Goal: Contribute content: Contribute content

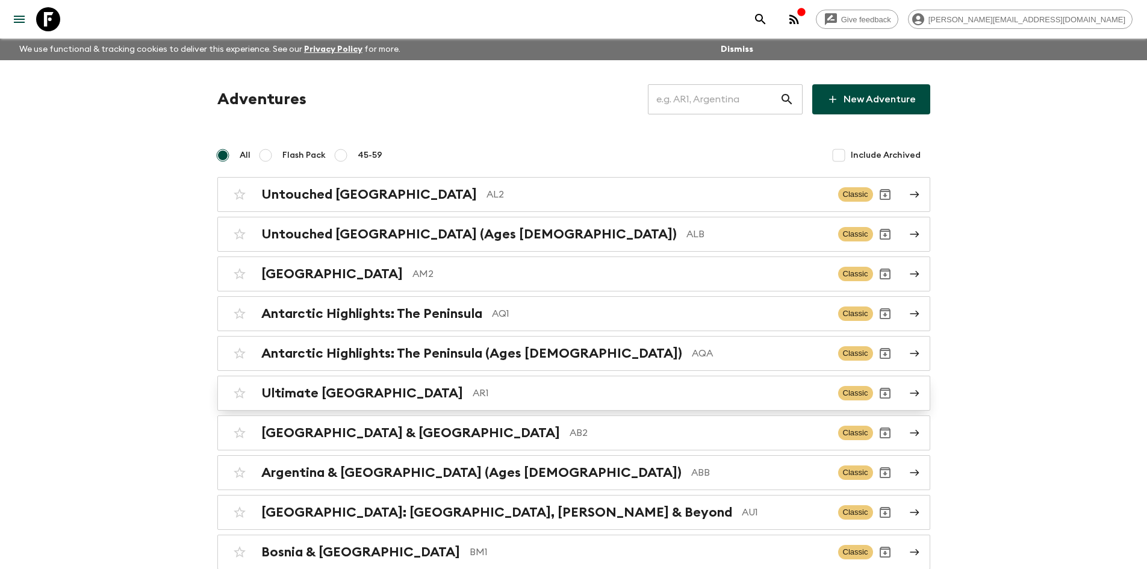
scroll to position [60, 0]
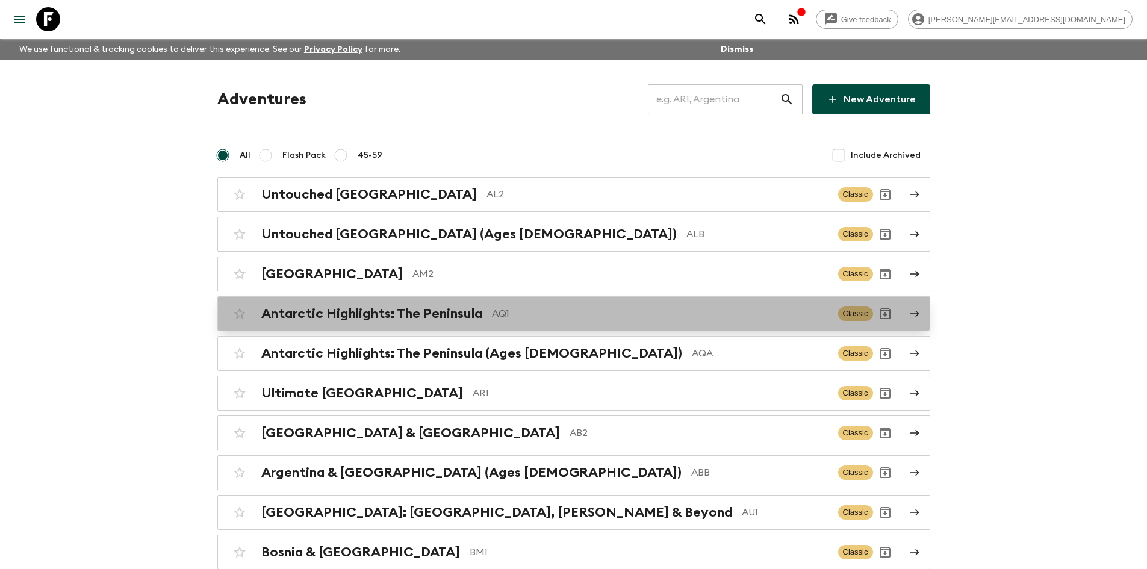
click at [521, 309] on p "AQ1" at bounding box center [660, 313] width 337 height 14
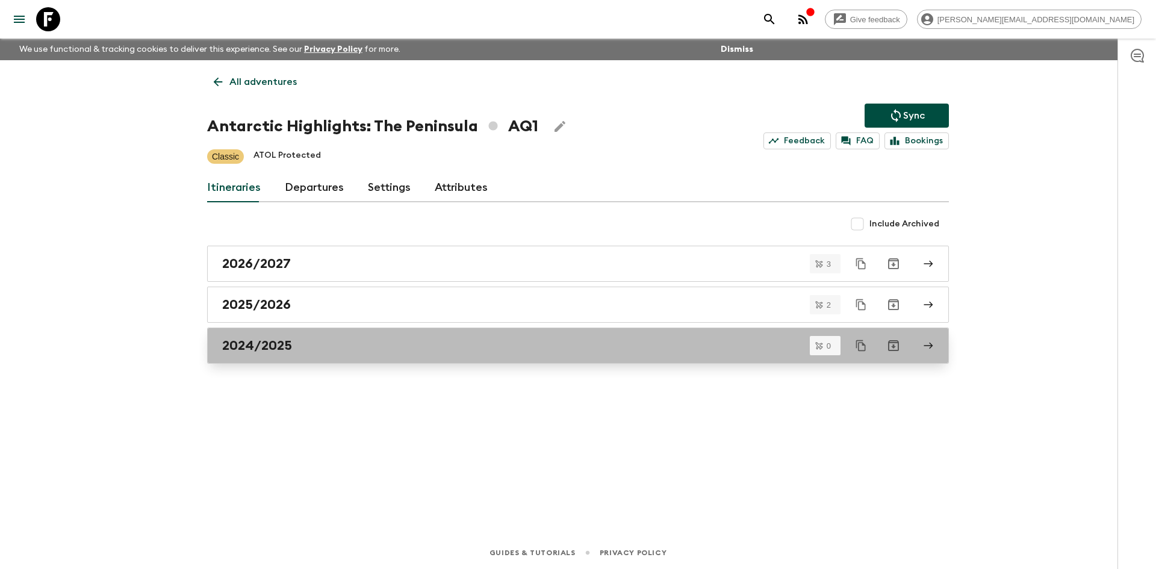
click at [275, 334] on link "2024/2025" at bounding box center [578, 346] width 742 height 36
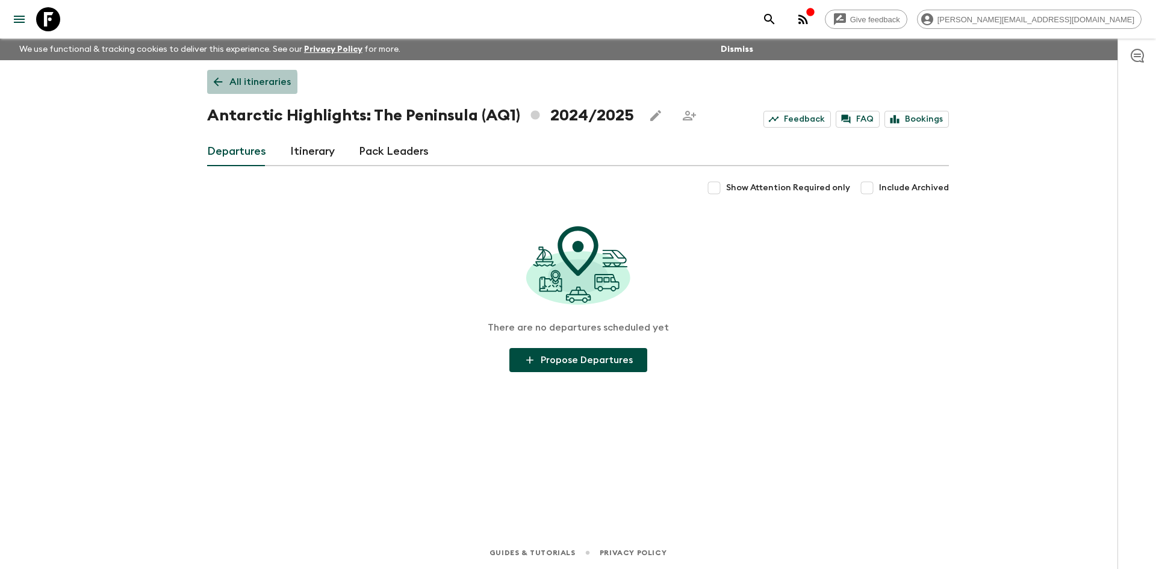
click at [216, 83] on icon at bounding box center [218, 82] width 9 height 9
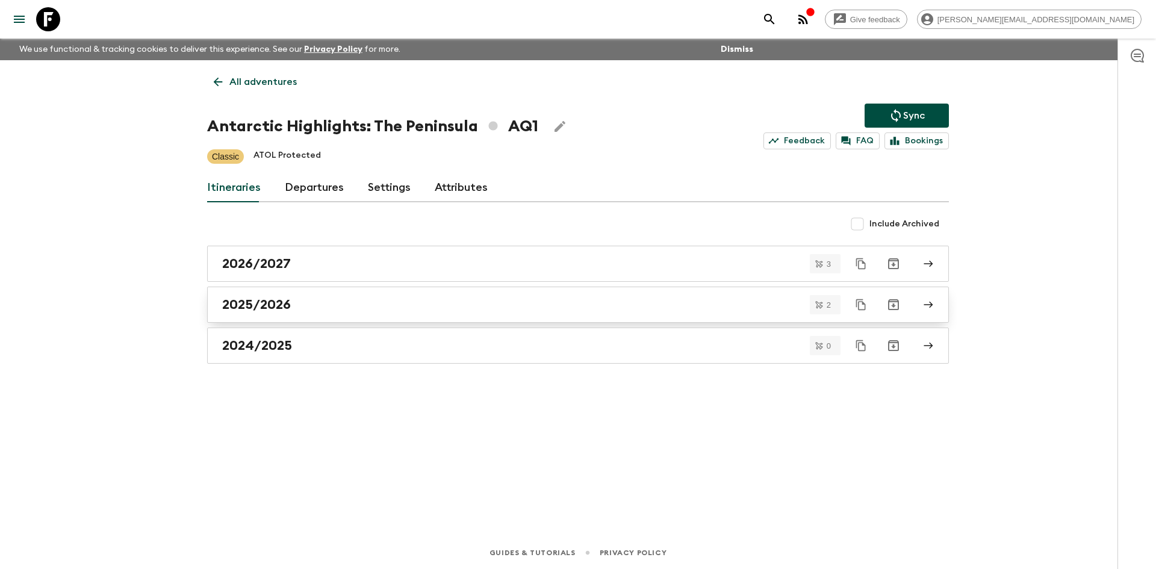
click at [317, 299] on div "2025/2026" at bounding box center [566, 305] width 689 height 16
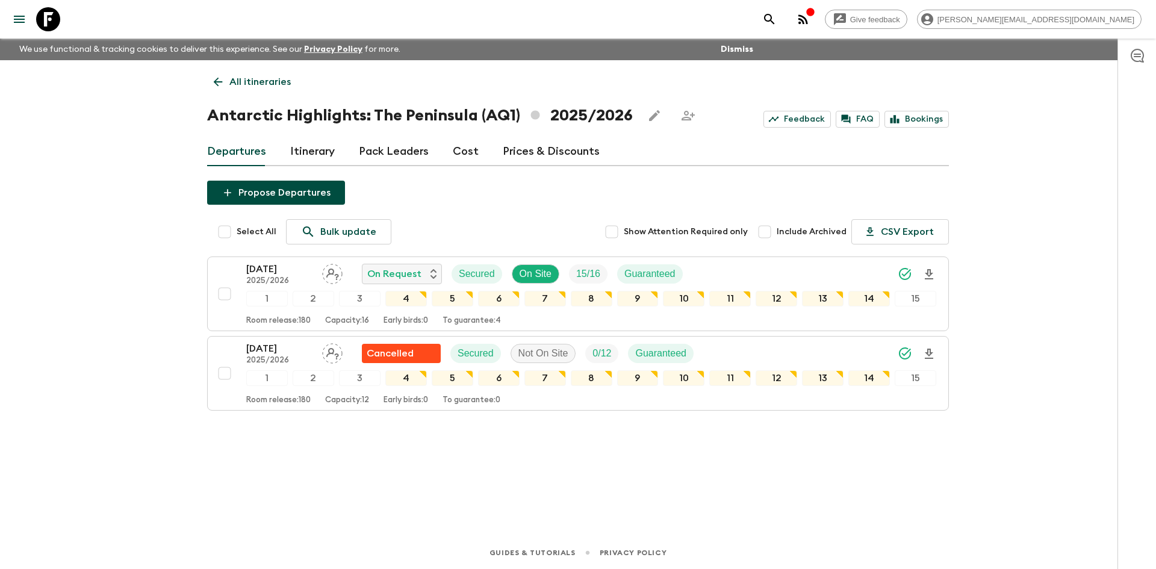
click at [213, 86] on icon at bounding box center [217, 81] width 13 height 13
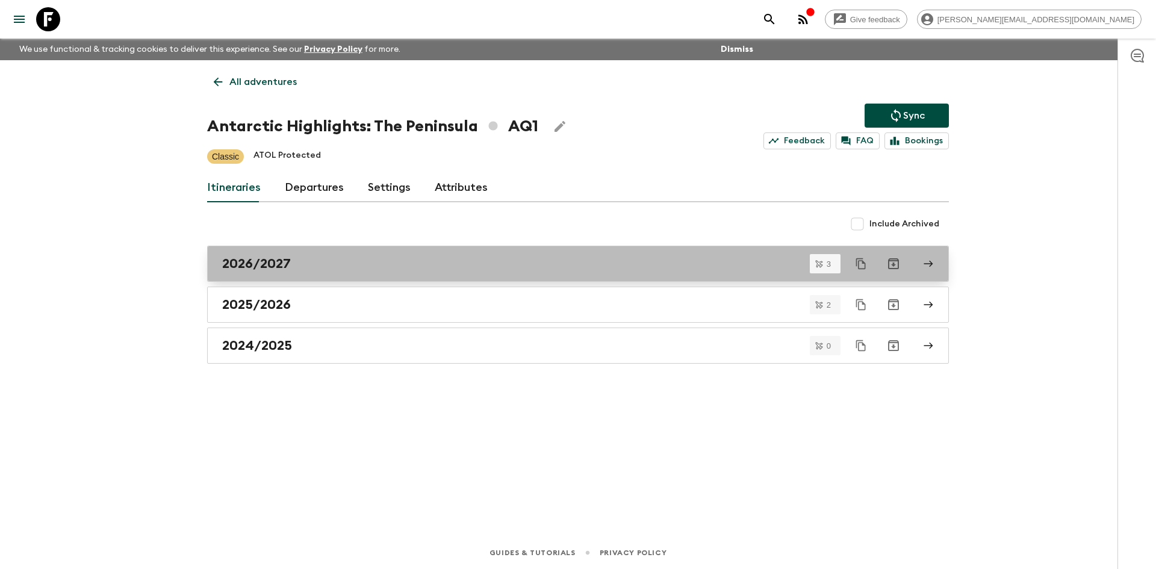
click at [329, 264] on div "2026/2027" at bounding box center [566, 264] width 689 height 16
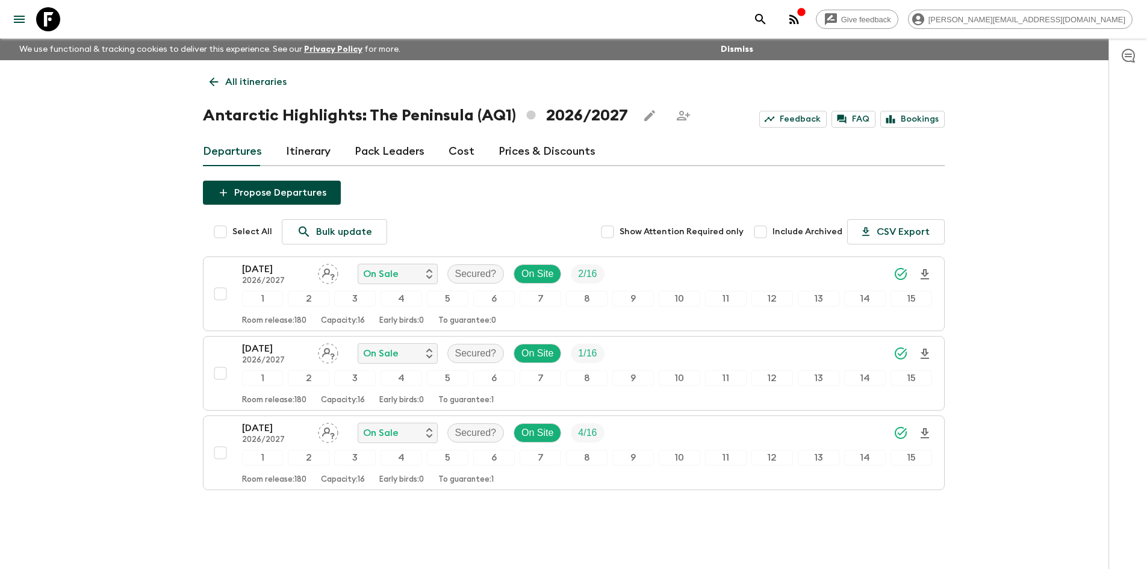
click at [212, 79] on icon at bounding box center [213, 82] width 9 height 9
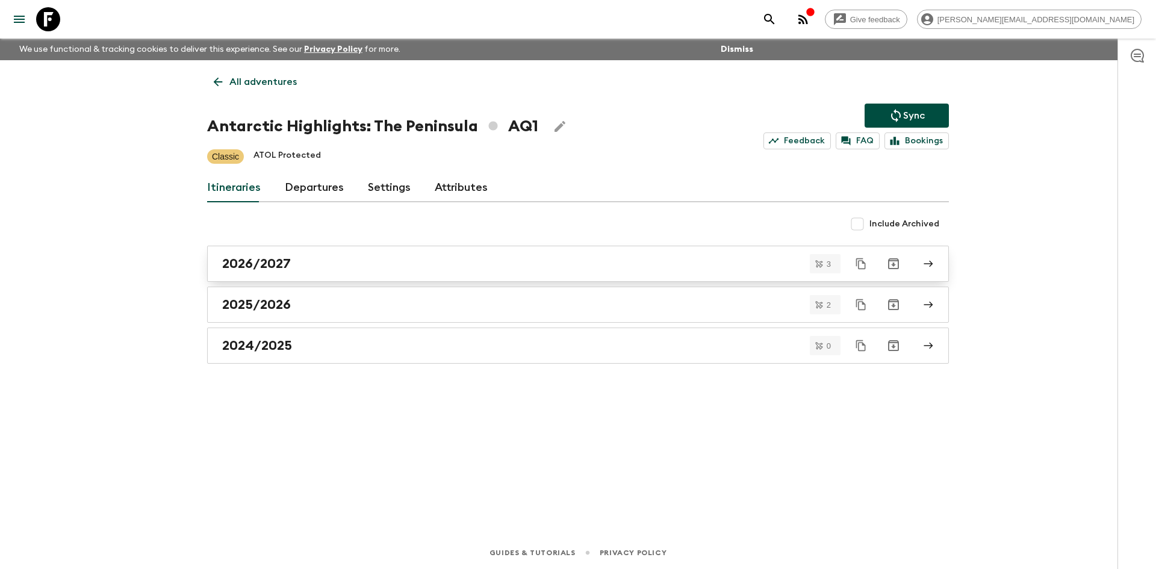
click at [264, 267] on h2 "2026/2027" at bounding box center [256, 264] width 69 height 16
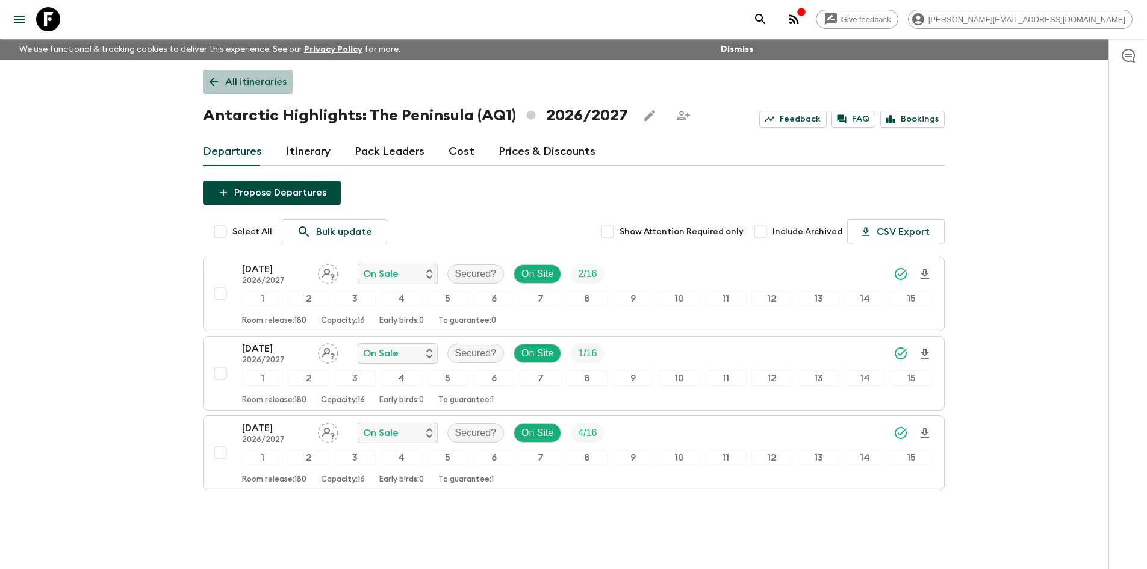
click at [209, 82] on icon at bounding box center [213, 81] width 13 height 13
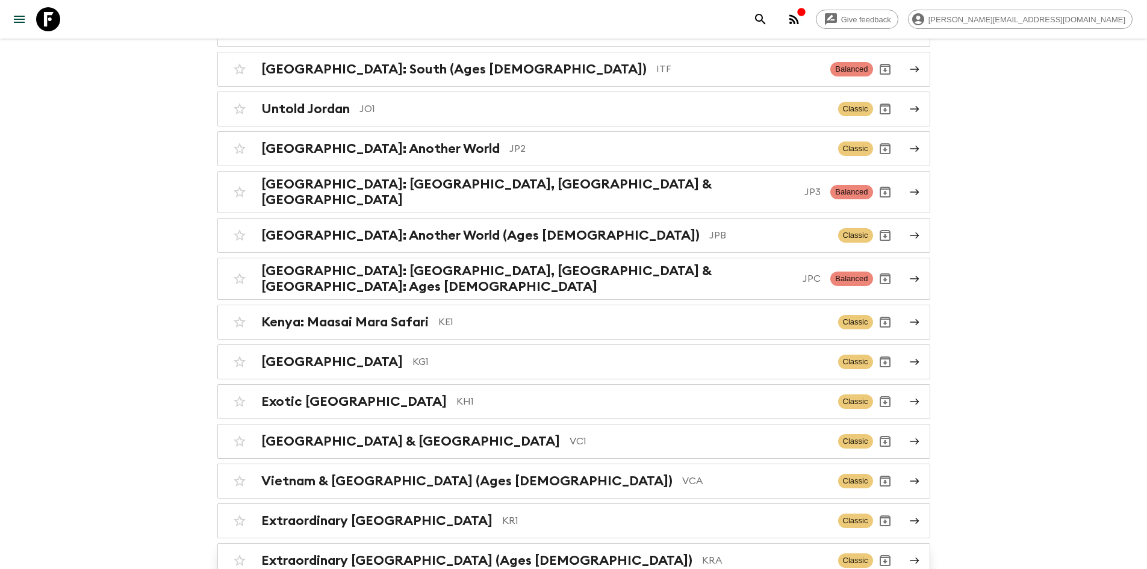
scroll to position [2770, 0]
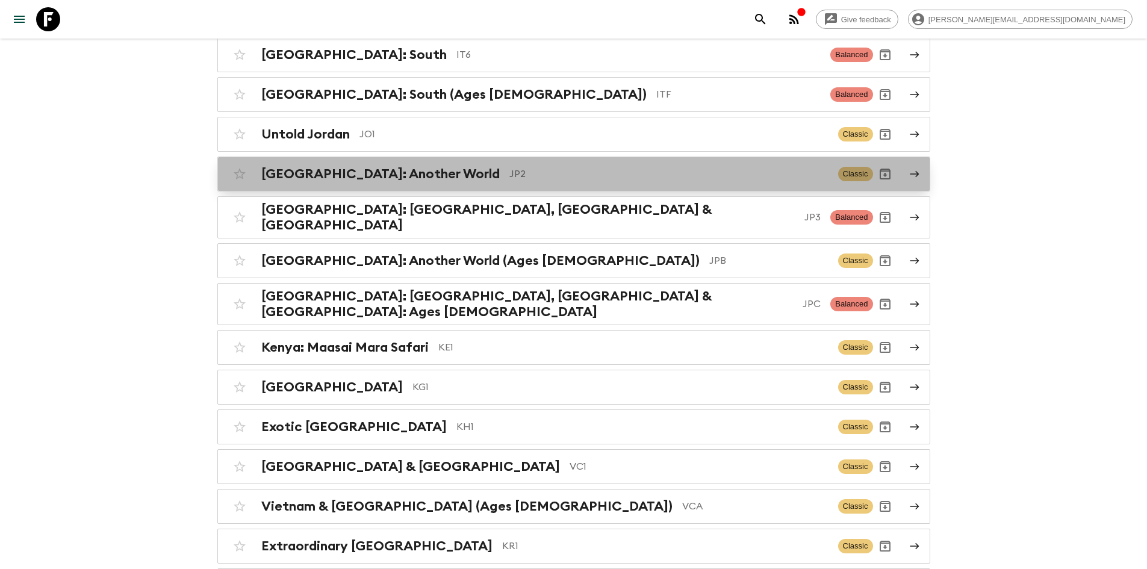
click at [392, 168] on h2 "[GEOGRAPHIC_DATA]: Another World" at bounding box center [380, 174] width 238 height 16
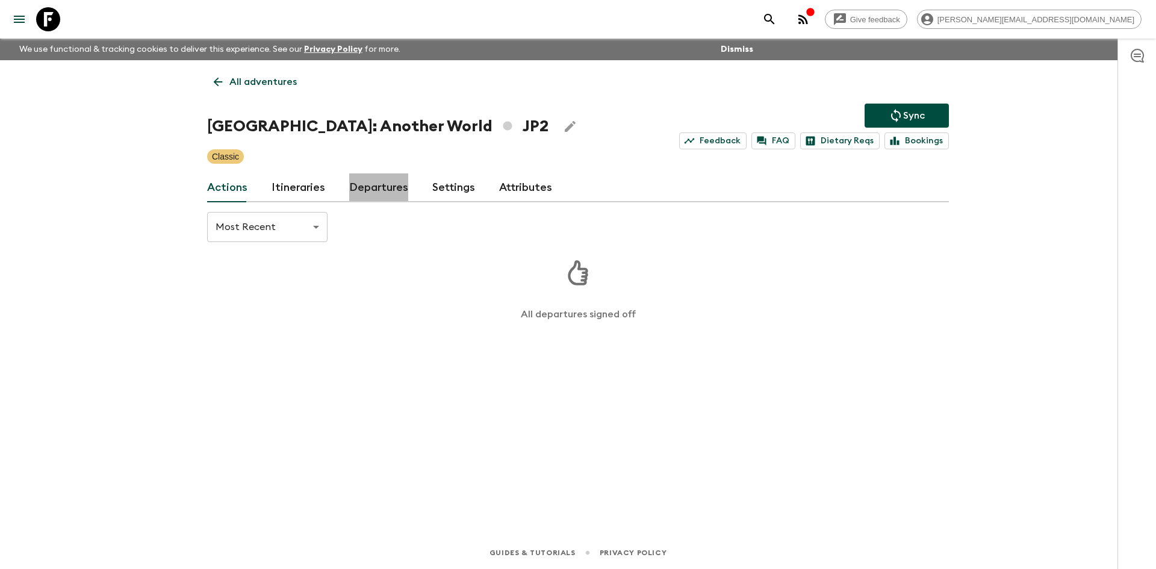
click at [379, 187] on link "Departures" at bounding box center [378, 187] width 59 height 29
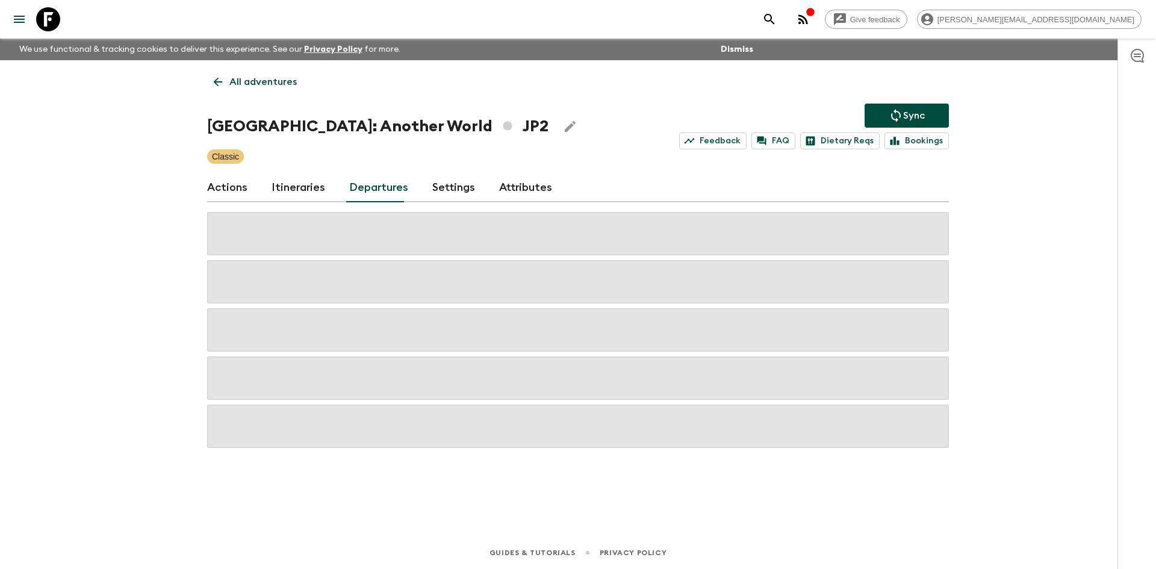
click at [305, 182] on link "Itineraries" at bounding box center [299, 187] width 54 height 29
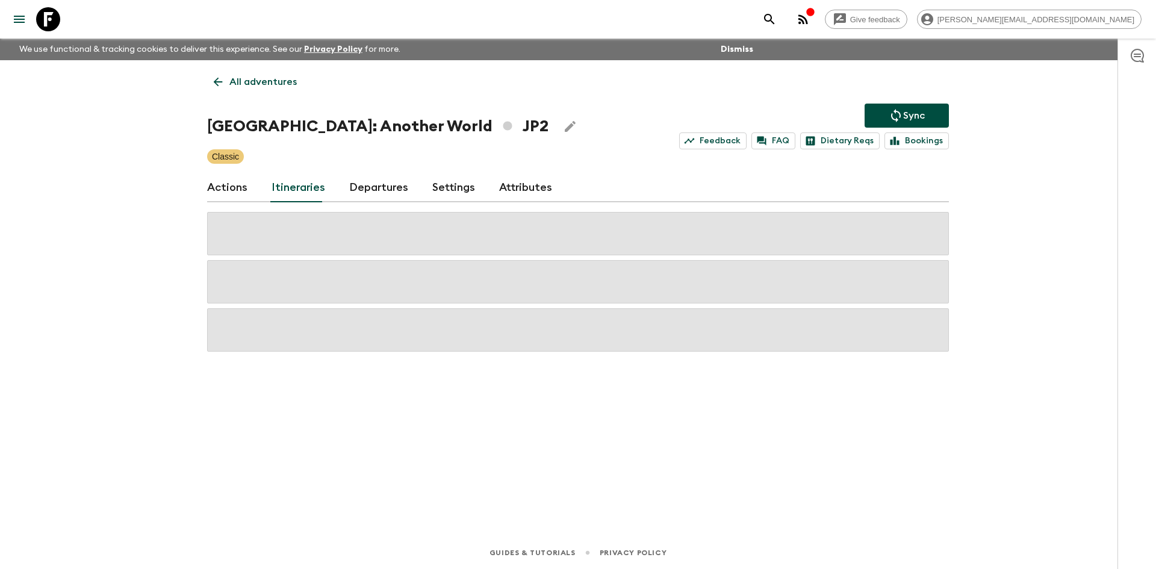
click at [376, 185] on link "Departures" at bounding box center [378, 187] width 59 height 29
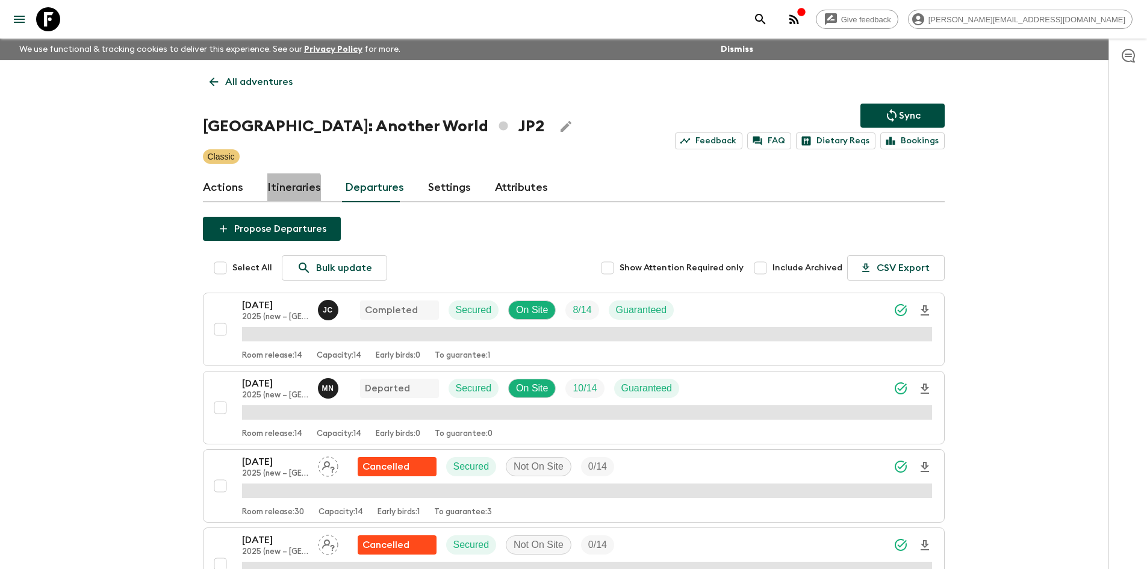
click at [287, 190] on link "Itineraries" at bounding box center [294, 187] width 54 height 29
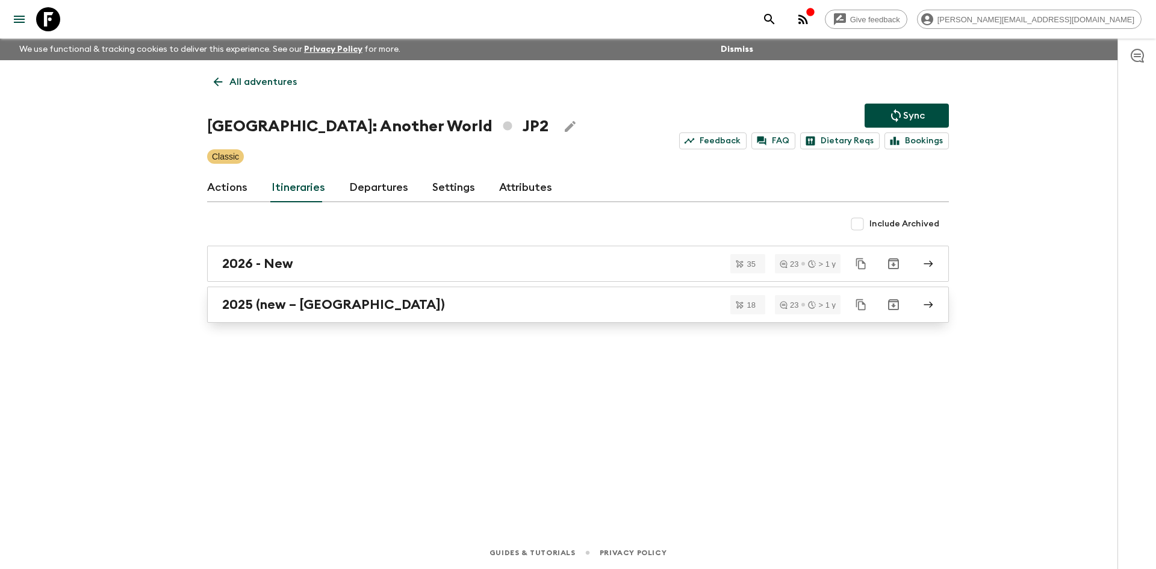
click at [361, 297] on div "2025 (new – Nara)" at bounding box center [566, 305] width 689 height 16
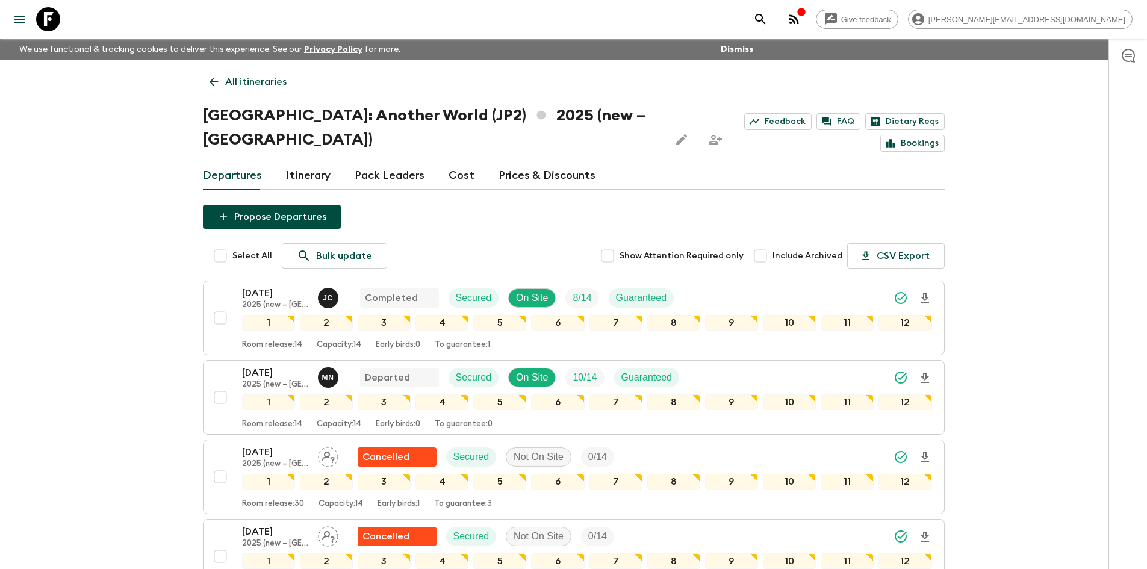
click at [458, 161] on link "Cost" at bounding box center [462, 175] width 26 height 29
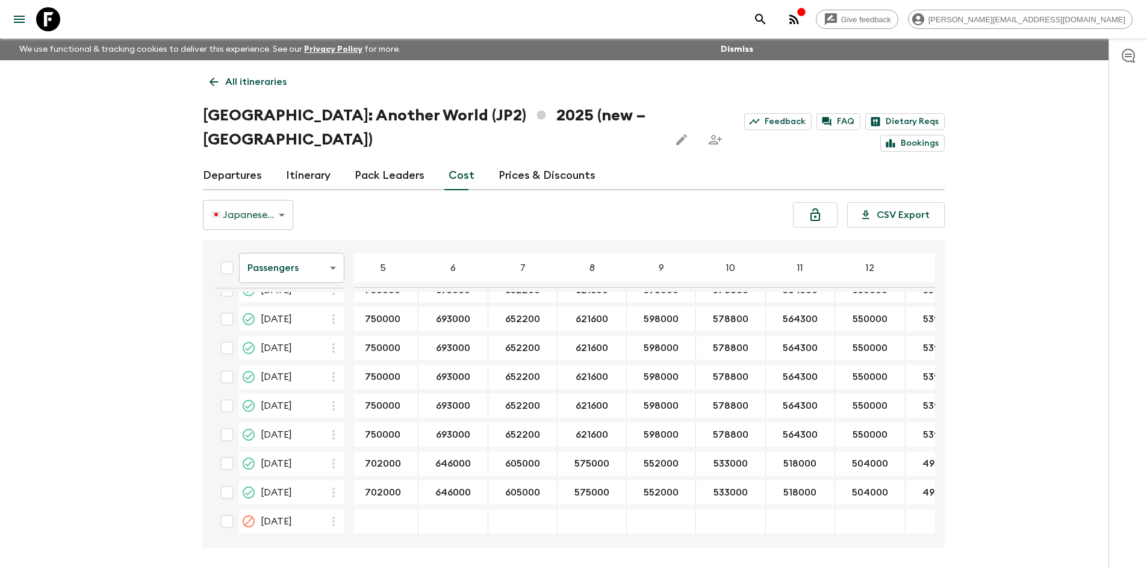
scroll to position [1064, 0]
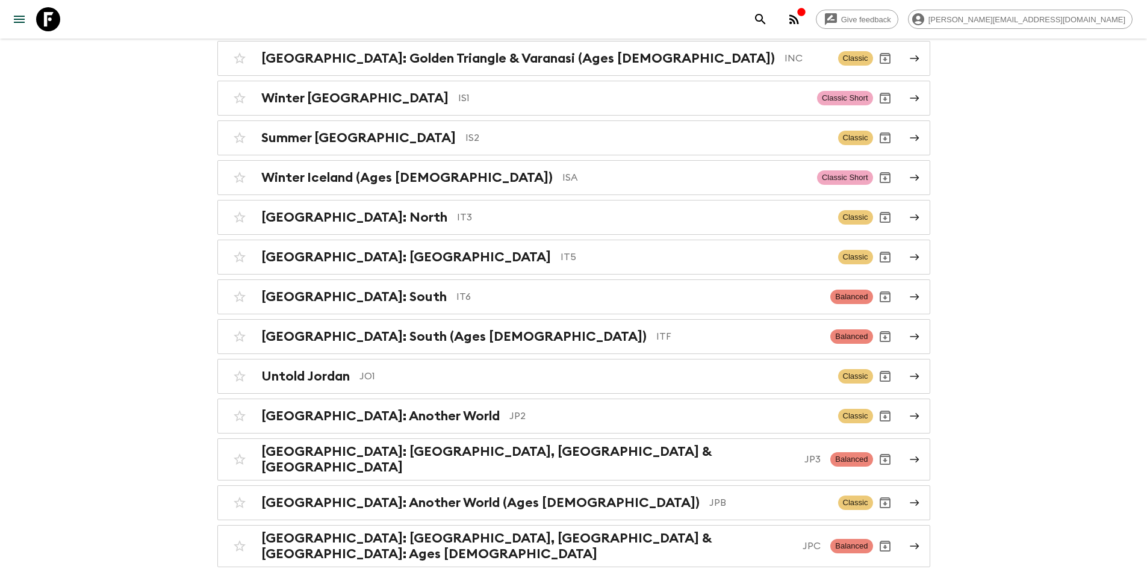
scroll to position [2529, 0]
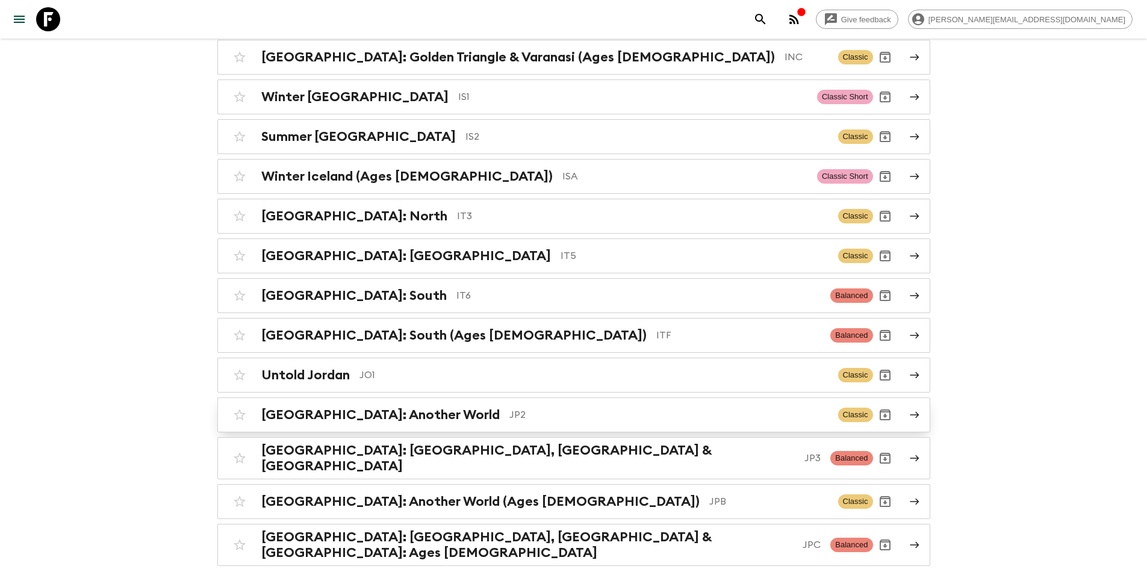
click at [332, 411] on h2 "[GEOGRAPHIC_DATA]: Another World" at bounding box center [380, 415] width 238 height 16
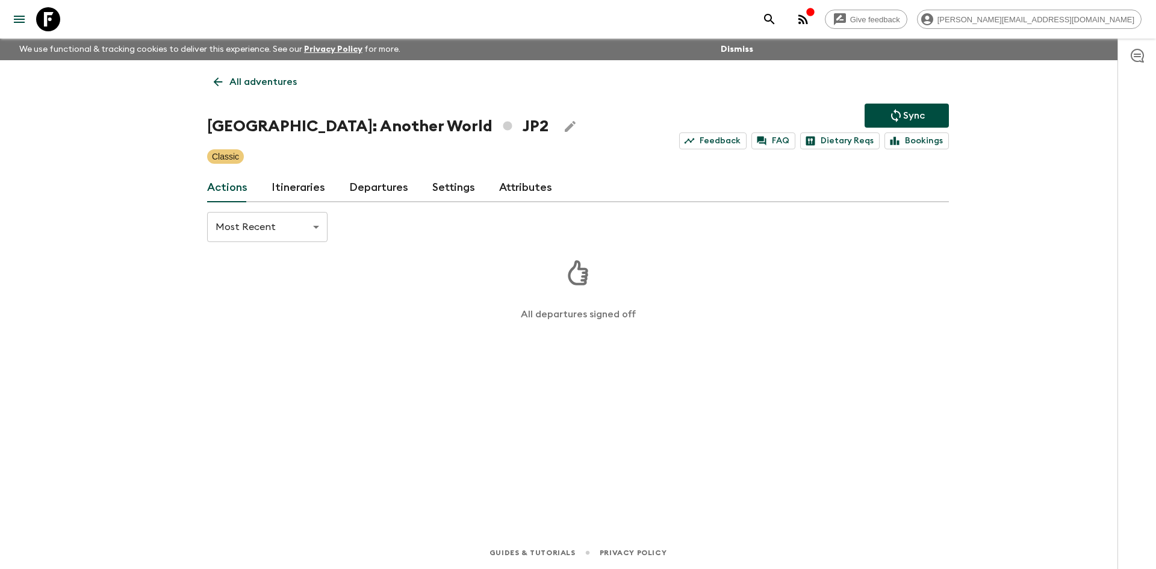
click at [400, 188] on link "Departures" at bounding box center [378, 187] width 59 height 29
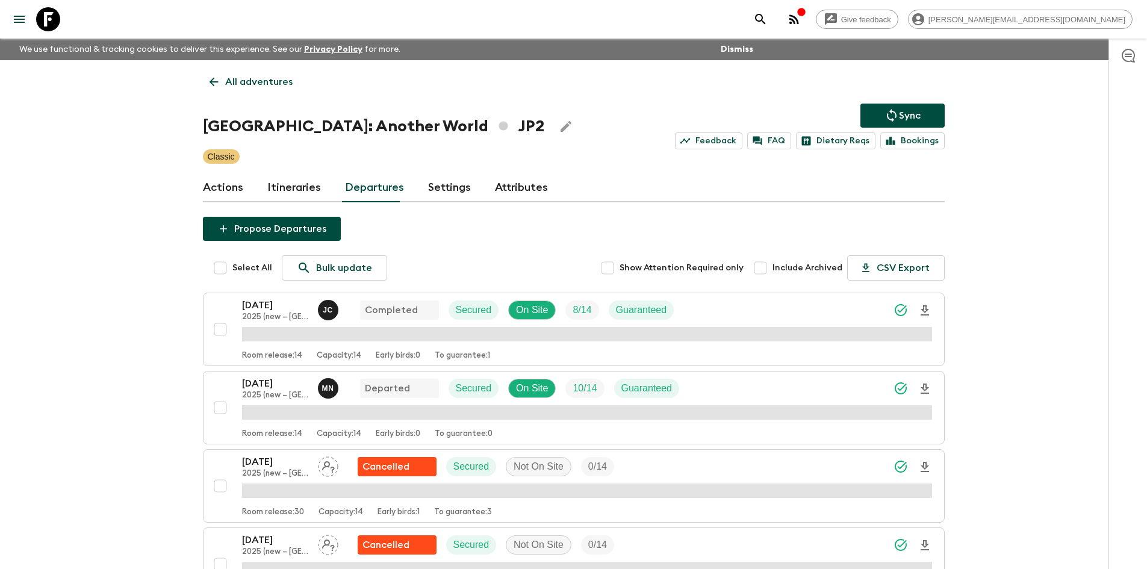
click at [275, 196] on link "Itineraries" at bounding box center [294, 187] width 54 height 29
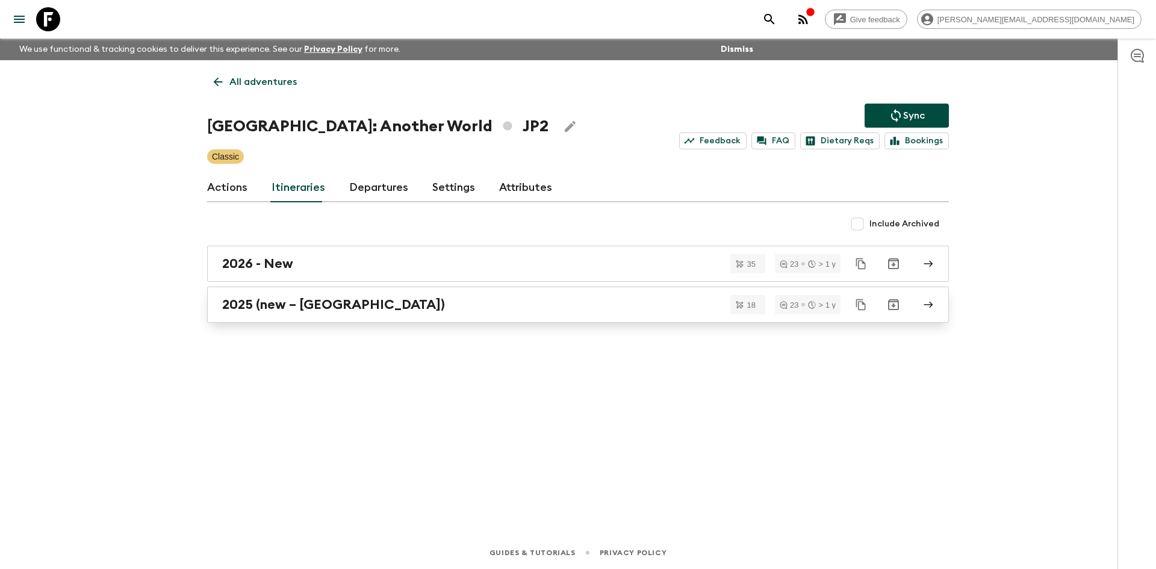
click at [347, 305] on div "2025 (new – Nara)" at bounding box center [566, 305] width 689 height 16
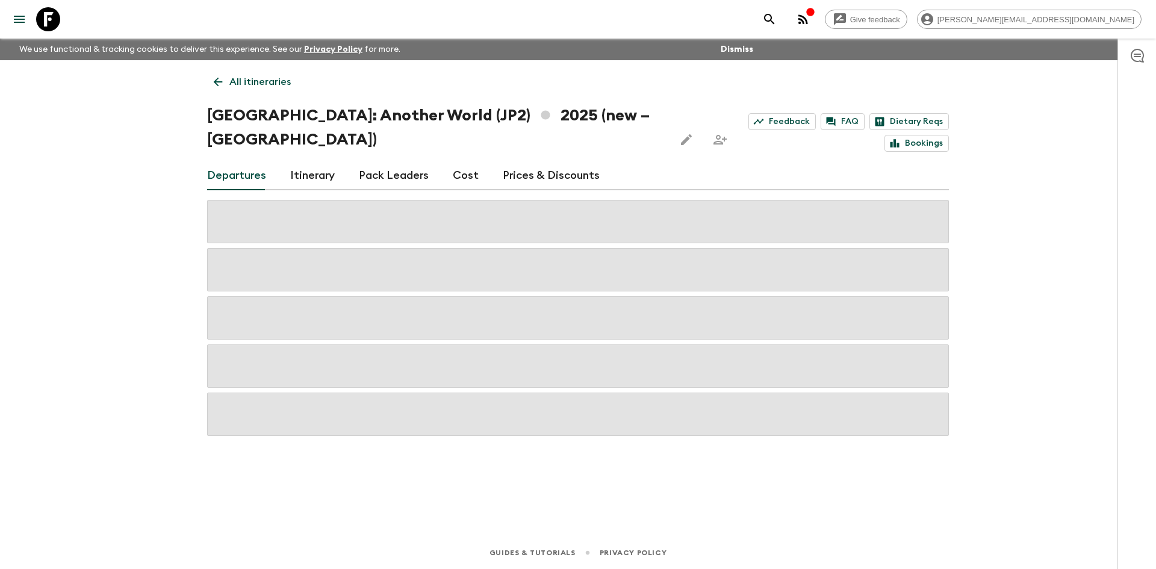
click at [455, 161] on link "Cost" at bounding box center [466, 175] width 26 height 29
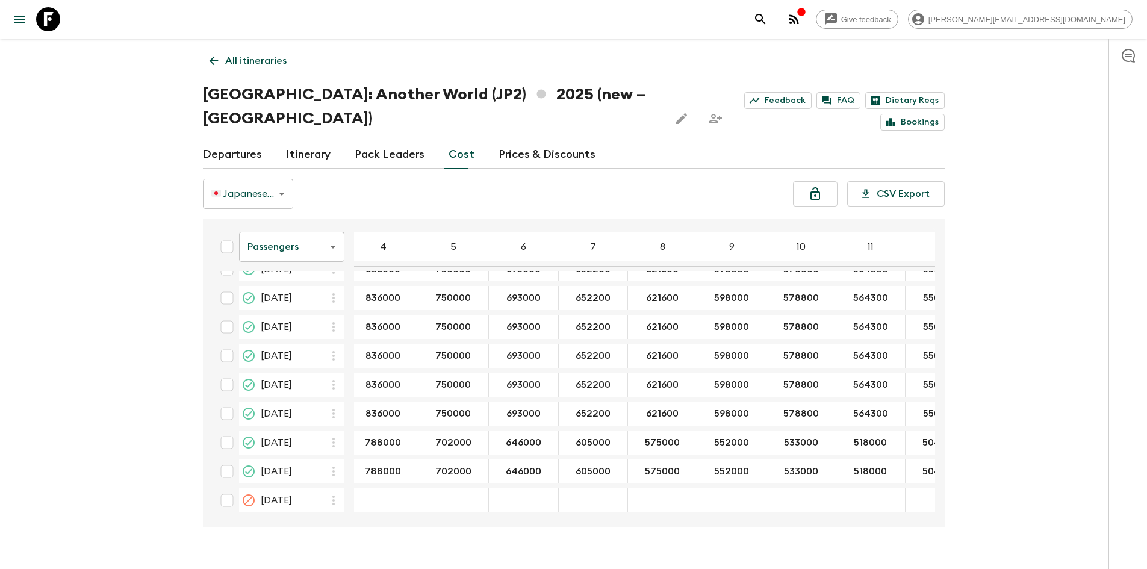
scroll to position [1064, 0]
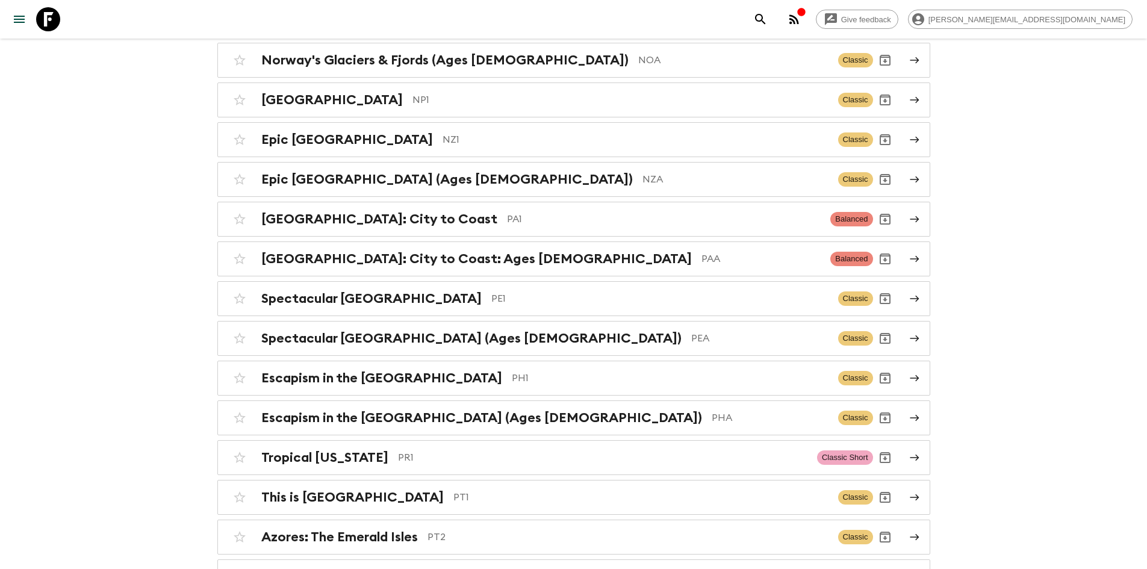
scroll to position [3900, 0]
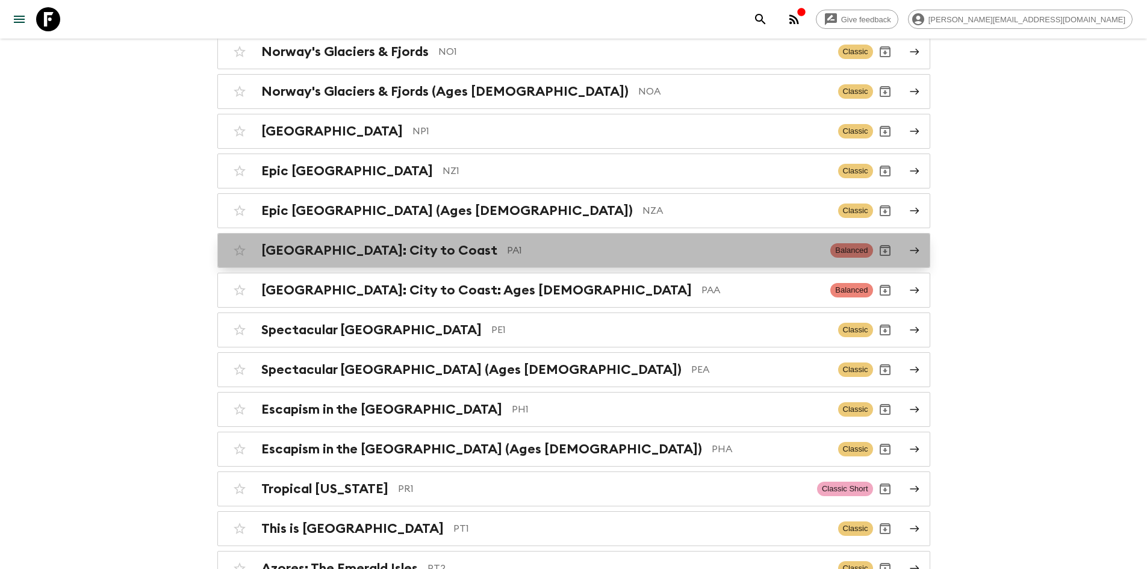
click at [342, 243] on h2 "[GEOGRAPHIC_DATA]: City to Coast" at bounding box center [379, 251] width 236 height 16
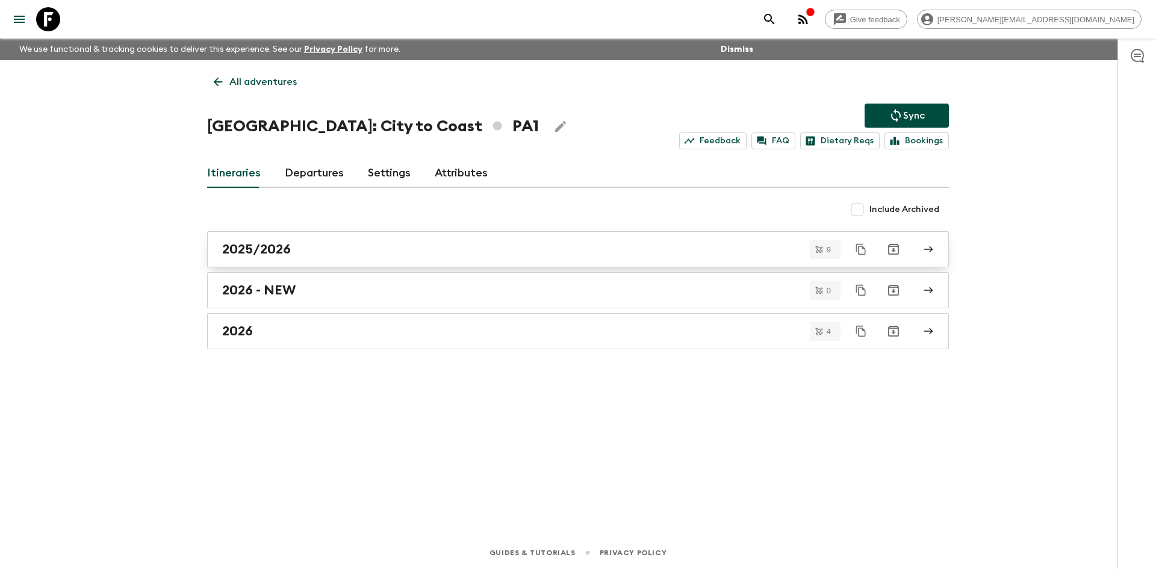
click at [320, 243] on div "2025/2026" at bounding box center [566, 249] width 689 height 16
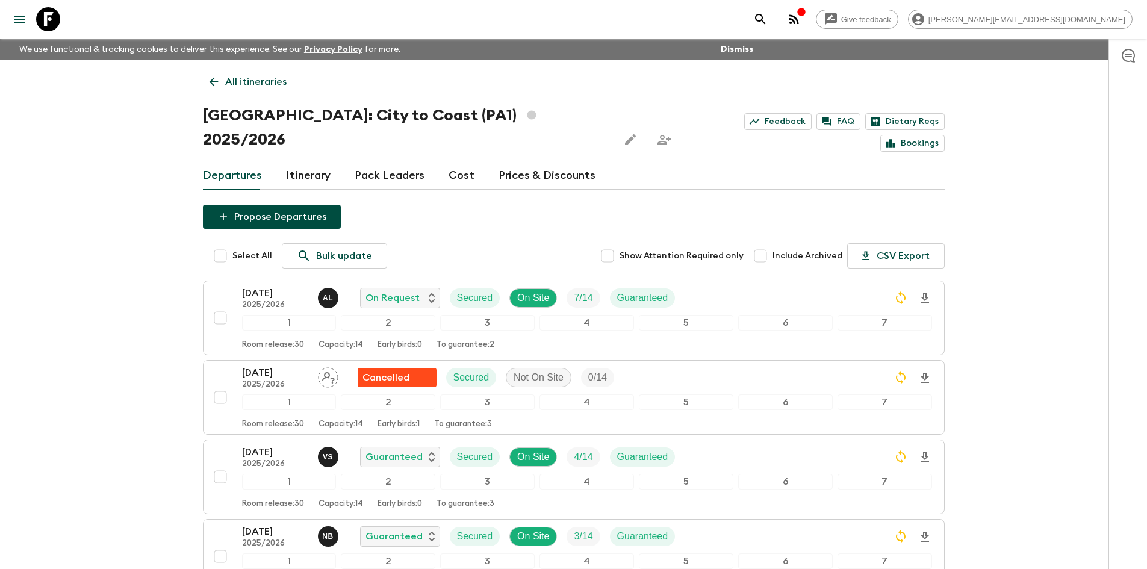
click at [311, 161] on link "Itinerary" at bounding box center [308, 175] width 45 height 29
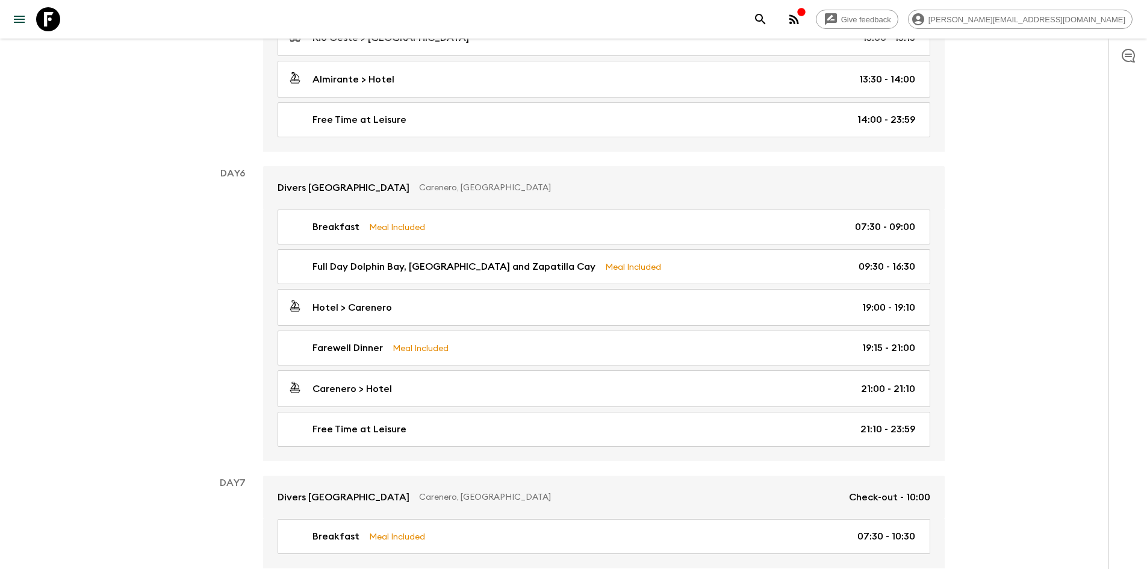
scroll to position [1523, 0]
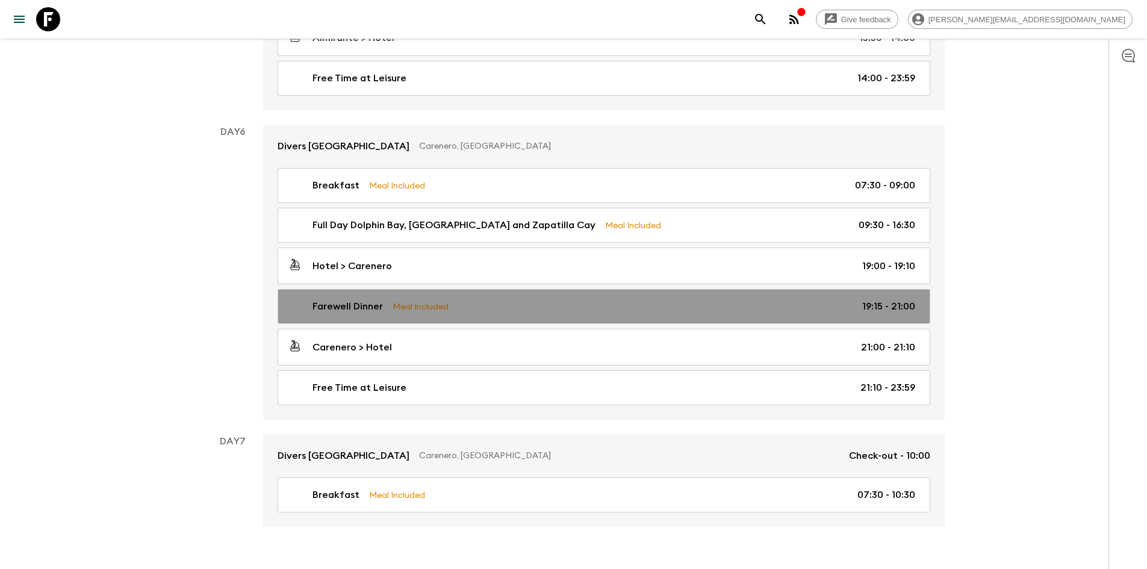
click at [408, 300] on p "Meal Included" at bounding box center [421, 306] width 56 height 13
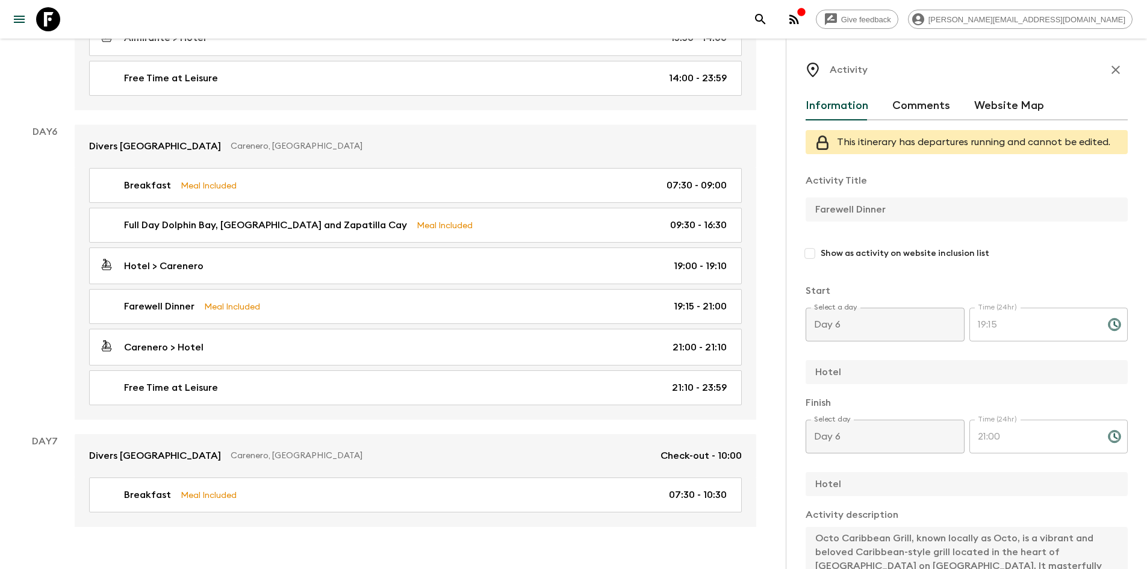
click at [1112, 70] on icon "button" at bounding box center [1116, 70] width 8 height 8
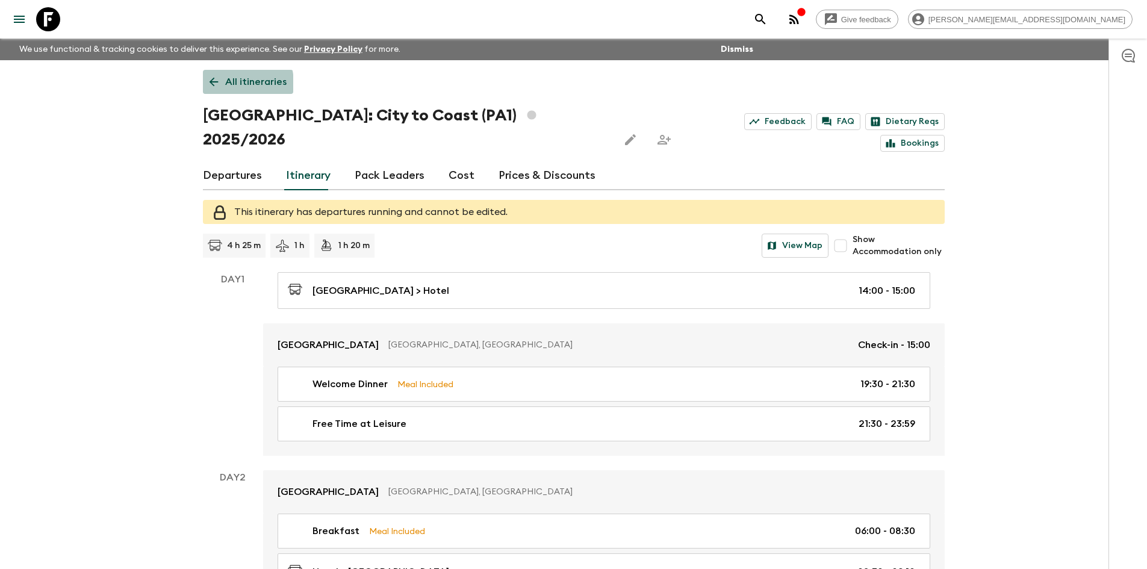
click at [217, 84] on icon at bounding box center [213, 81] width 13 height 13
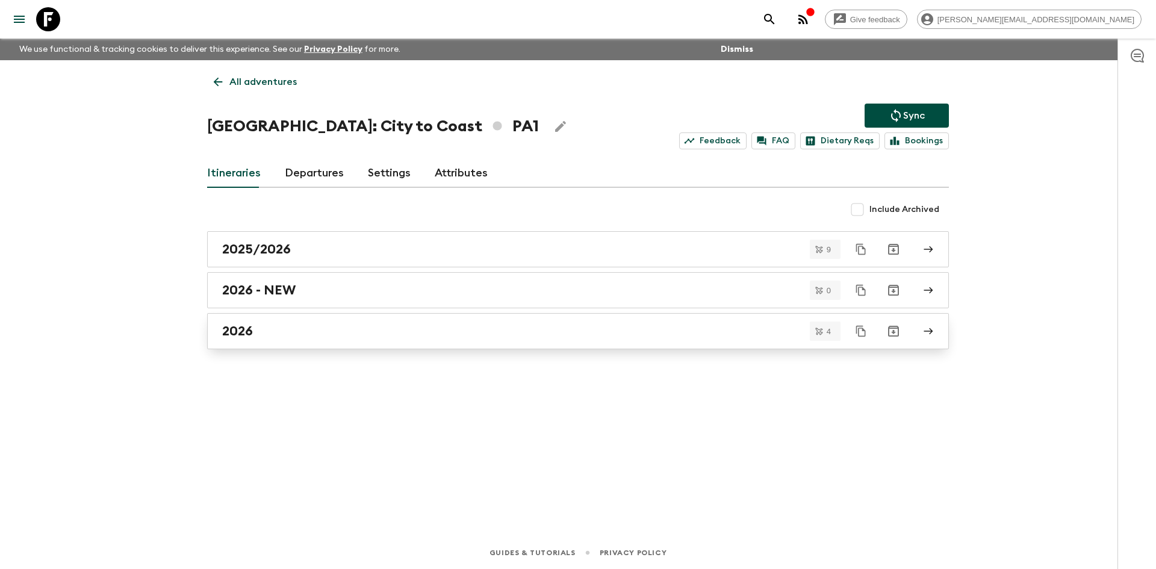
click at [290, 337] on div "2026" at bounding box center [566, 331] width 689 height 16
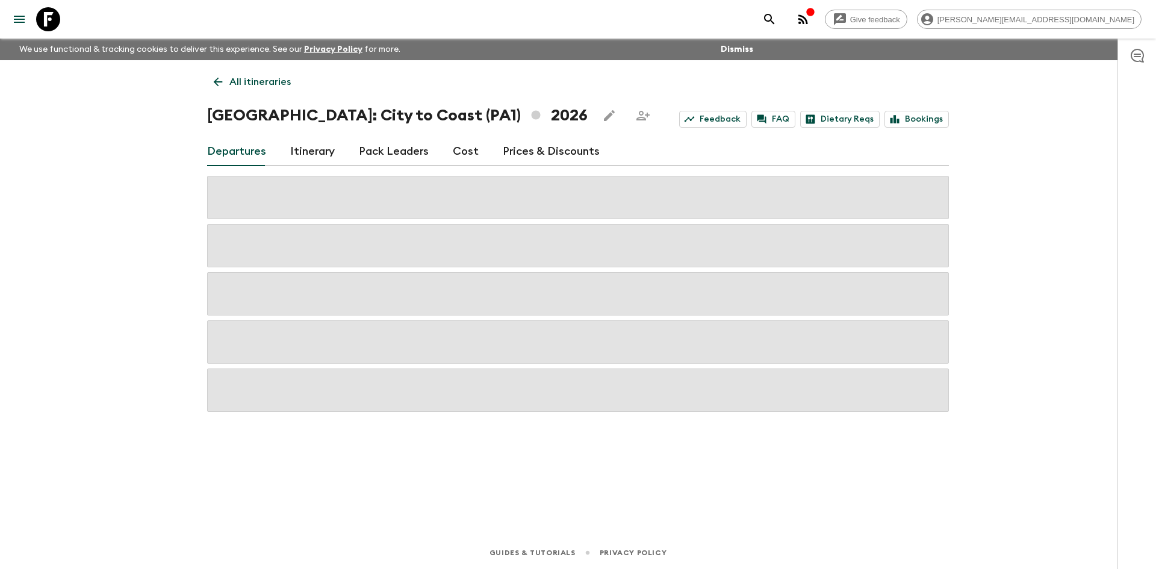
click at [314, 144] on link "Itinerary" at bounding box center [312, 151] width 45 height 29
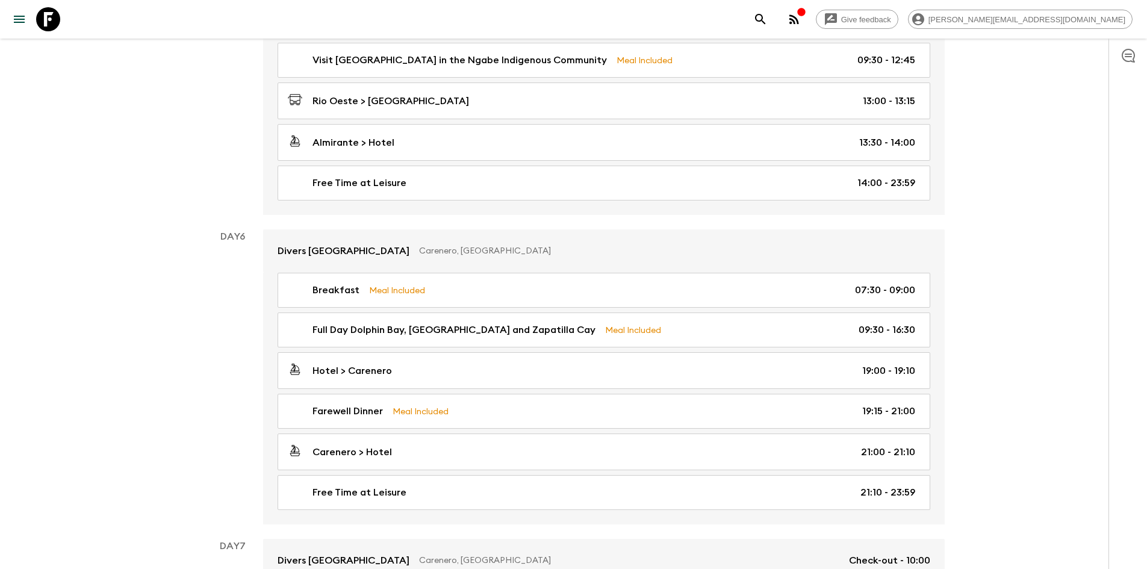
scroll to position [1523, 0]
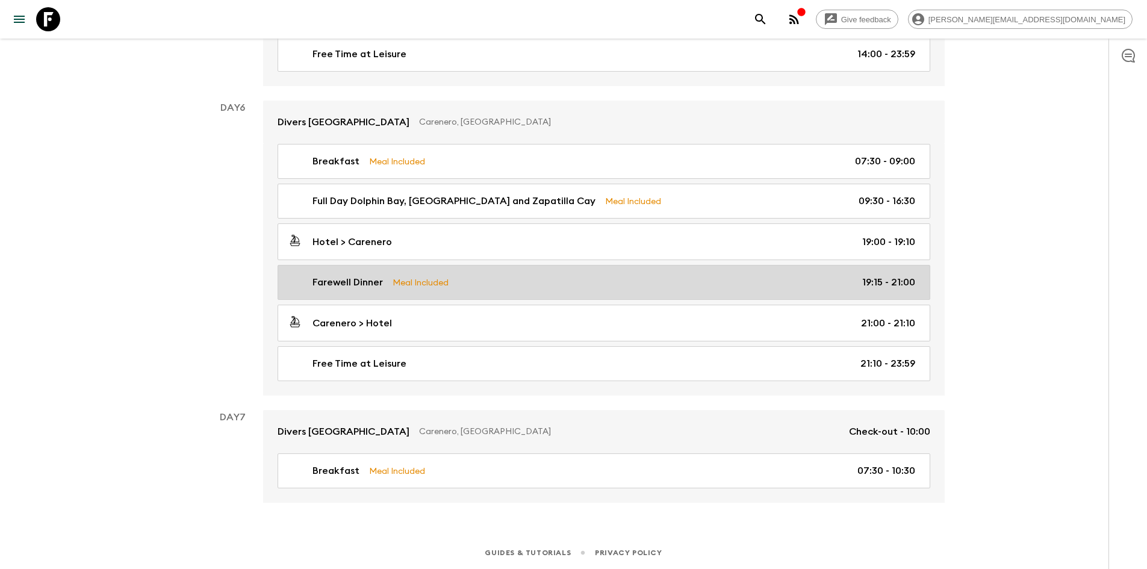
click at [425, 284] on p "Meal Included" at bounding box center [421, 282] width 56 height 13
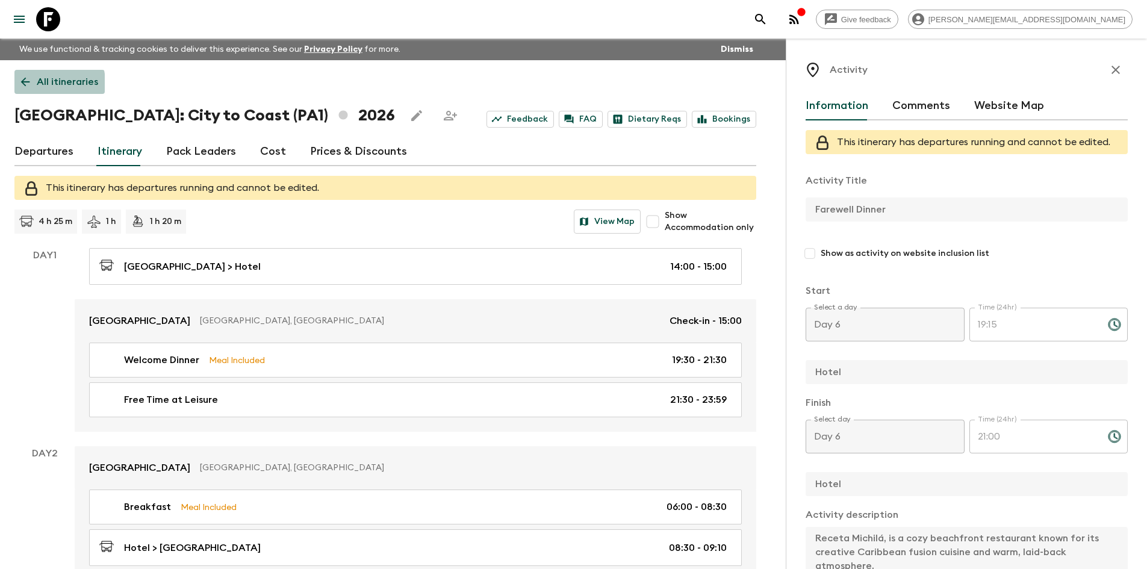
click at [27, 84] on icon at bounding box center [25, 81] width 13 height 13
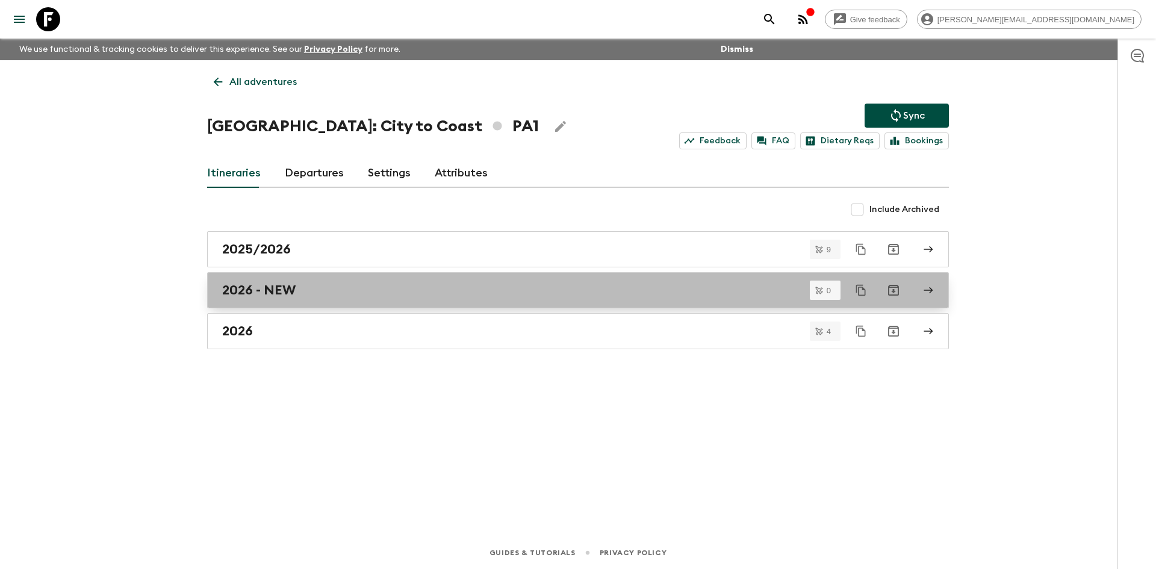
click at [267, 291] on h2 "2026 - NEW" at bounding box center [258, 290] width 73 height 16
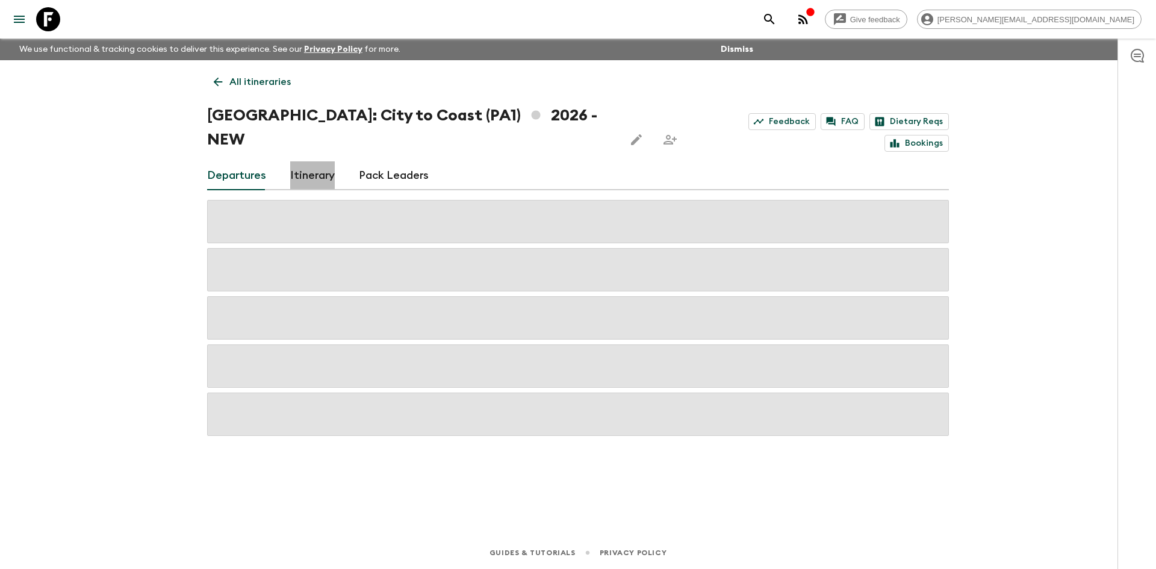
click at [309, 161] on link "Itinerary" at bounding box center [312, 175] width 45 height 29
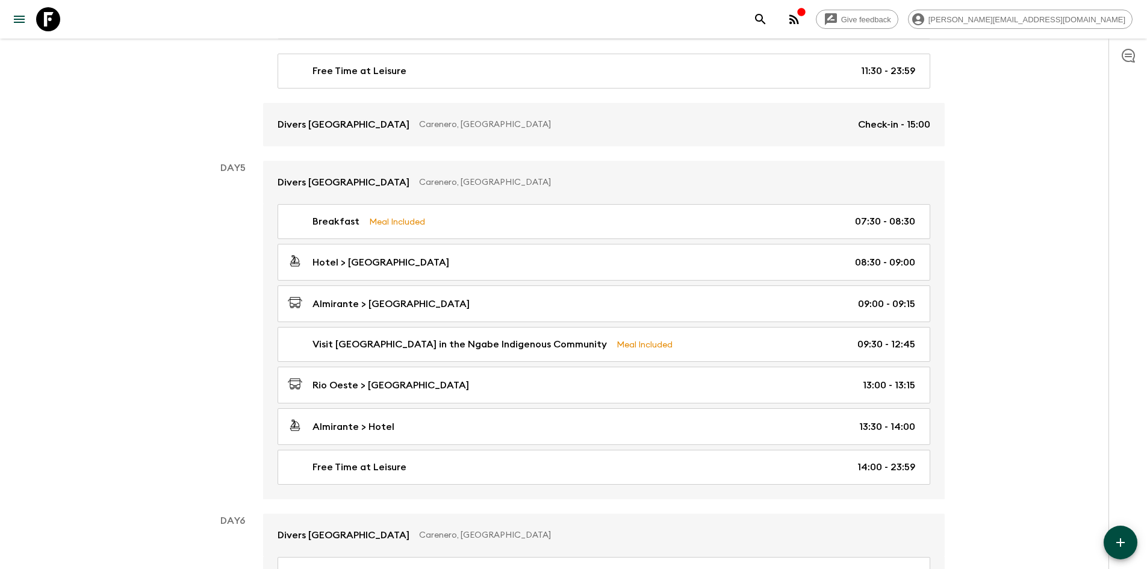
scroll to position [1489, 0]
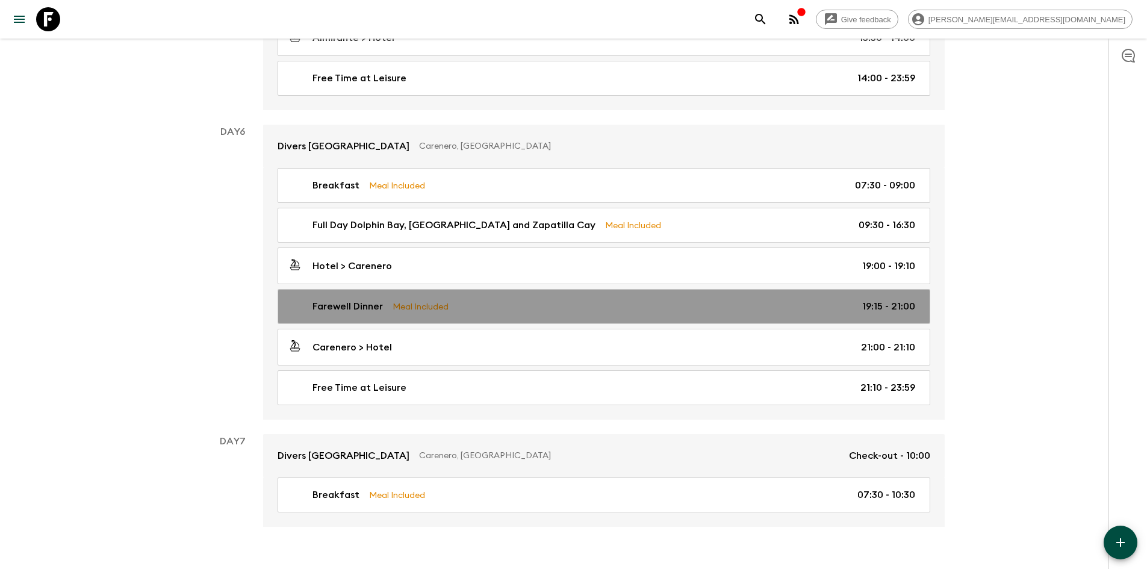
click at [505, 299] on div "Farewell Dinner Meal Included 19:15 - 21:00" at bounding box center [601, 306] width 627 height 14
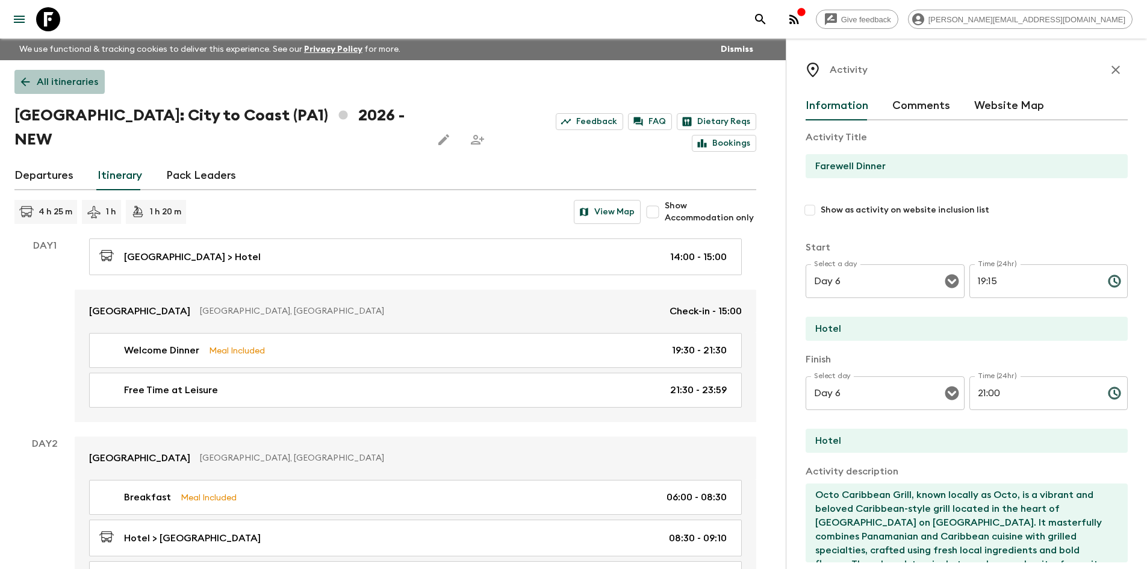
click at [23, 81] on icon at bounding box center [25, 82] width 9 height 9
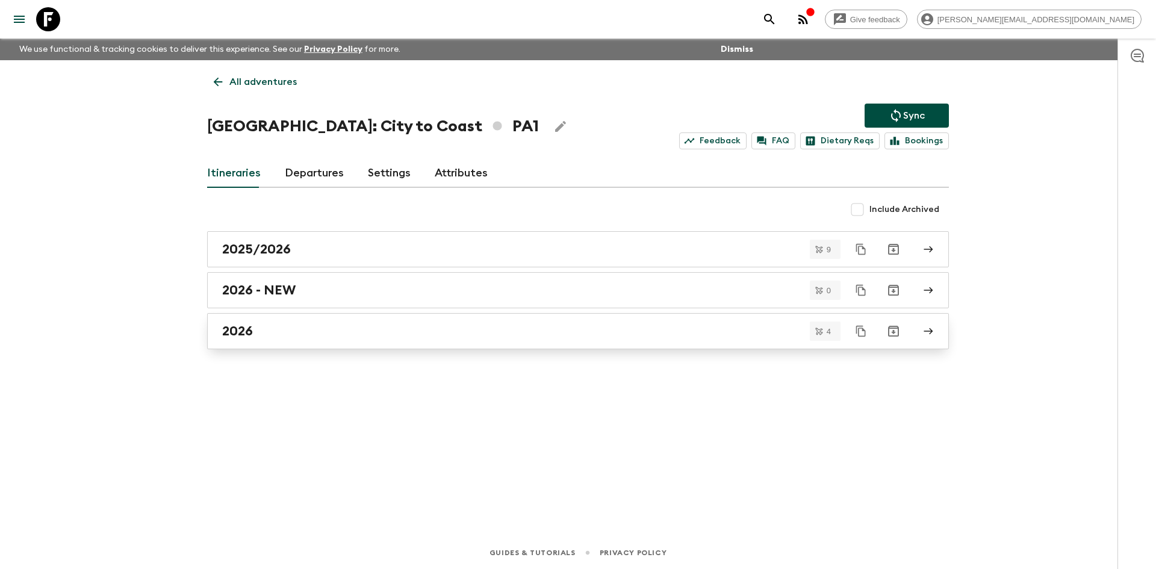
click at [383, 331] on div "2026" at bounding box center [566, 331] width 689 height 16
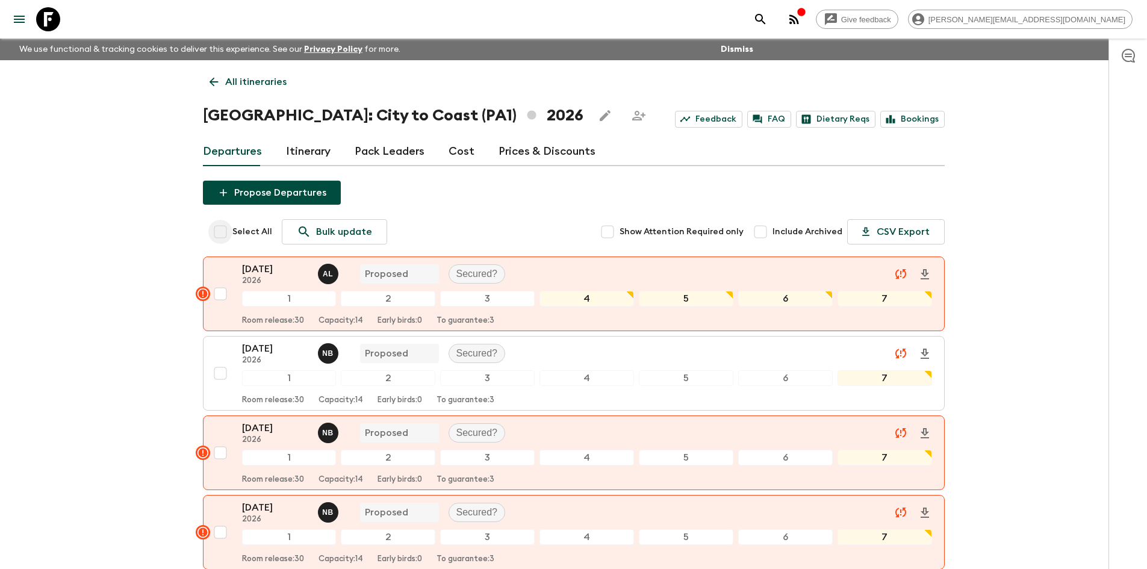
click at [219, 230] on input "Select All" at bounding box center [220, 232] width 24 height 24
checkbox input "true"
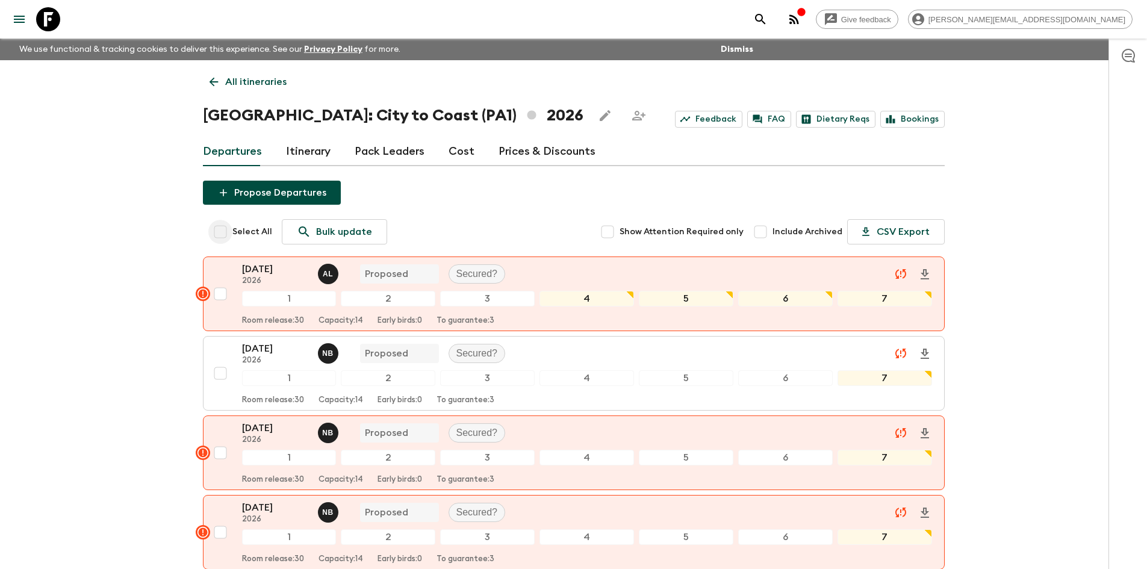
checkbox input "true"
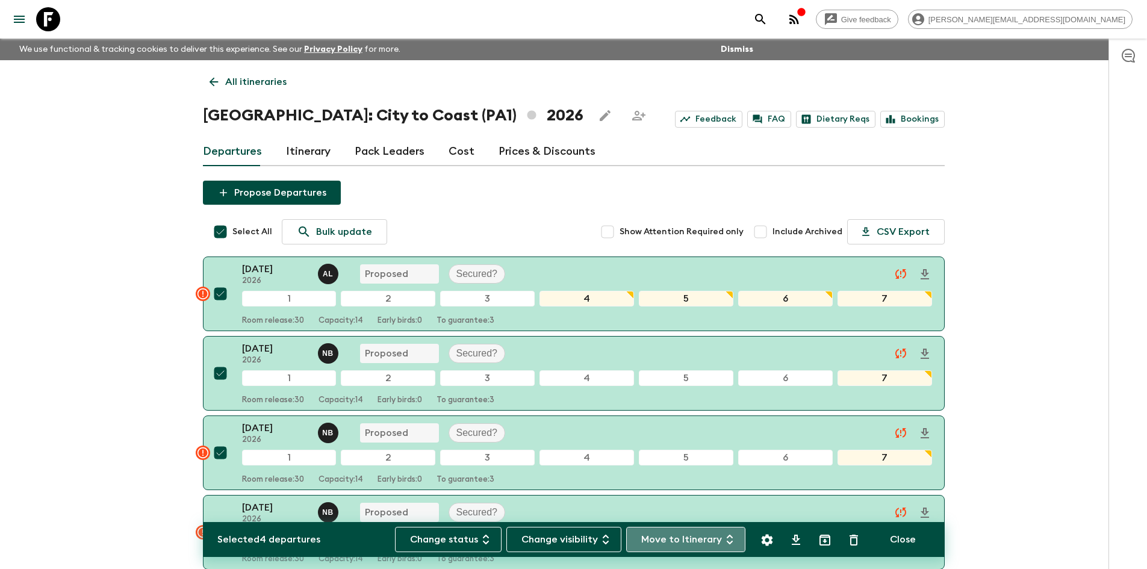
click at [707, 542] on button "Move to Itinerary" at bounding box center [685, 539] width 119 height 25
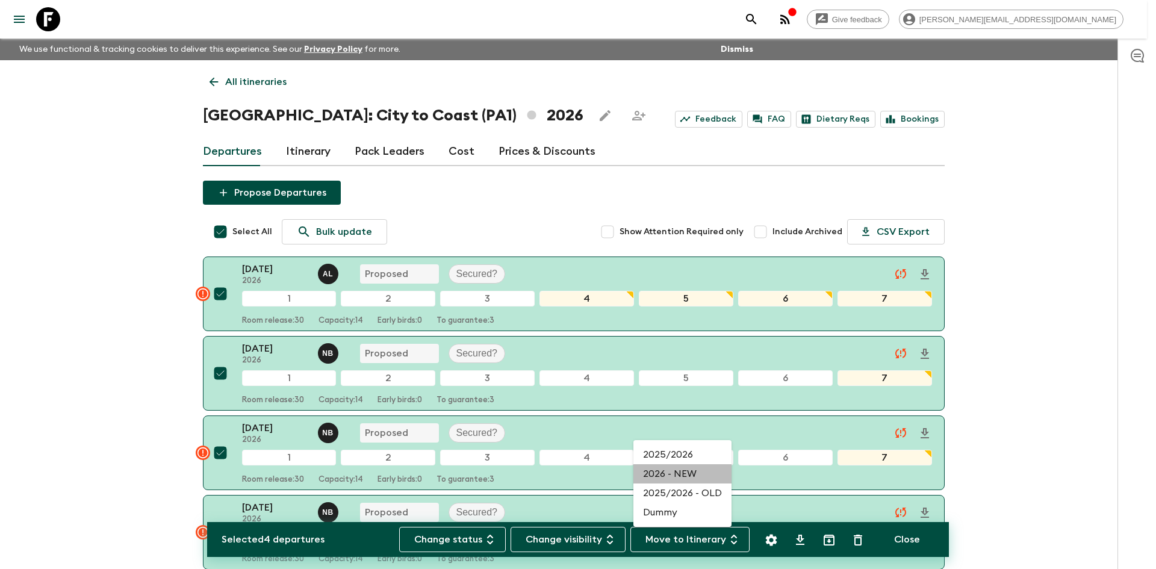
click at [694, 473] on li "2026 - NEW" at bounding box center [682, 473] width 98 height 19
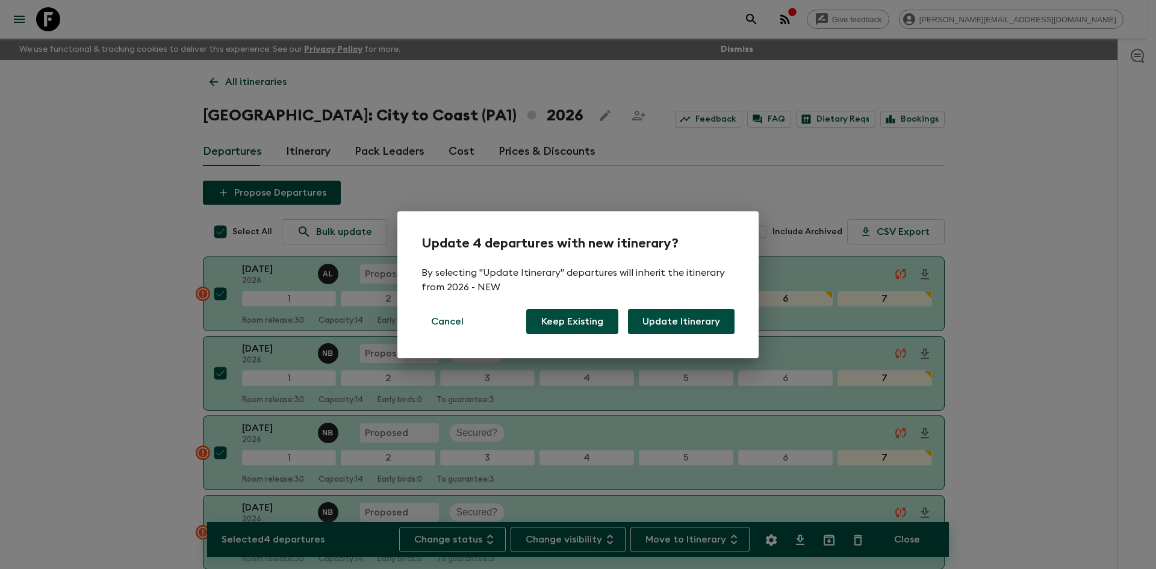
click at [565, 323] on button "Keep Existing" at bounding box center [572, 321] width 92 height 25
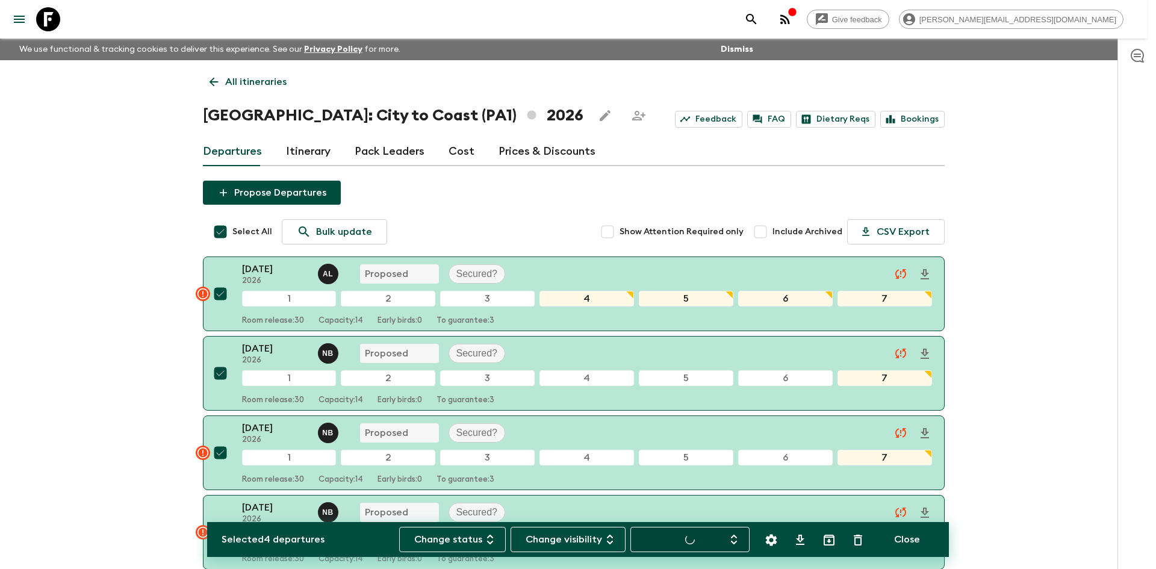
checkbox input "false"
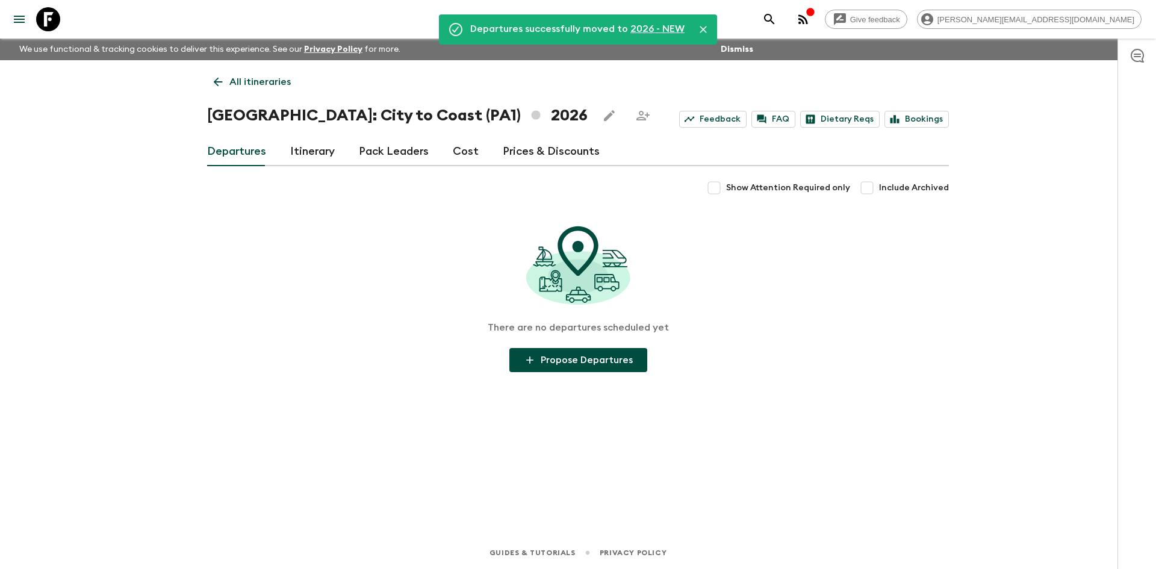
click at [219, 79] on icon at bounding box center [217, 81] width 13 height 13
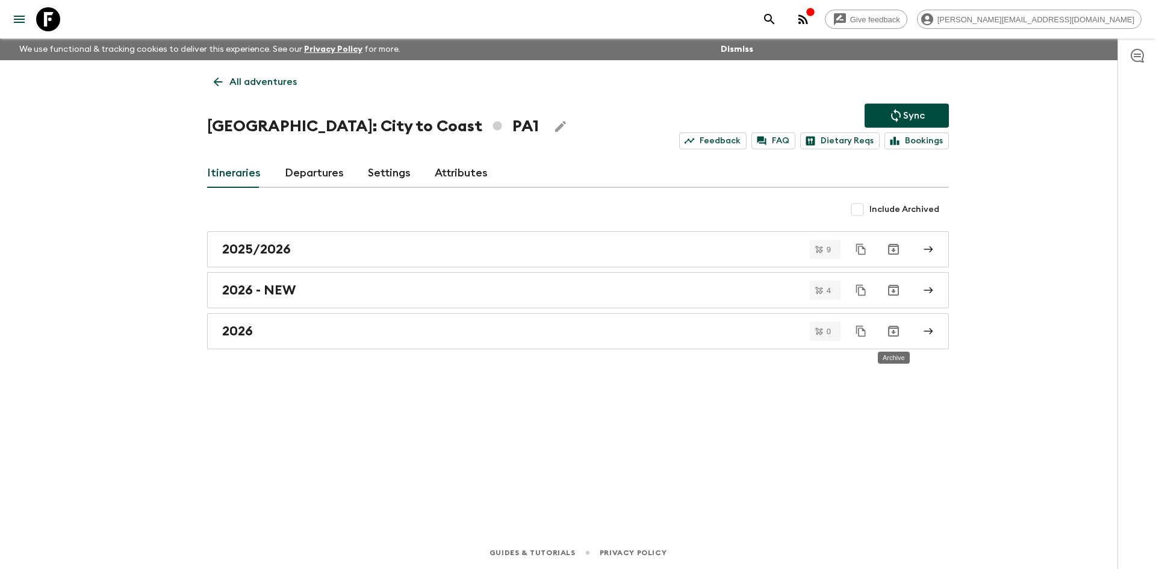
click at [895, 332] on icon "Archive" at bounding box center [893, 331] width 11 height 11
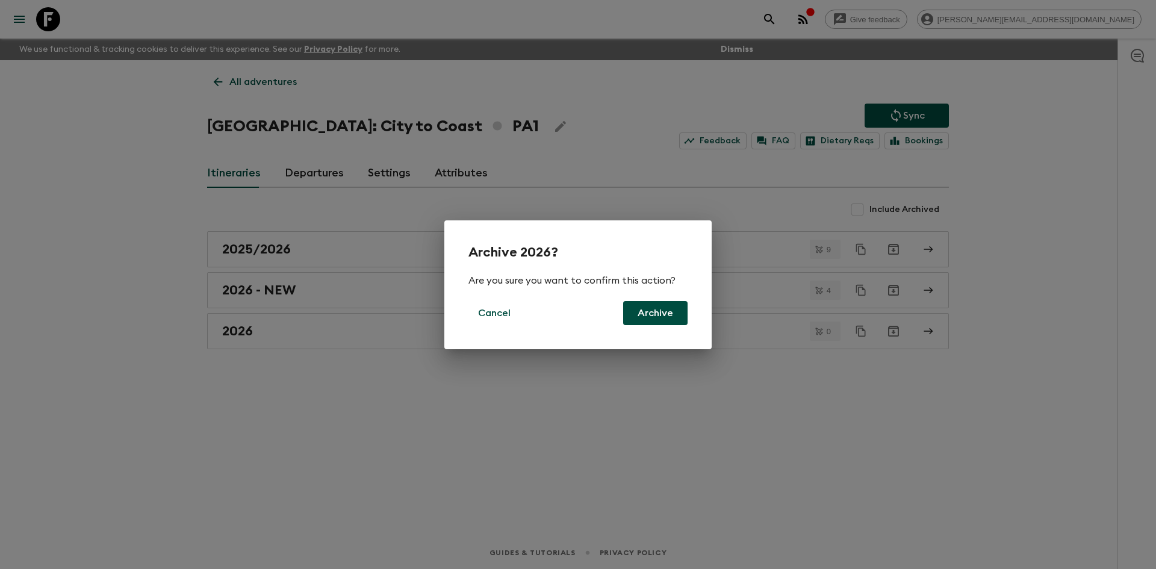
click at [653, 319] on button "Archive" at bounding box center [655, 313] width 64 height 24
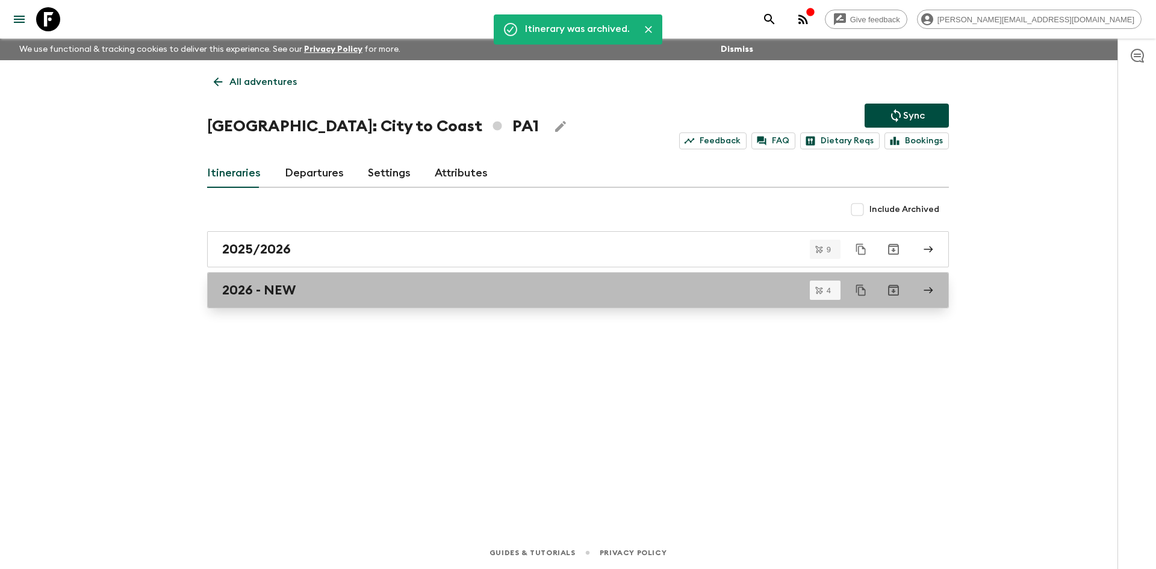
click at [359, 291] on div "2026 - NEW" at bounding box center [566, 290] width 689 height 16
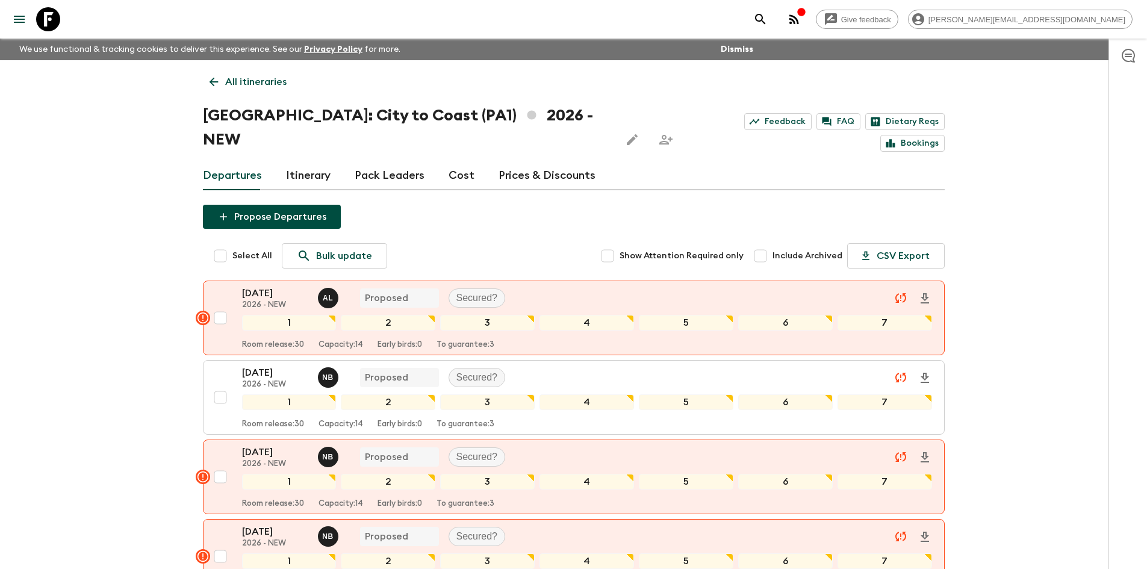
click at [307, 161] on link "Itinerary" at bounding box center [308, 175] width 45 height 29
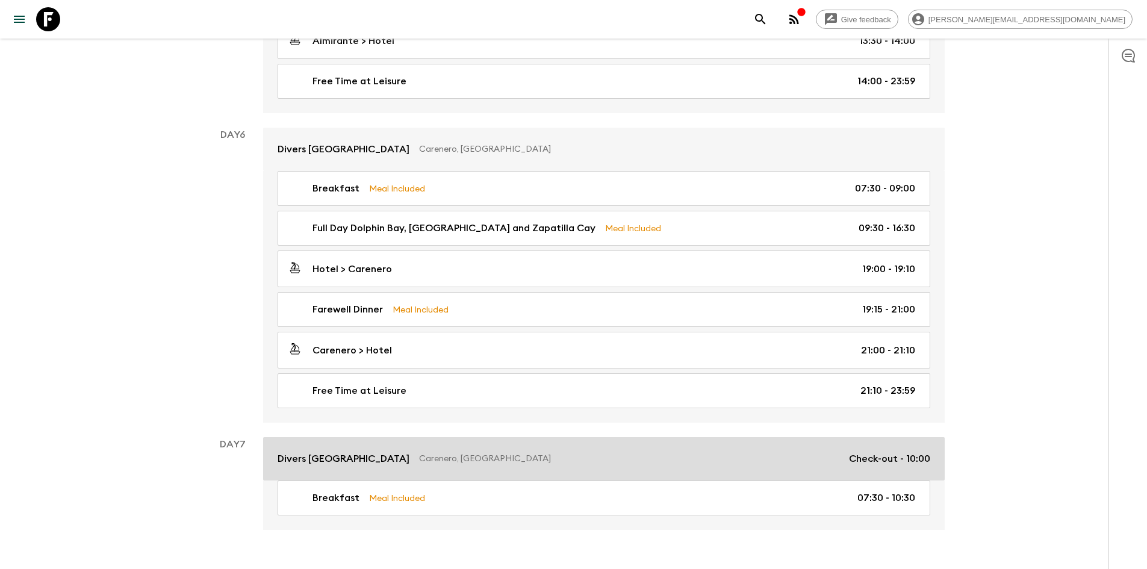
scroll to position [1523, 0]
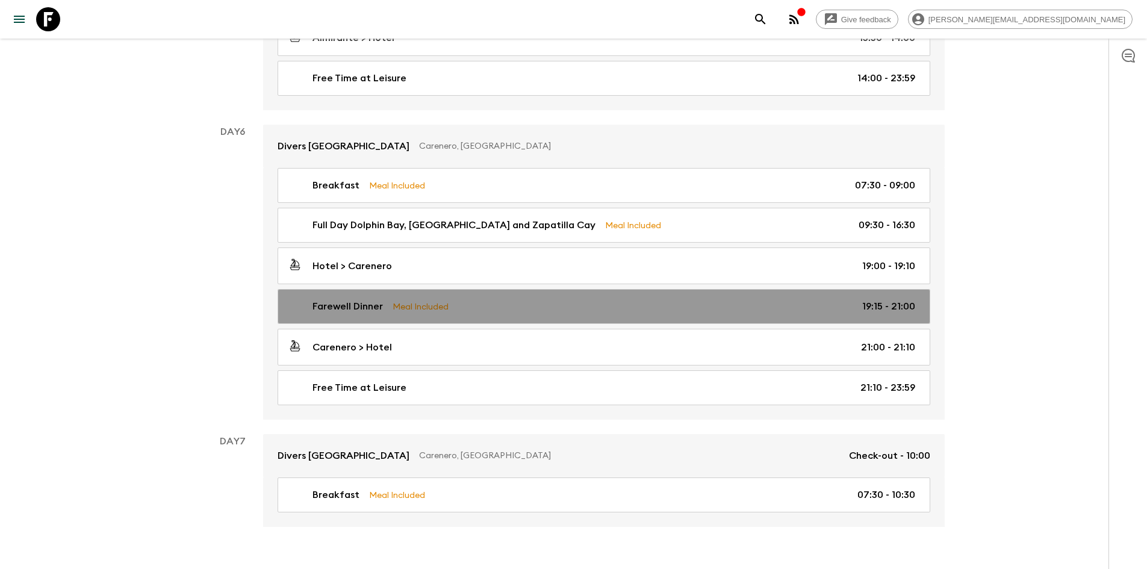
click at [503, 299] on div "Farewell Dinner Meal Included 19:15 - 21:00" at bounding box center [601, 306] width 627 height 14
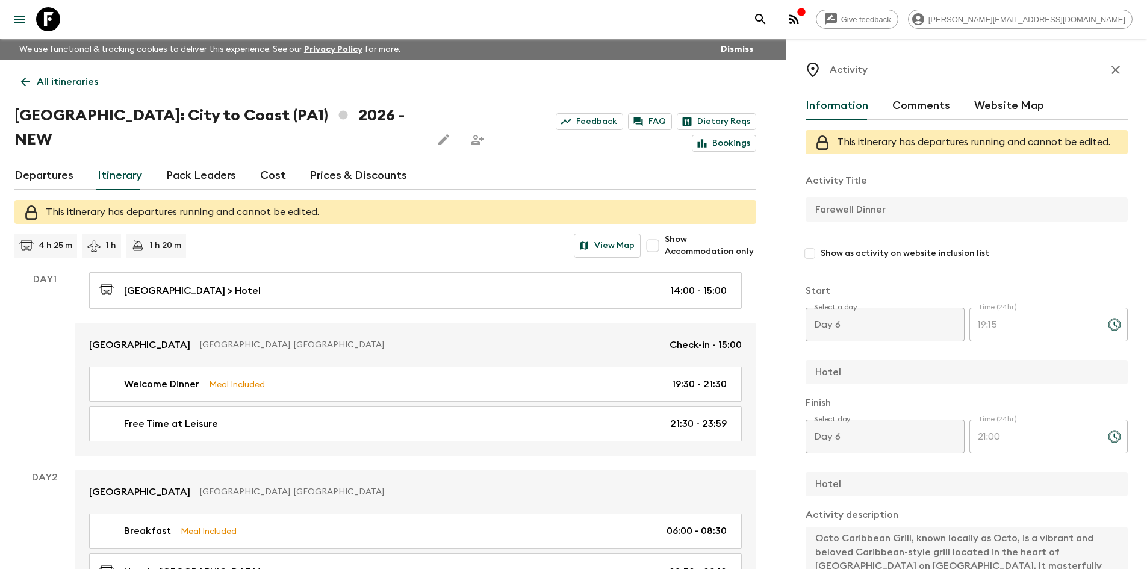
click at [27, 79] on icon at bounding box center [25, 81] width 13 height 13
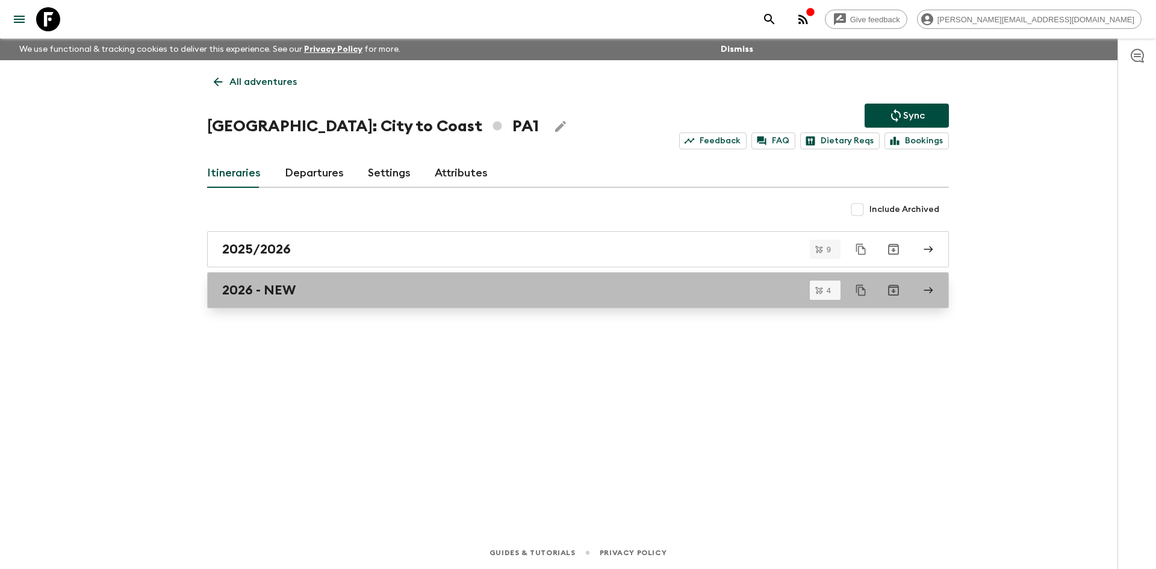
click at [311, 285] on div "2026 - NEW" at bounding box center [566, 290] width 689 height 16
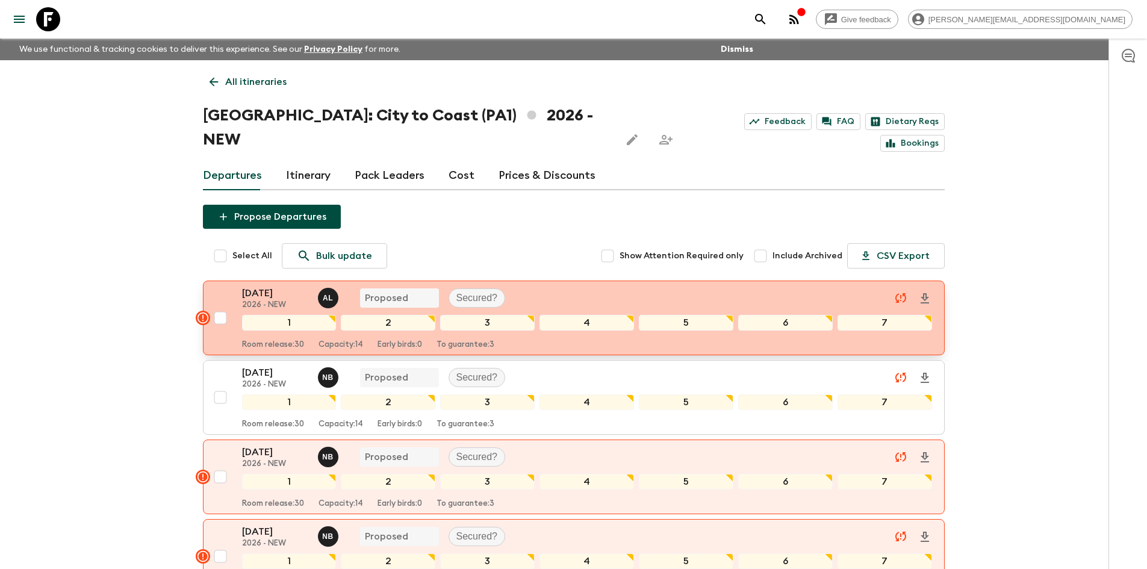
click at [633, 286] on div "05 Sep 2026 2026 - NEW A L Proposed Secured?" at bounding box center [587, 298] width 690 height 24
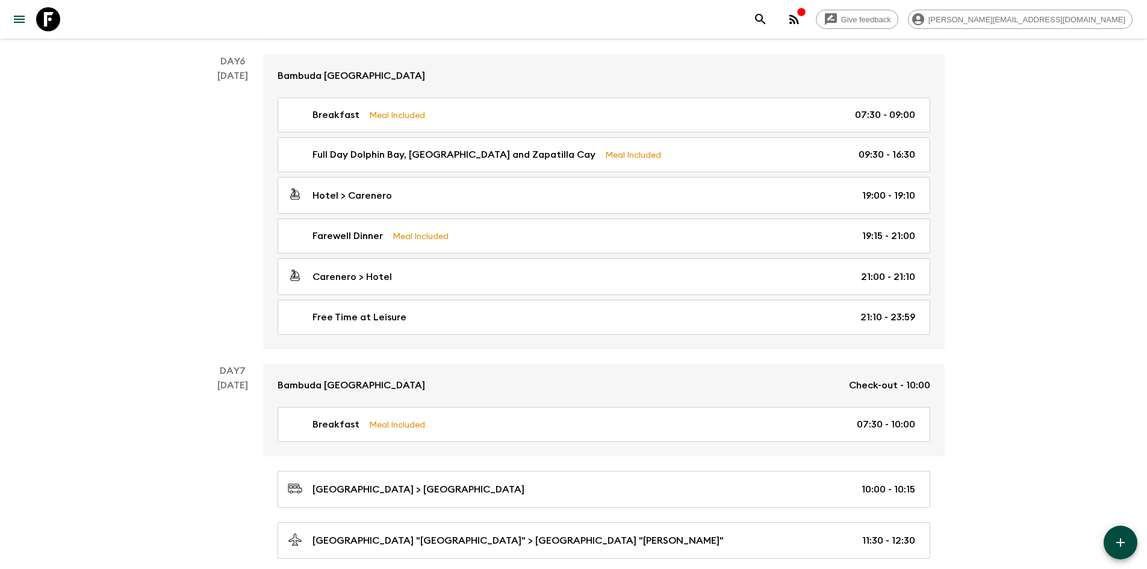
scroll to position [1652, 0]
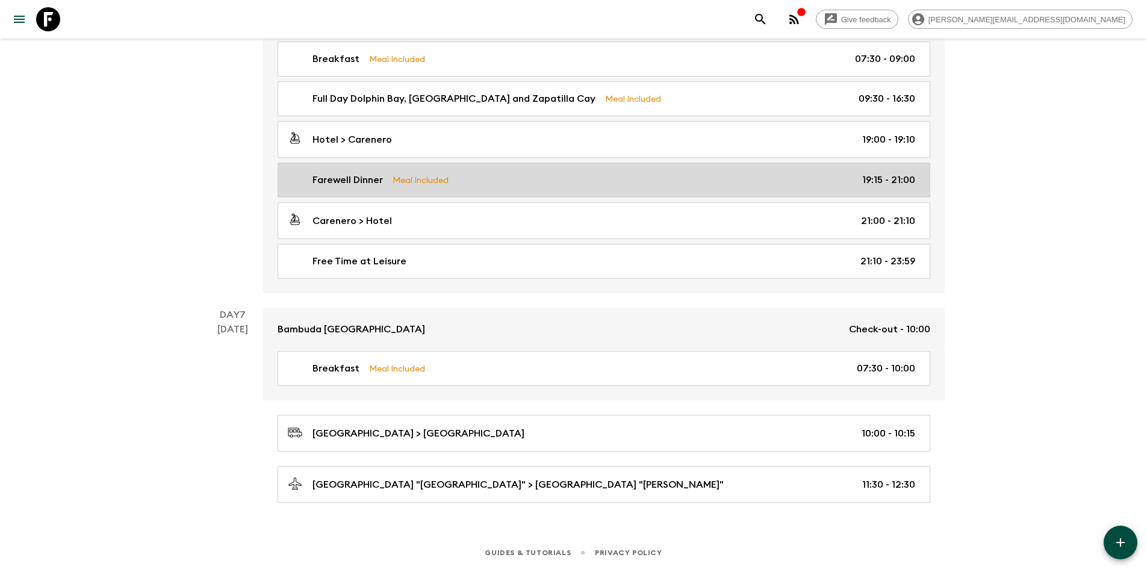
click at [446, 185] on p "Meal Included" at bounding box center [421, 179] width 56 height 13
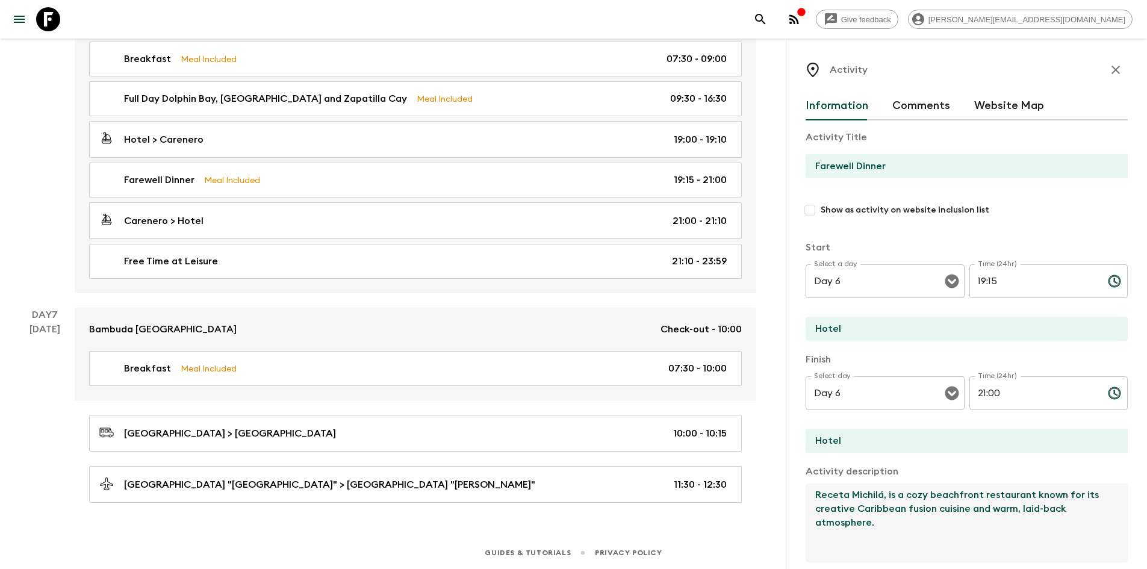
drag, startPoint x: 892, startPoint y: 542, endPoint x: 774, endPoint y: 474, distance: 135.4
paste textarea "Octo Caribbean Grill, known locally as Octo, is a vibrant and beloved Caribbean…"
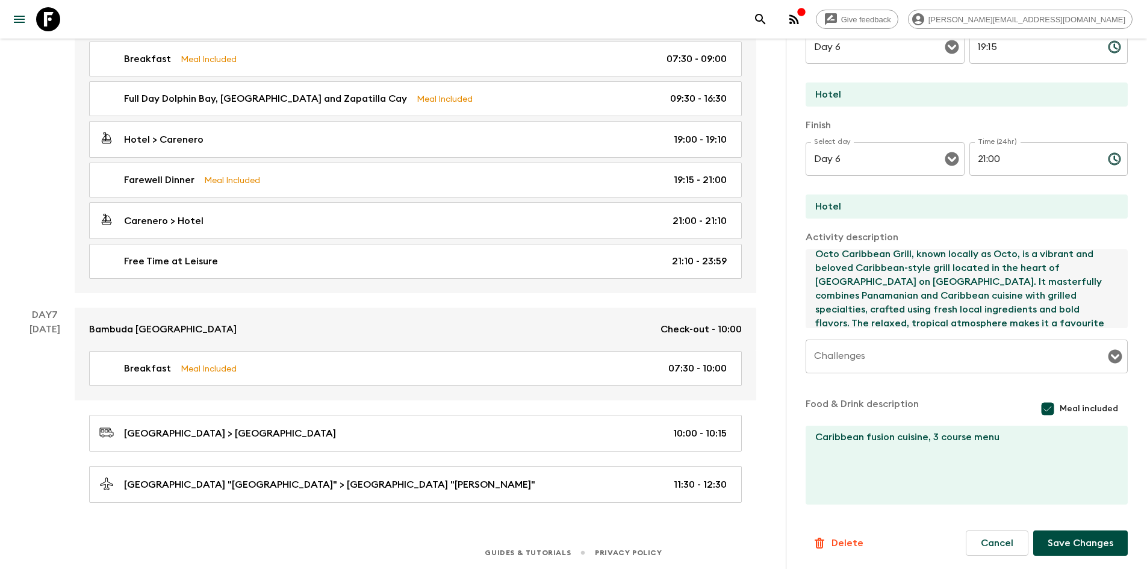
scroll to position [235, 0]
type textarea "Octo Caribbean Grill, known locally as Octo, is a vibrant and beloved Caribbean…"
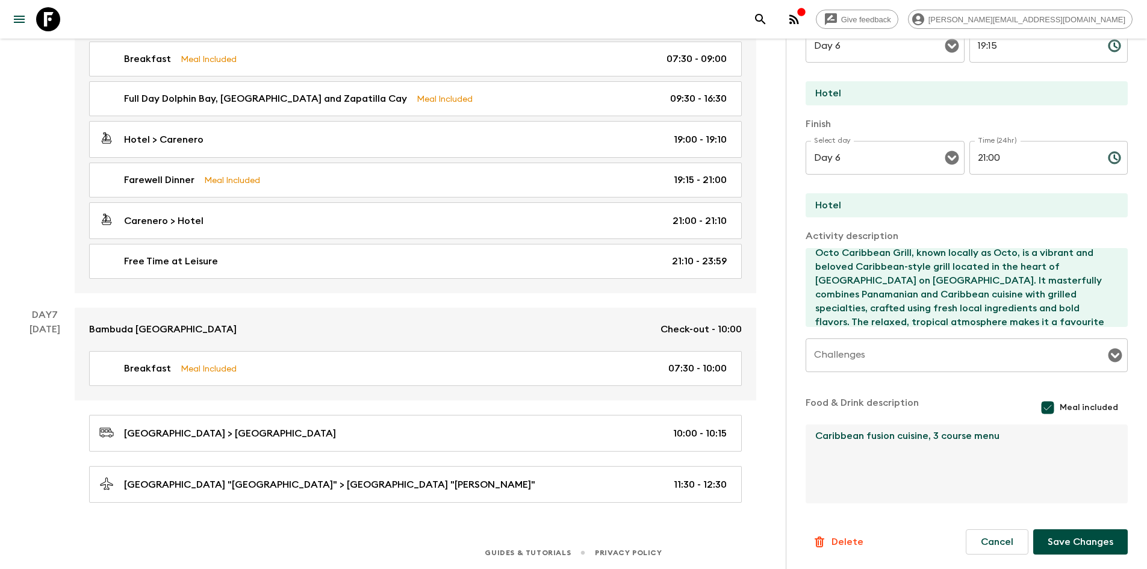
drag, startPoint x: 1002, startPoint y: 442, endPoint x: 930, endPoint y: 444, distance: 72.3
click at [930, 444] on textarea "Caribbean fusion cuisine, 3 course menu" at bounding box center [962, 464] width 313 height 79
type textarea "Caribbean fusion cuisine"
click at [1056, 544] on button "Save Changes" at bounding box center [1080, 541] width 95 height 25
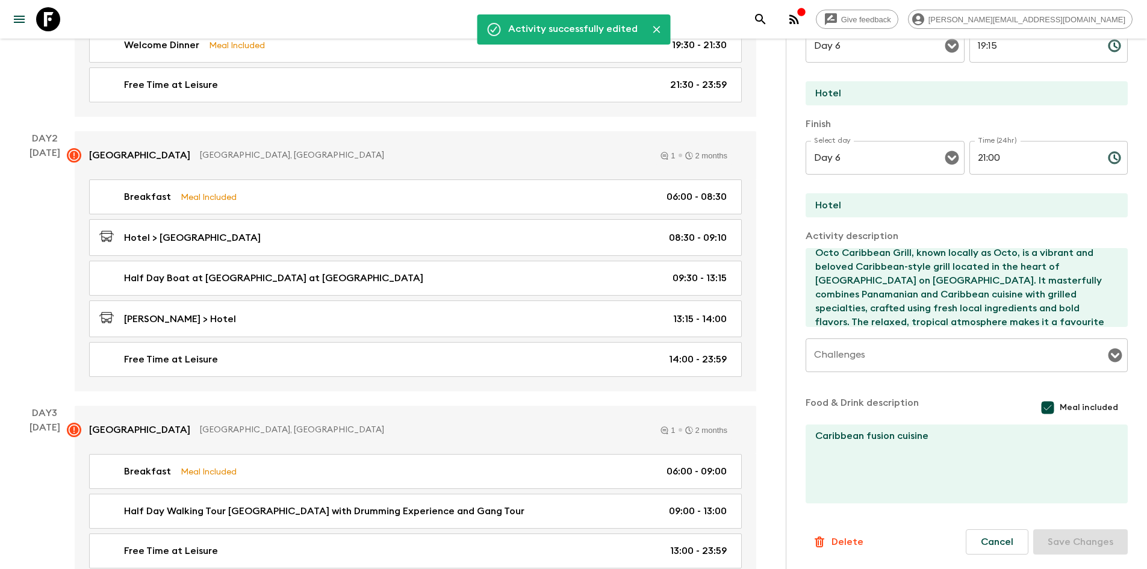
scroll to position [0, 0]
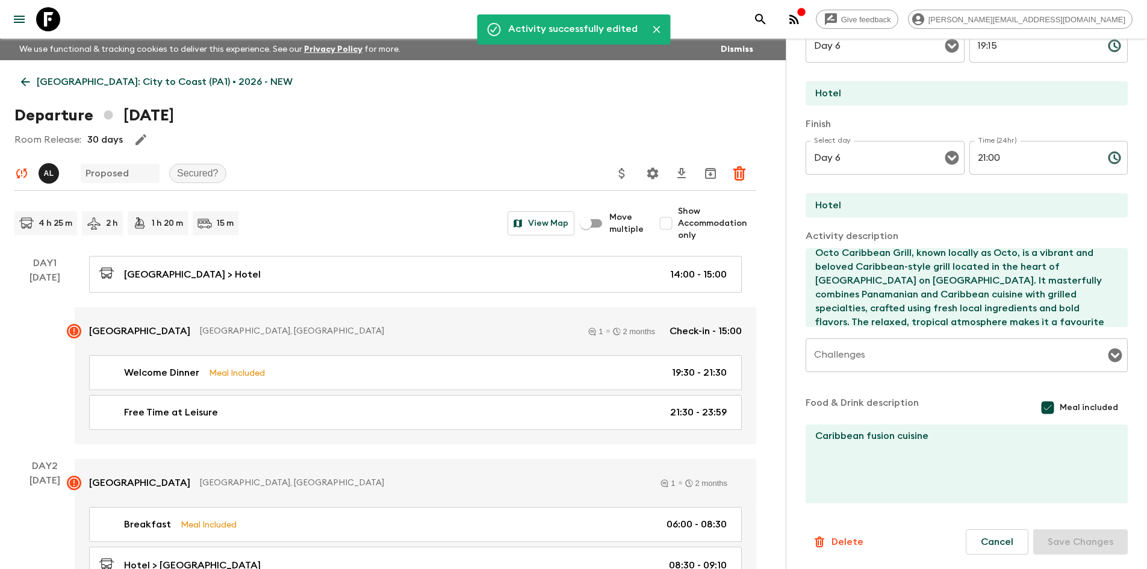
click at [36, 86] on link "Panama: City to Coast (PA1) • 2026 - NEW" at bounding box center [156, 82] width 285 height 24
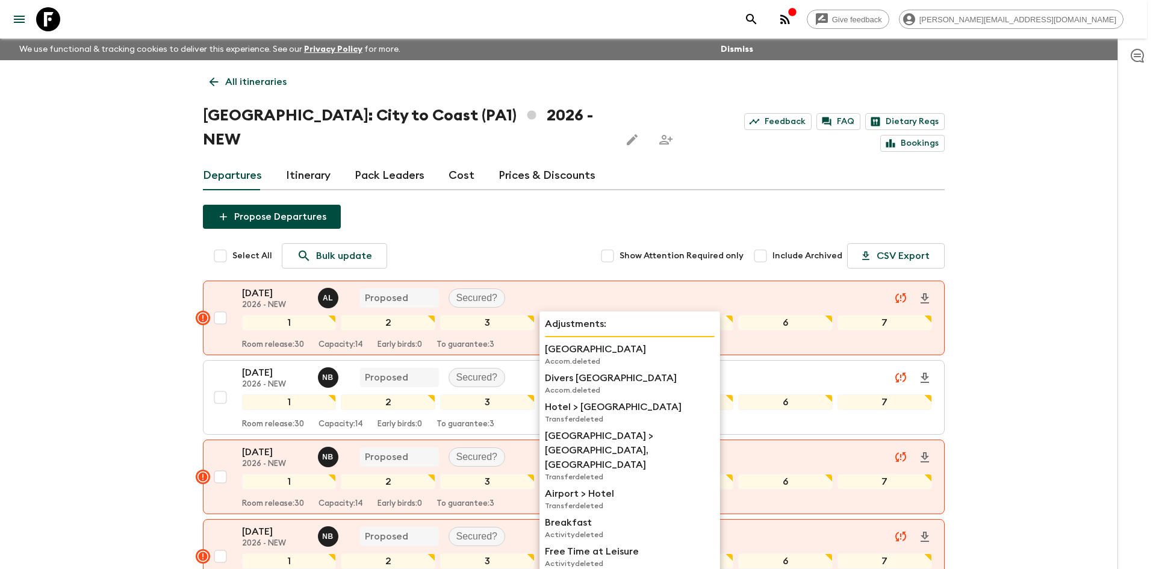
click at [624, 365] on p "Accom. deleted" at bounding box center [630, 361] width 170 height 10
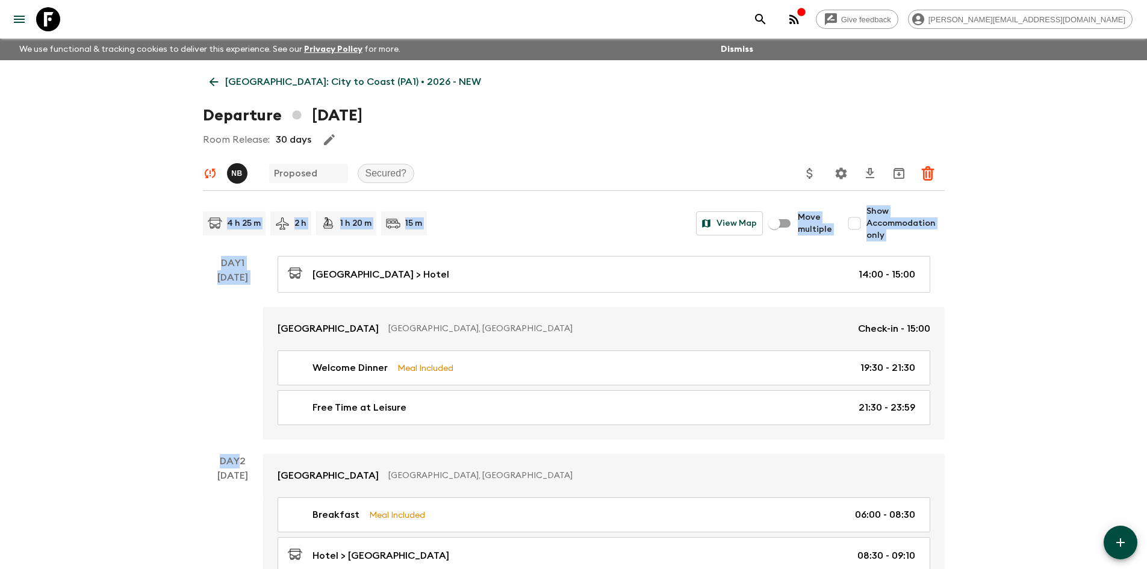
click at [216, 76] on icon at bounding box center [213, 81] width 13 height 13
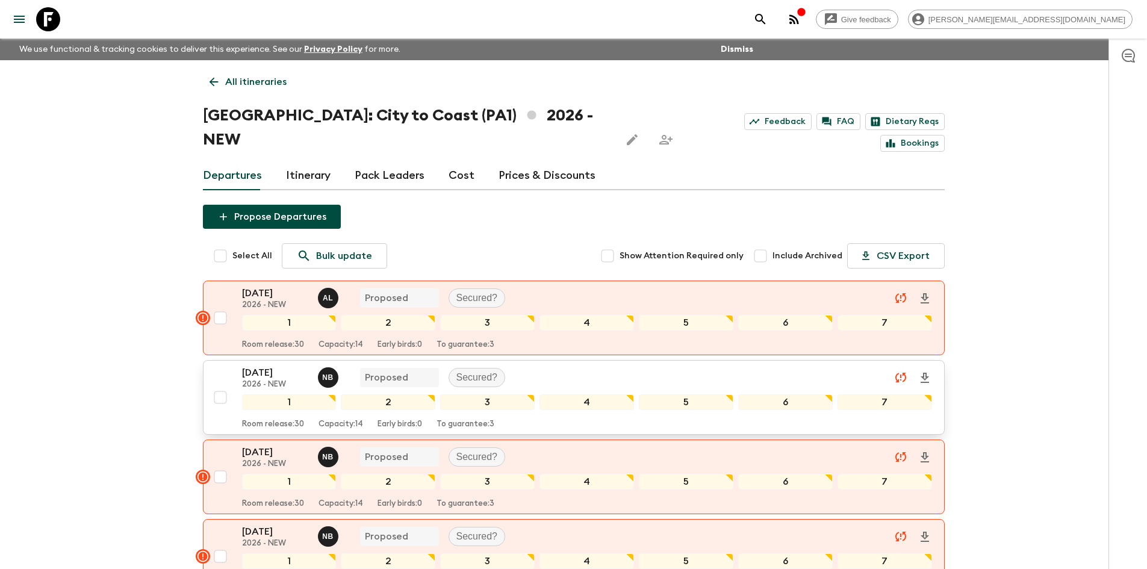
click at [605, 365] on div "10 Oct 2026 2026 - NEW N B Proposed Secured?" at bounding box center [587, 377] width 690 height 24
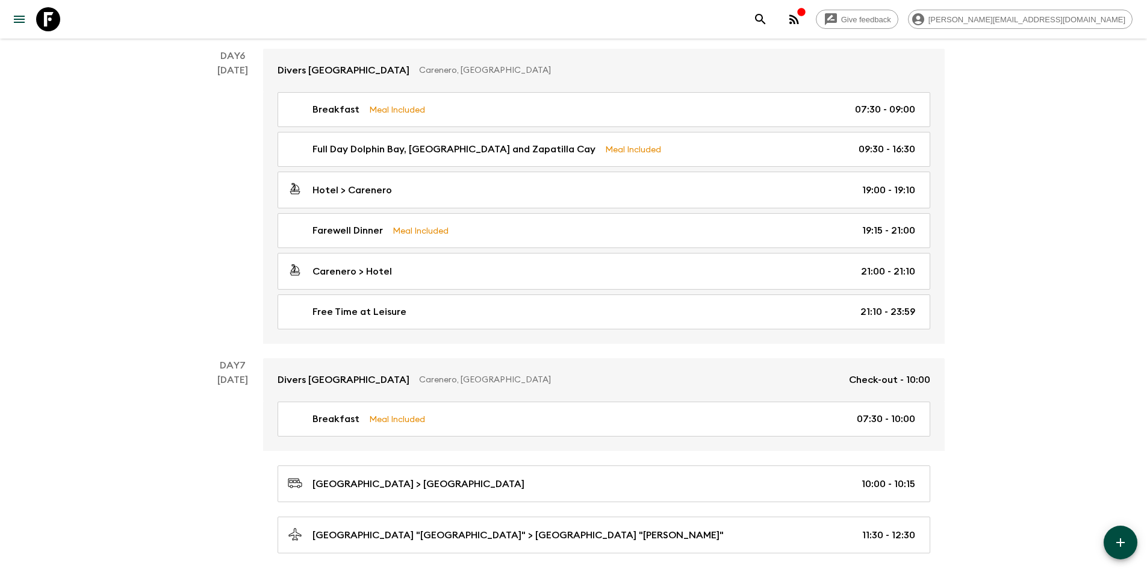
scroll to position [1633, 0]
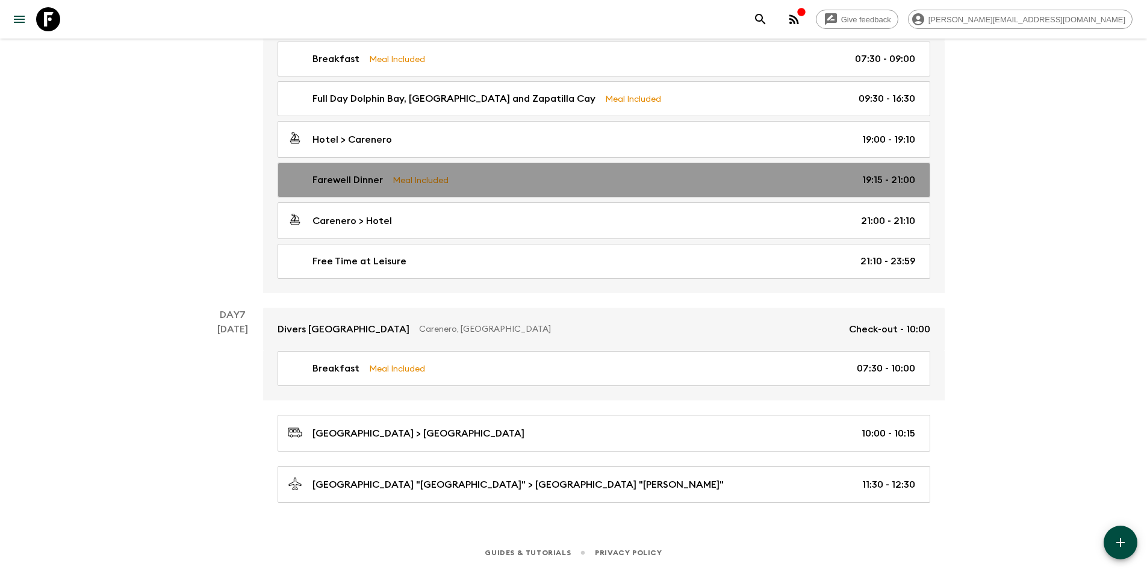
click at [469, 184] on div "Farewell Dinner Meal Included 19:15 - 21:00" at bounding box center [601, 180] width 627 height 14
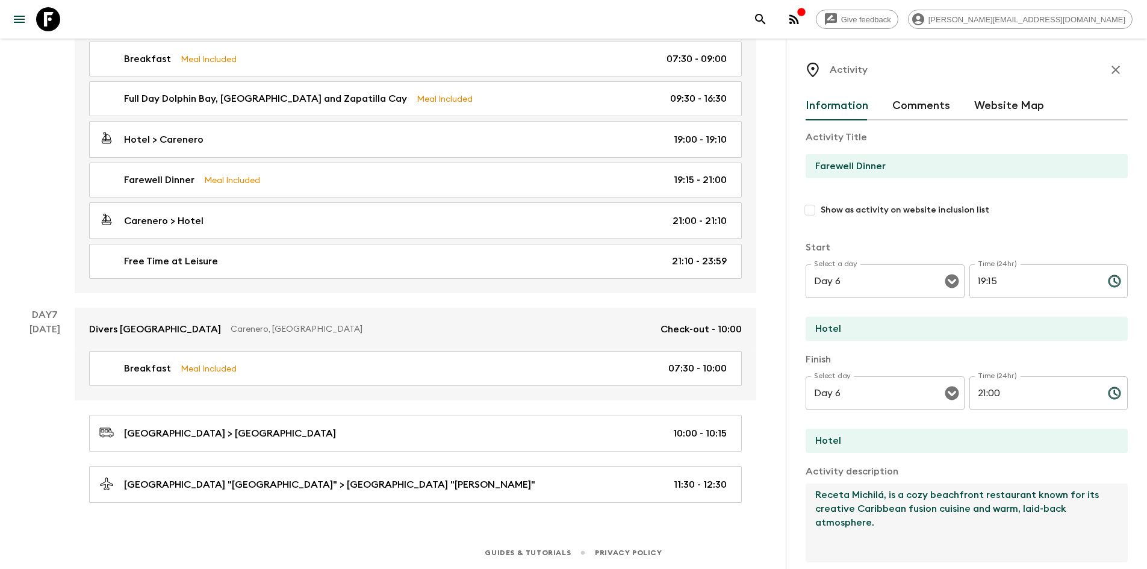
drag, startPoint x: 880, startPoint y: 535, endPoint x: 760, endPoint y: 487, distance: 129.7
paste textarea "Octo Caribbean Grill, known locally as Octo, is a vibrant and beloved Caribbean…"
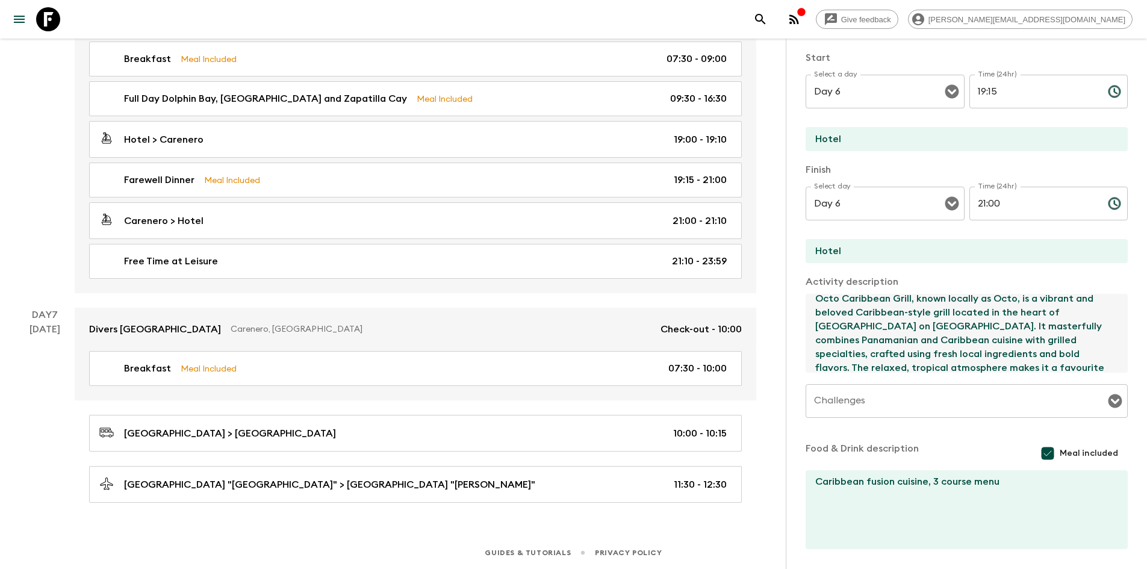
scroll to position [226, 0]
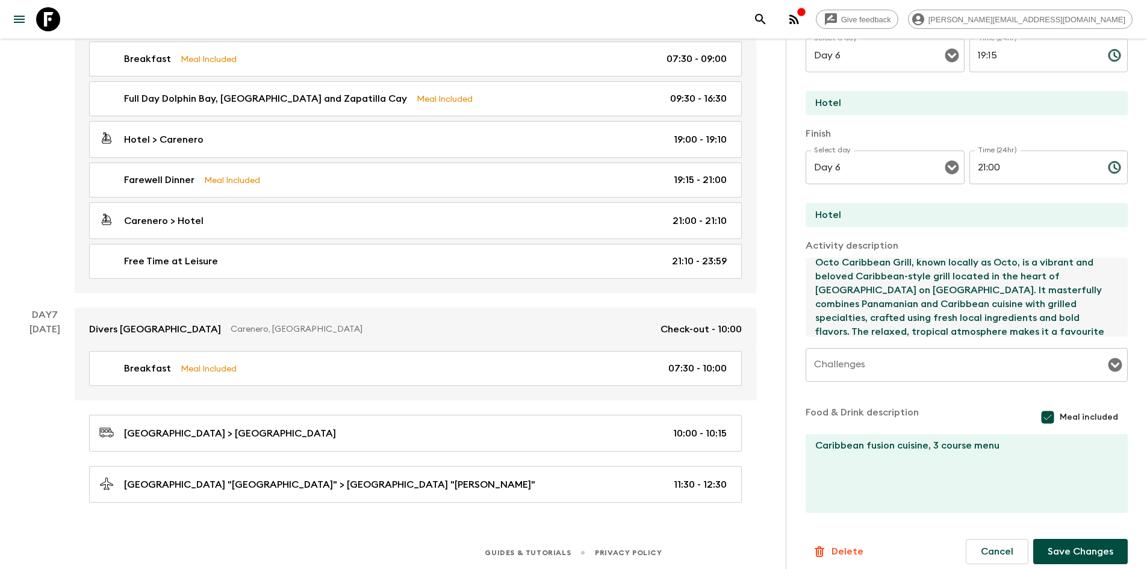
type textarea "Octo Caribbean Grill, known locally as Octo, is a vibrant and beloved Caribbean…"
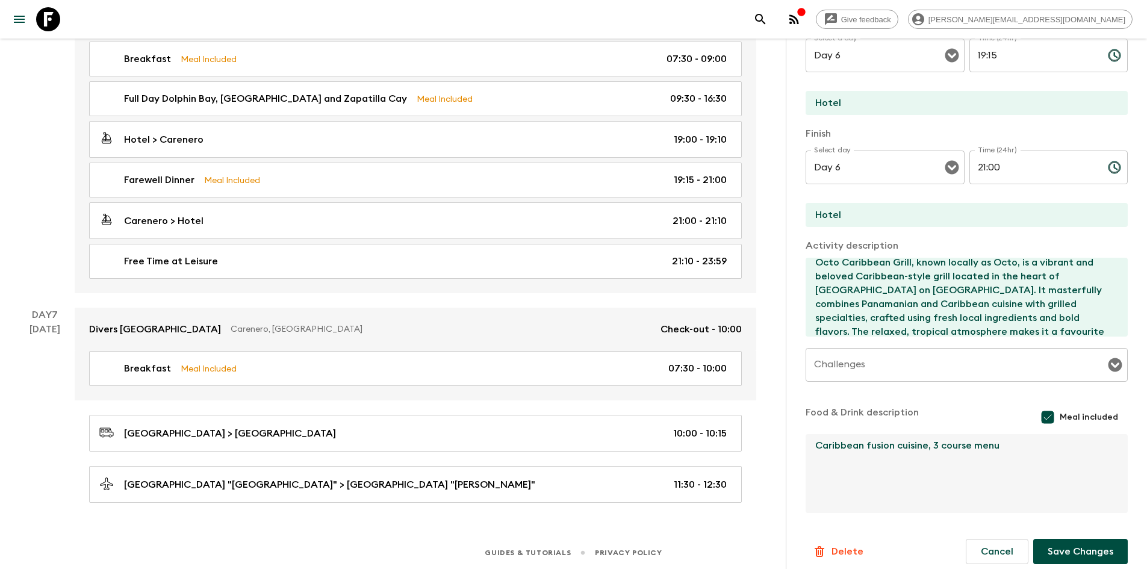
drag, startPoint x: 1013, startPoint y: 447, endPoint x: 928, endPoint y: 452, distance: 85.6
click at [928, 452] on textarea "Caribbean fusion cuisine, 3 course menu" at bounding box center [962, 473] width 313 height 79
type textarea "Caribbean fusion cuisine"
click at [1069, 548] on button "Save Changes" at bounding box center [1080, 551] width 95 height 25
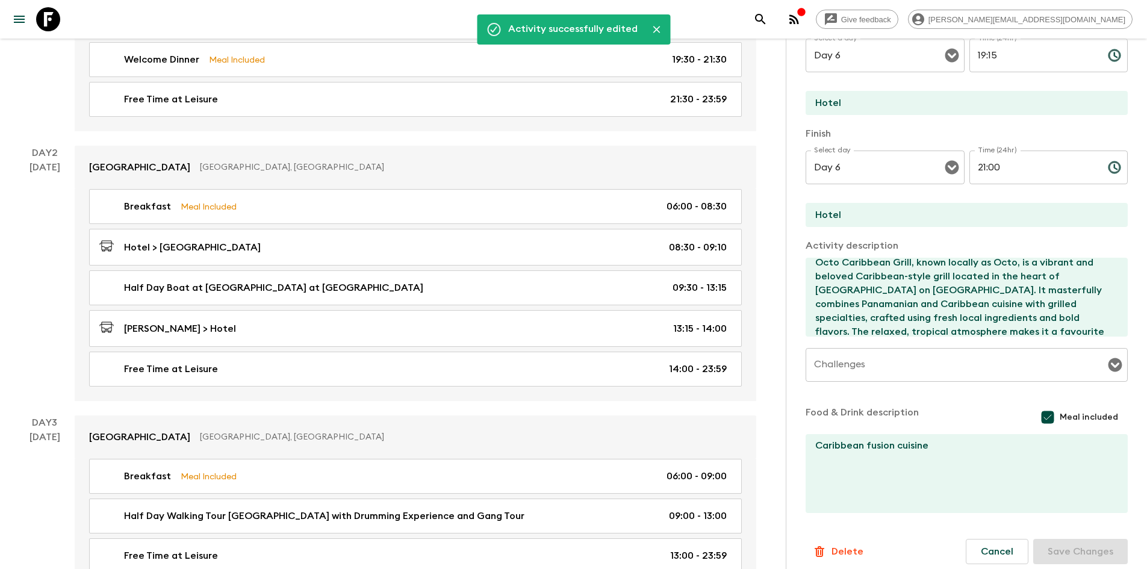
scroll to position [0, 0]
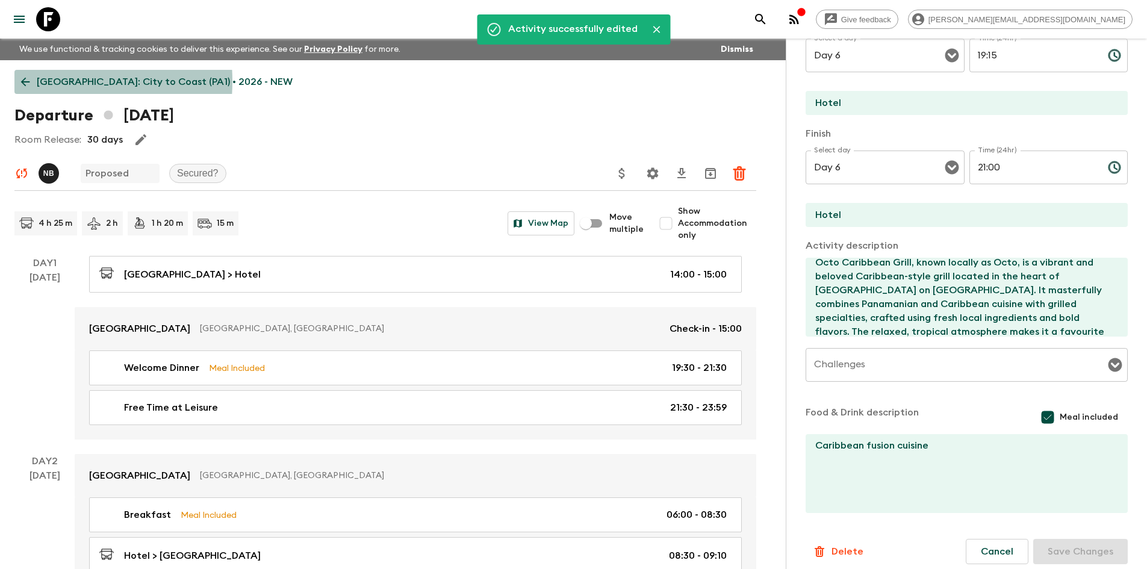
click at [30, 81] on icon at bounding box center [25, 81] width 13 height 13
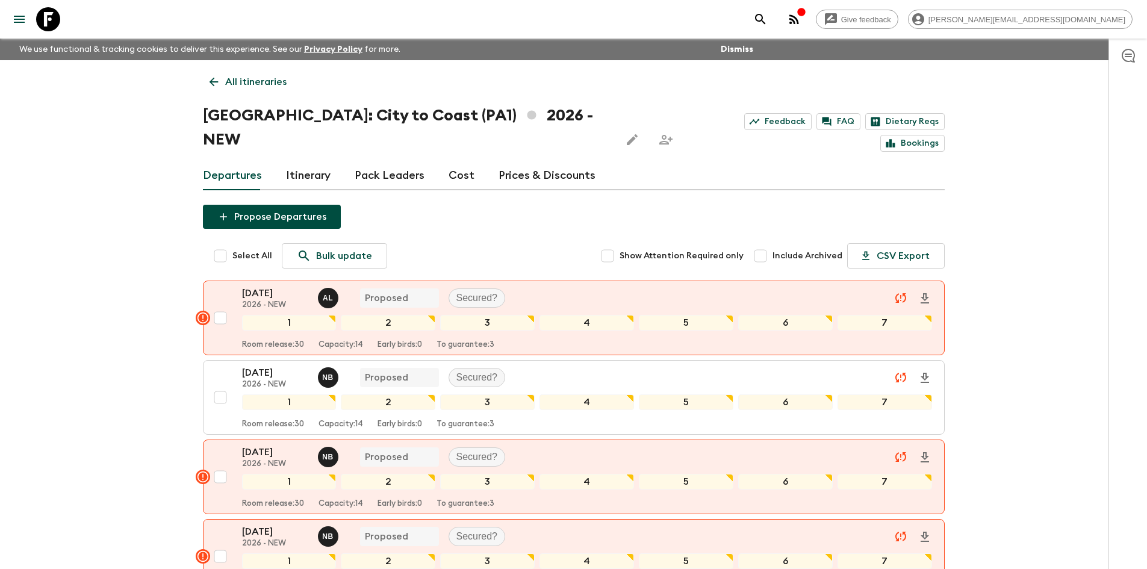
click at [1004, 373] on div "Give feedback sophie.t@flashpack.com We use functional & tracking cookies to de…" at bounding box center [573, 351] width 1147 height 703
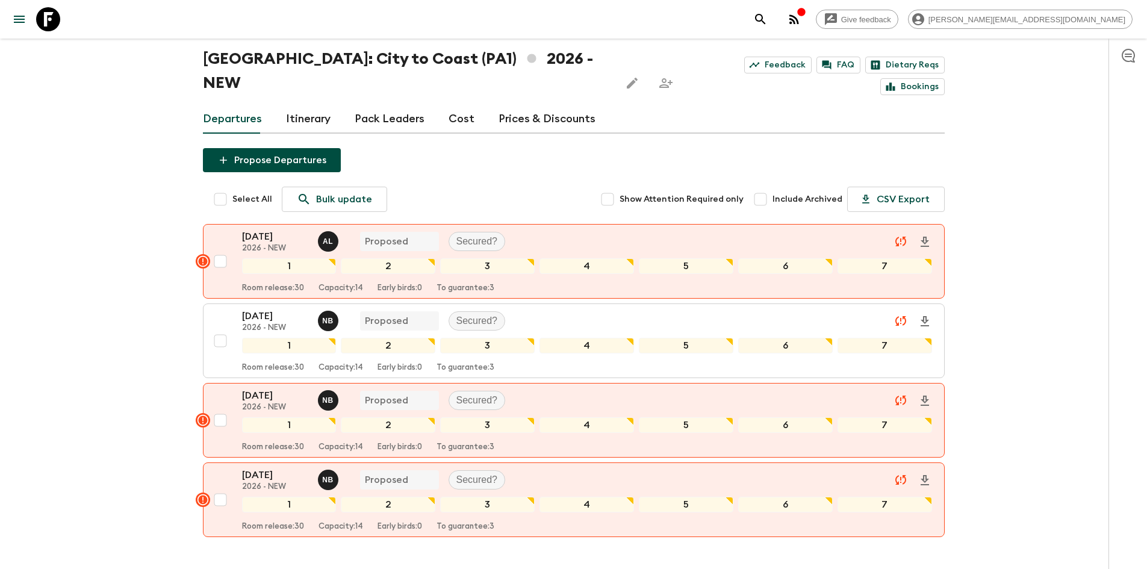
scroll to position [110, 0]
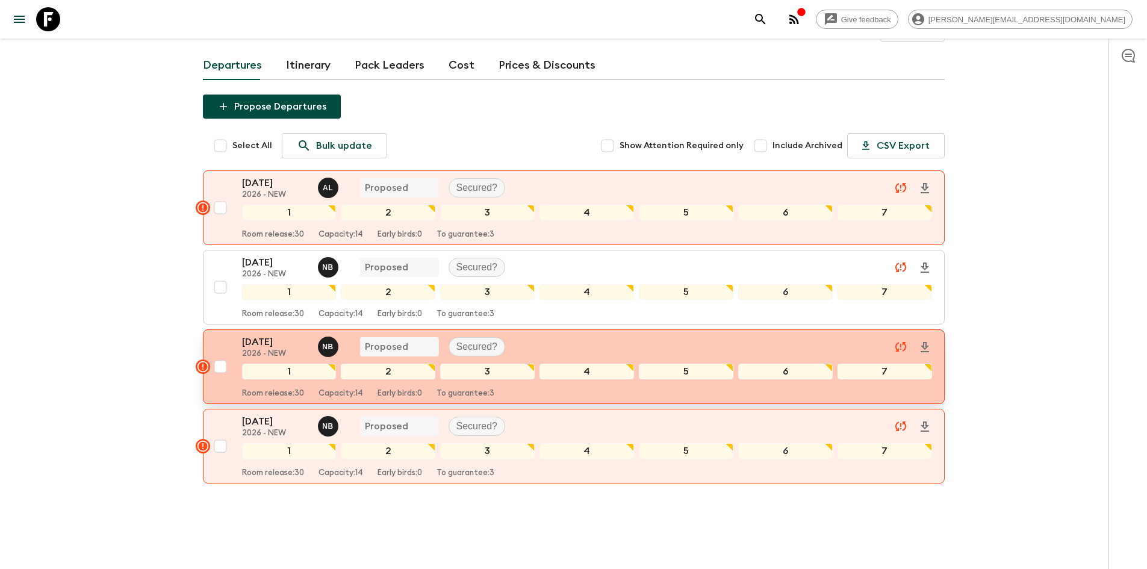
click at [548, 335] on div "21 Nov 2026 2026 - NEW N B Proposed Secured?" at bounding box center [587, 347] width 690 height 24
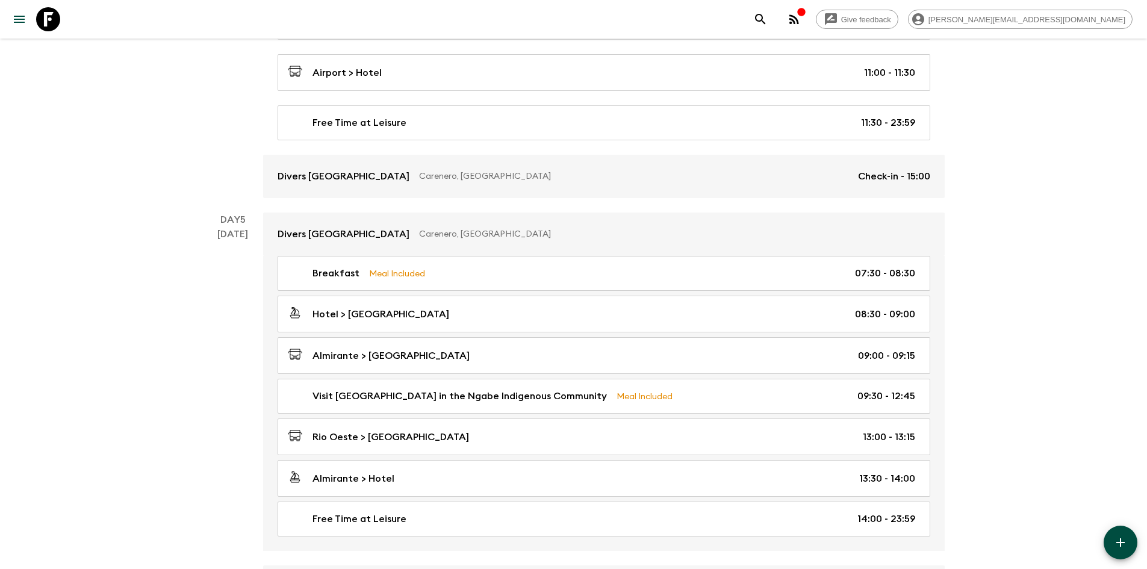
scroll to position [1652, 0]
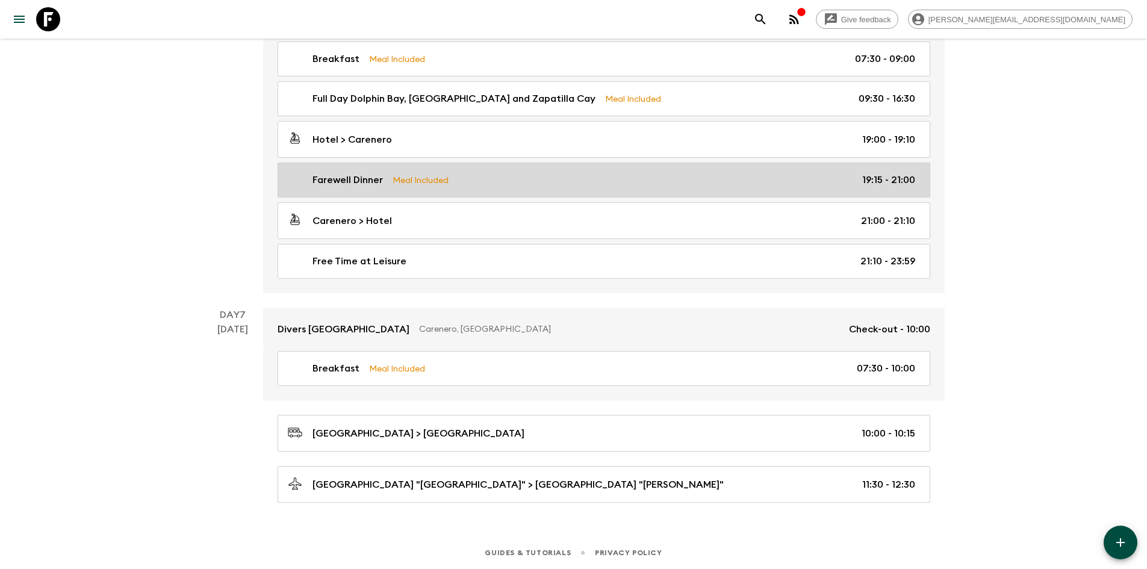
click at [460, 183] on div "Farewell Dinner Meal Included 19:15 - 21:00" at bounding box center [601, 180] width 627 height 14
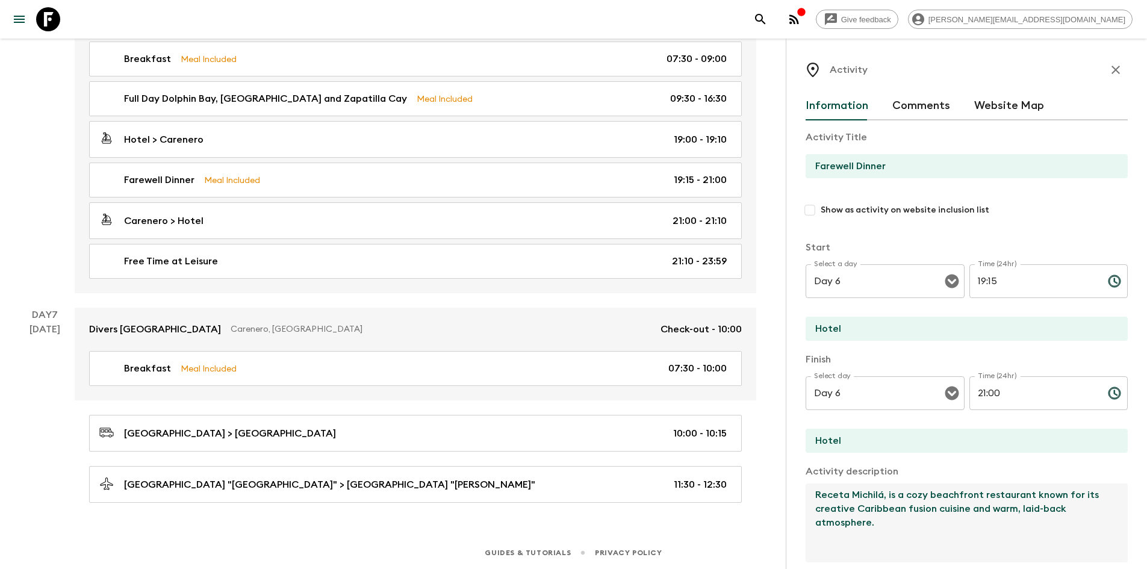
drag, startPoint x: 876, startPoint y: 531, endPoint x: 784, endPoint y: 479, distance: 105.2
paste textarea "Octo Caribbean Grill, known locally as Octo, is a vibrant and beloved Caribbean…"
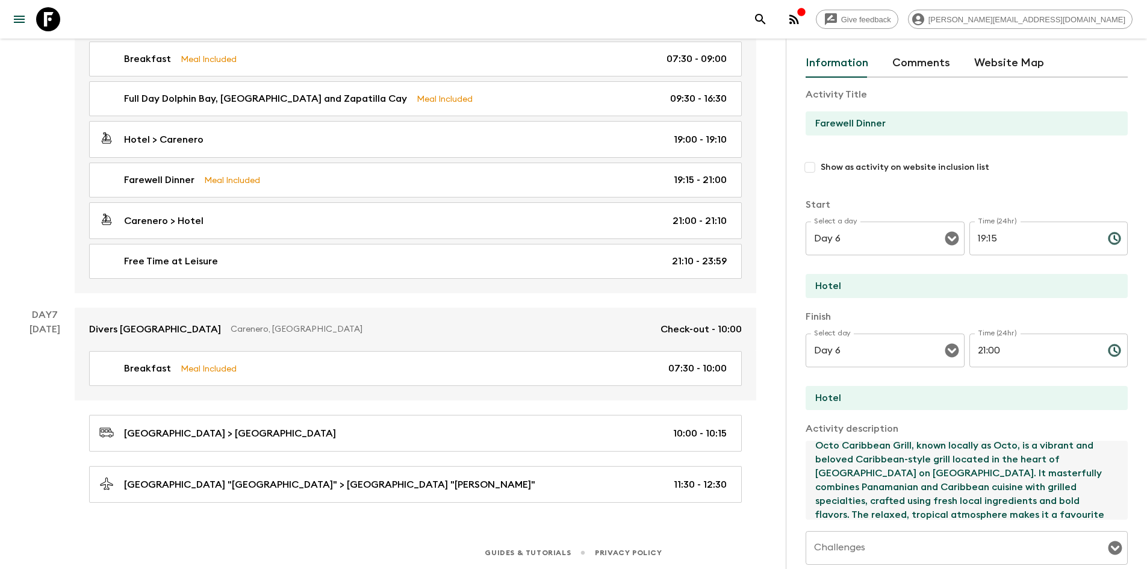
scroll to position [235, 0]
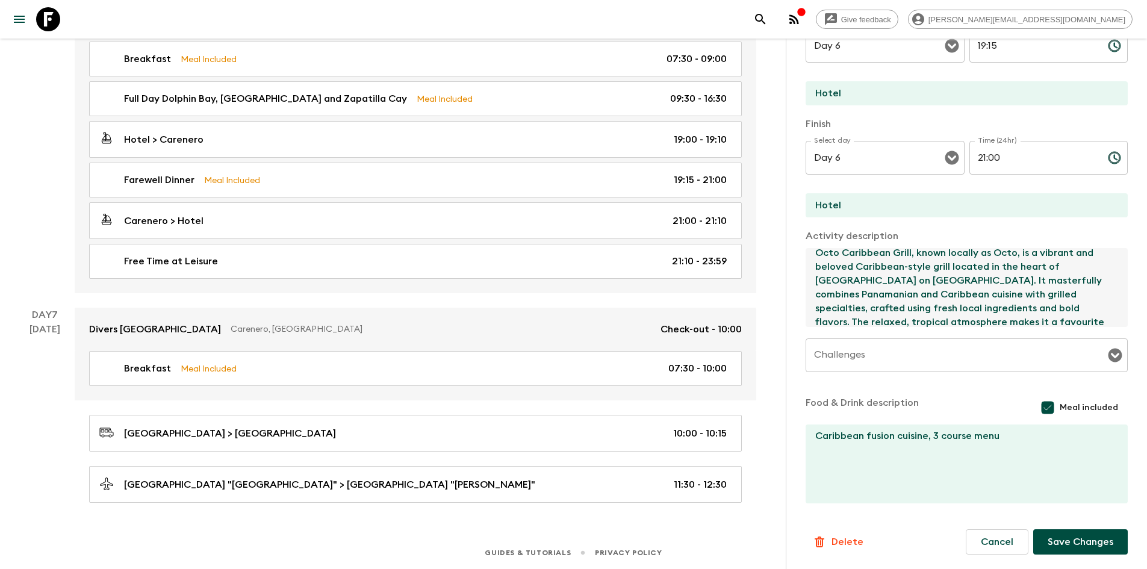
type textarea "Octo Caribbean Grill, known locally as Octo, is a vibrant and beloved Caribbean…"
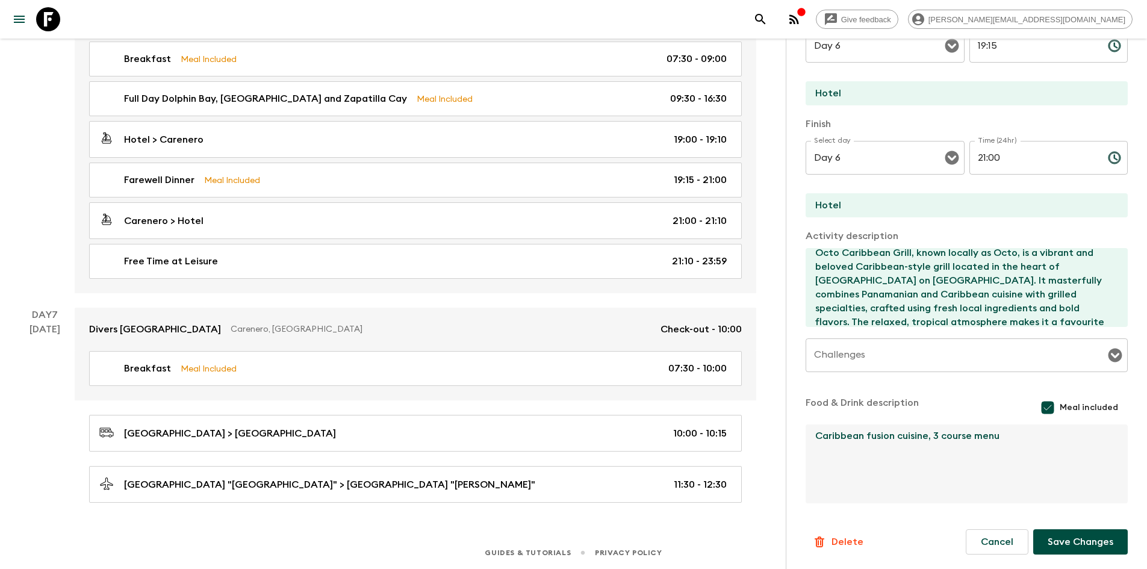
click at [995, 432] on textarea "Caribbean fusion cuisine, 3 course menu" at bounding box center [962, 464] width 313 height 79
click at [999, 436] on textarea "Caribbean fusion cuisine, 3 course menu" at bounding box center [962, 464] width 313 height 79
click at [1022, 436] on textarea "Caribbean fusion cuisine, 3 course menu" at bounding box center [962, 464] width 313 height 79
click at [1030, 437] on textarea "Caribbean fusion cuisine, 3 course menu" at bounding box center [962, 464] width 313 height 79
drag, startPoint x: 1001, startPoint y: 432, endPoint x: 930, endPoint y: 435, distance: 71.7
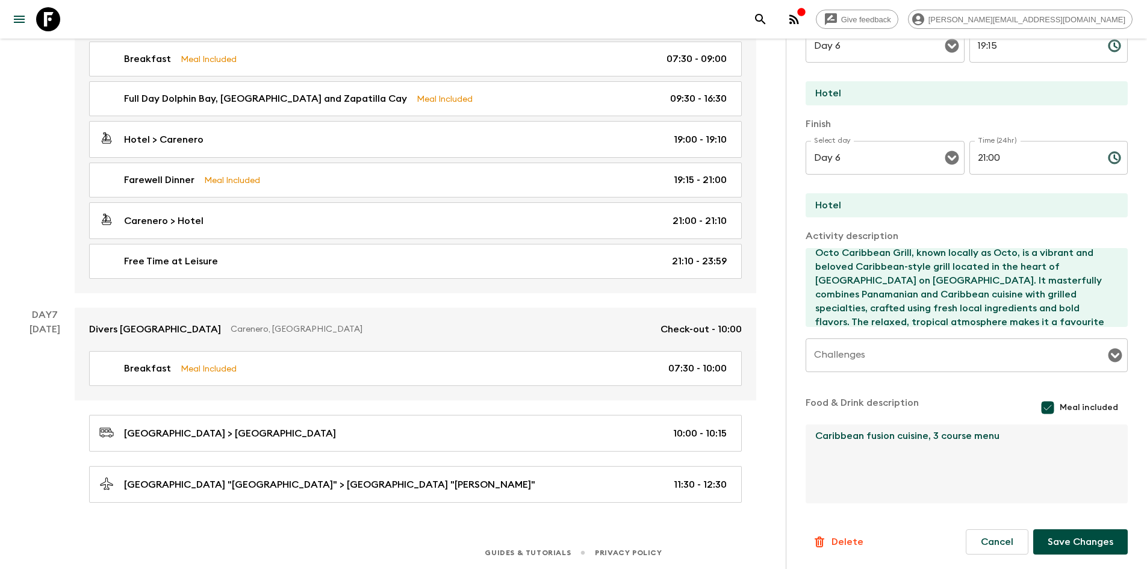
click at [930, 435] on textarea "Caribbean fusion cuisine, 3 course menu" at bounding box center [962, 464] width 313 height 79
type textarea "Caribbean fusion cuisine"
click at [1076, 540] on button "Save Changes" at bounding box center [1080, 541] width 95 height 25
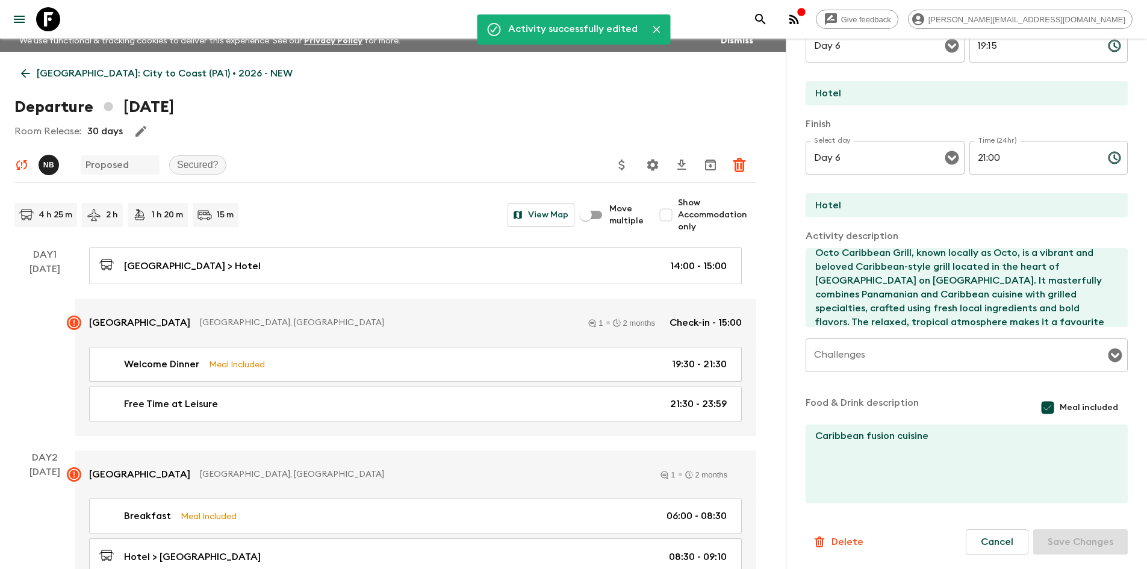
scroll to position [0, 0]
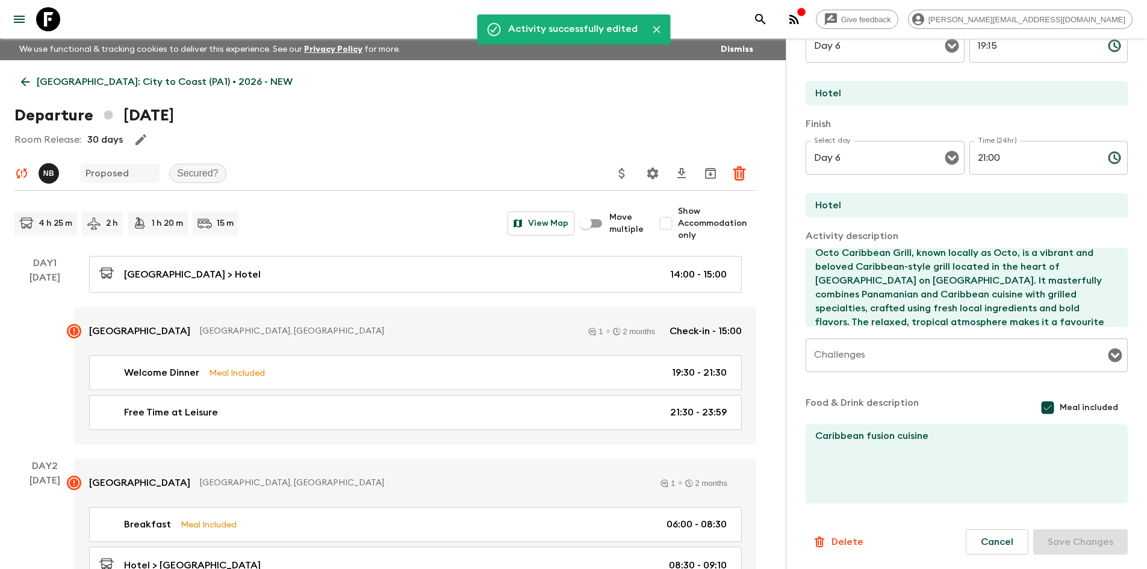
click at [23, 81] on icon at bounding box center [25, 82] width 9 height 9
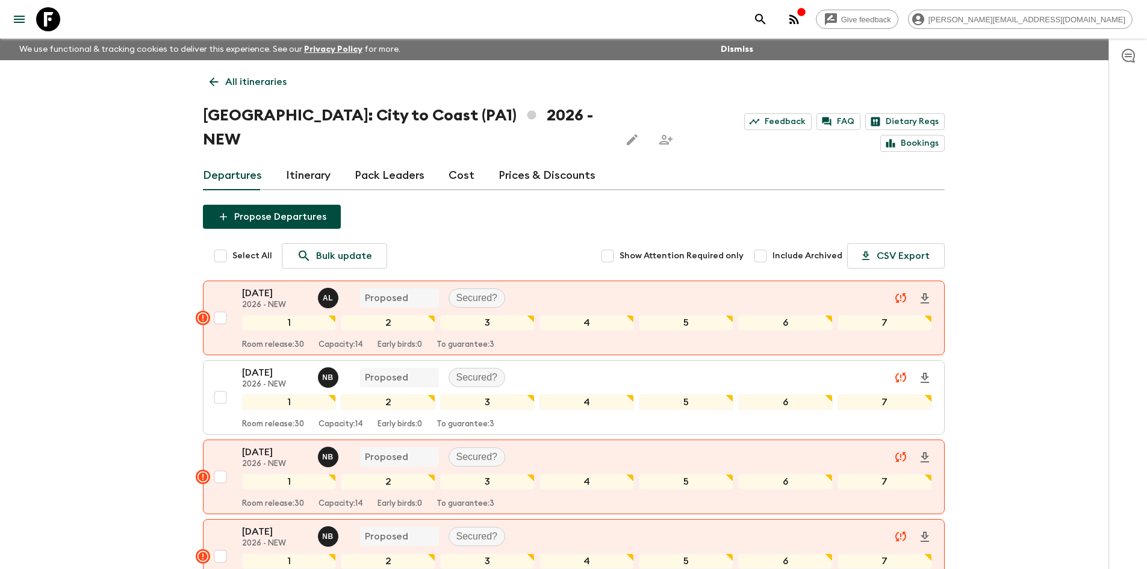
click at [1057, 415] on div "Give feedback sophie.t@flashpack.com We use functional & tracking cookies to de…" at bounding box center [573, 351] width 1147 height 703
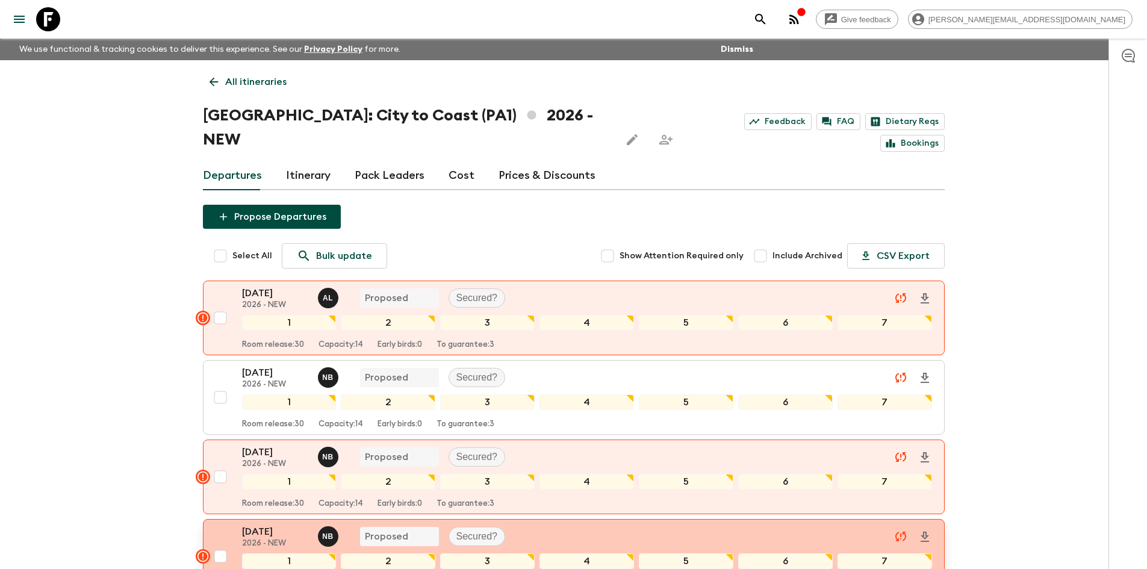
click at [667, 524] on div "21 Dec 2026 2026 - NEW N B Proposed Secured?" at bounding box center [587, 536] width 690 height 24
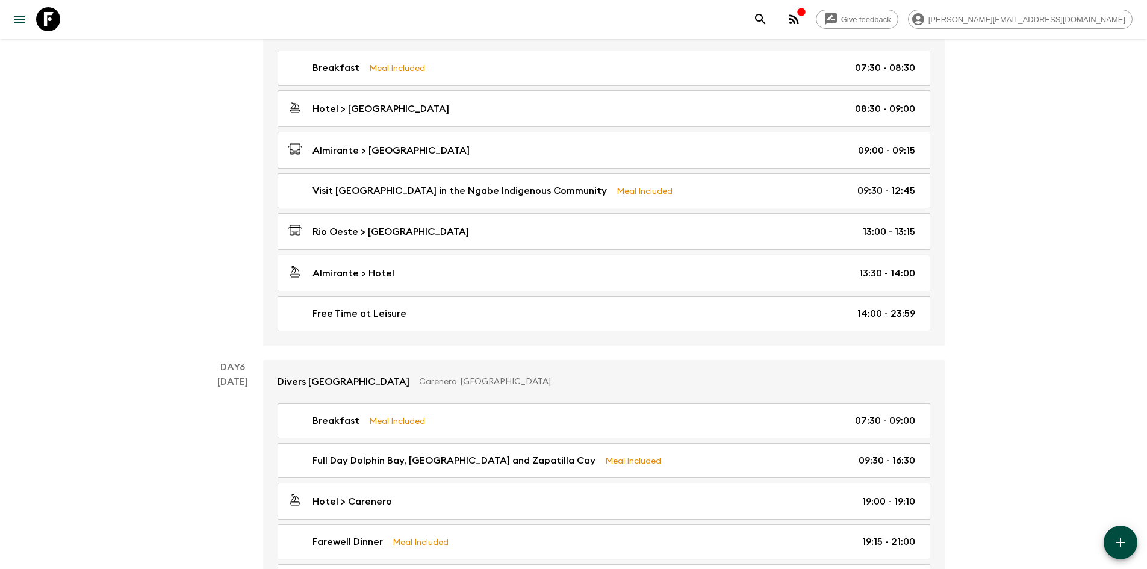
scroll to position [1652, 0]
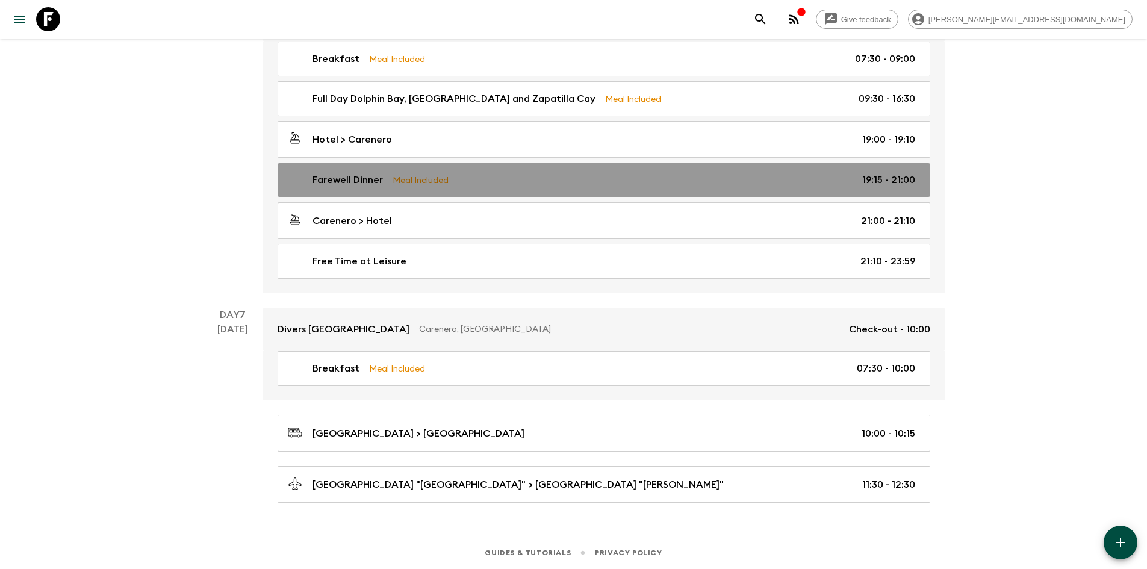
click at [533, 172] on link "Farewell Dinner Meal Included 19:15 - 21:00" at bounding box center [604, 180] width 653 height 35
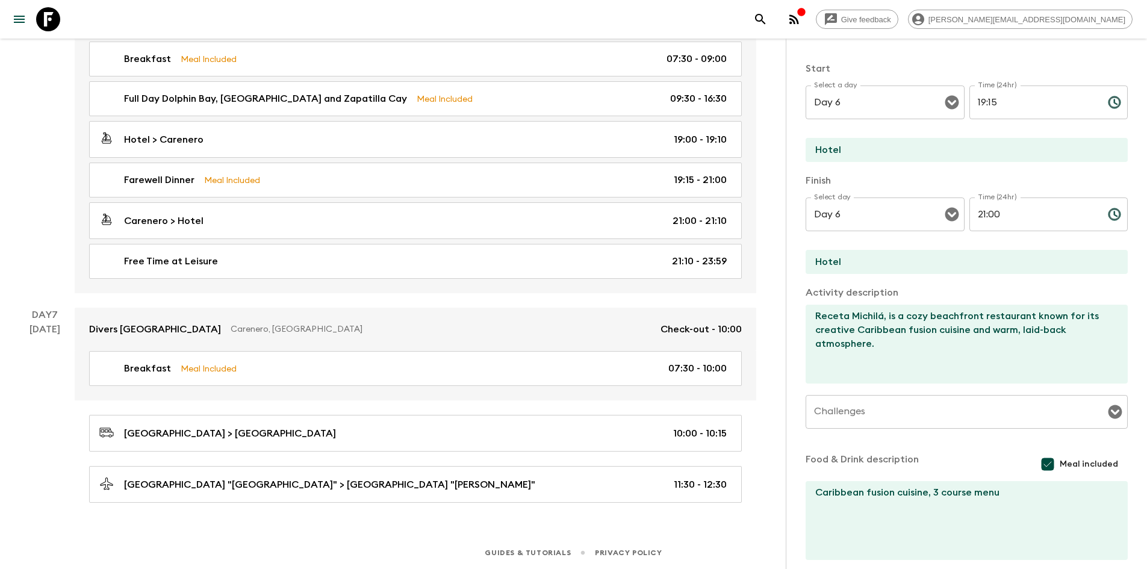
scroll to position [181, 0]
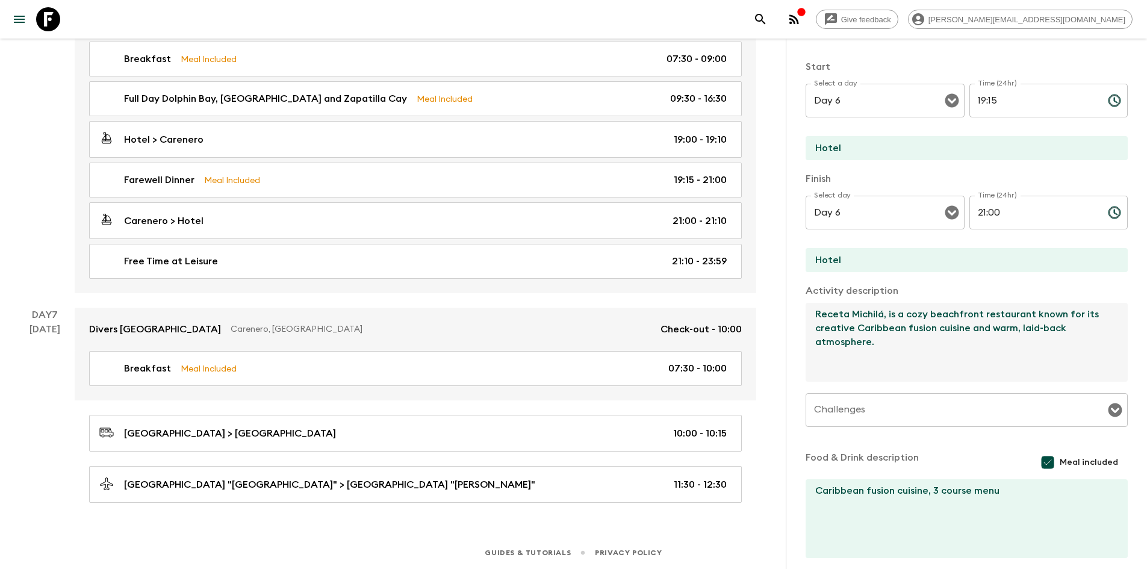
drag, startPoint x: 877, startPoint y: 341, endPoint x: 789, endPoint y: 300, distance: 97.0
click at [789, 300] on div "Activity Information Comments Website Map Activity Title Farewell Dinner Show a…" at bounding box center [966, 323] width 361 height 569
paste textarea "Octo Caribbean Grill, known locally as Octo, is a vibrant and beloved Caribbean…"
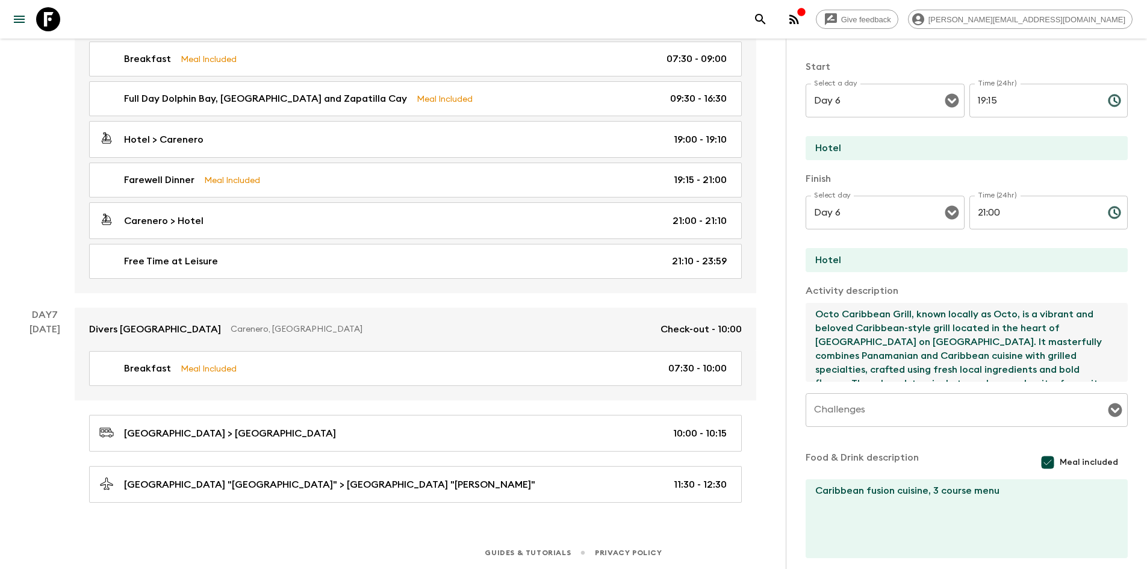
scroll to position [7, 0]
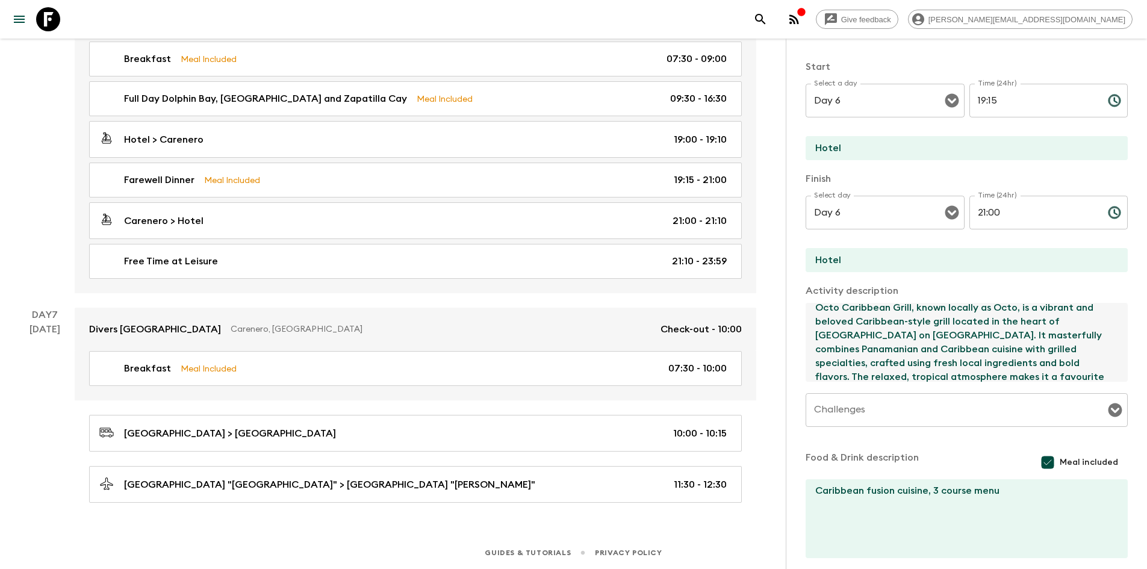
type textarea "Octo Caribbean Grill, known locally as Octo, is a vibrant and beloved Caribbean…"
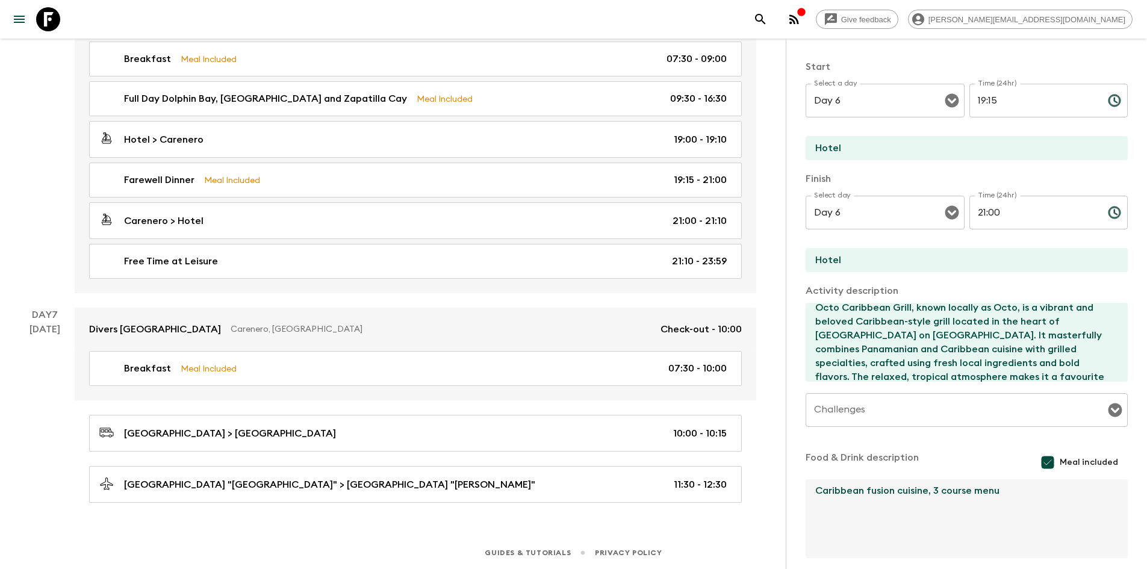
drag, startPoint x: 1019, startPoint y: 502, endPoint x: 929, endPoint y: 503, distance: 89.7
click at [929, 503] on textarea "Caribbean fusion cuisine, 3 course menu" at bounding box center [962, 518] width 313 height 79
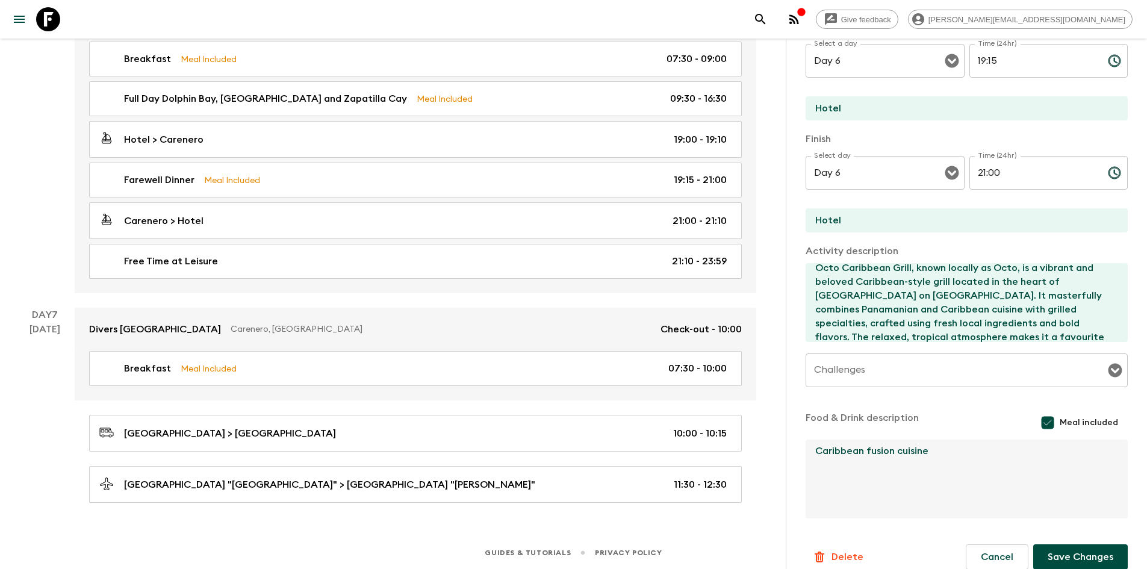
scroll to position [235, 0]
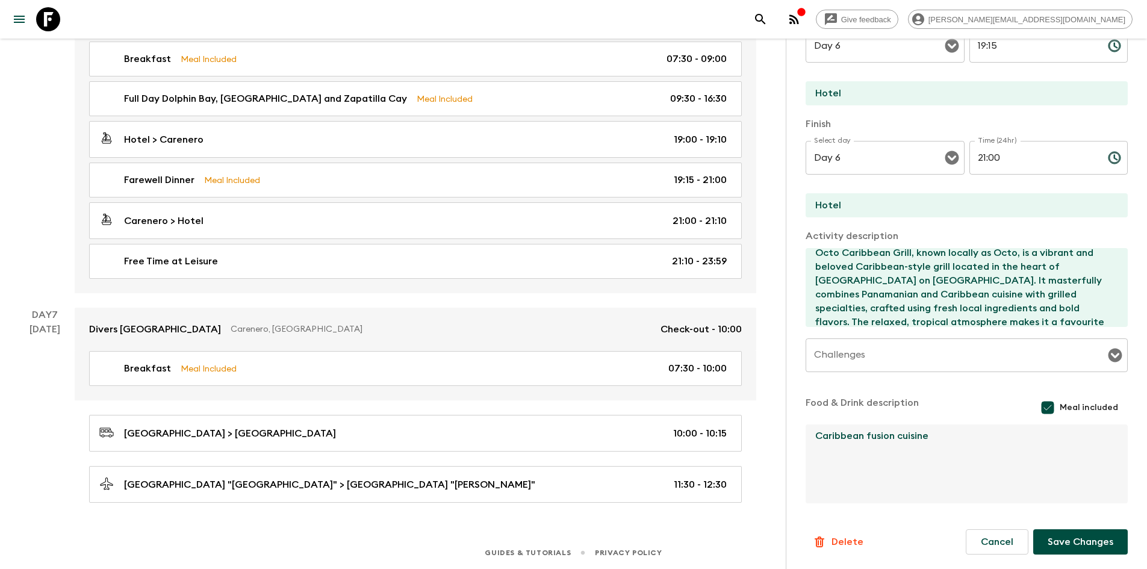
type textarea "Caribbean fusion cuisine"
click at [1081, 542] on button "Save Changes" at bounding box center [1080, 541] width 95 height 25
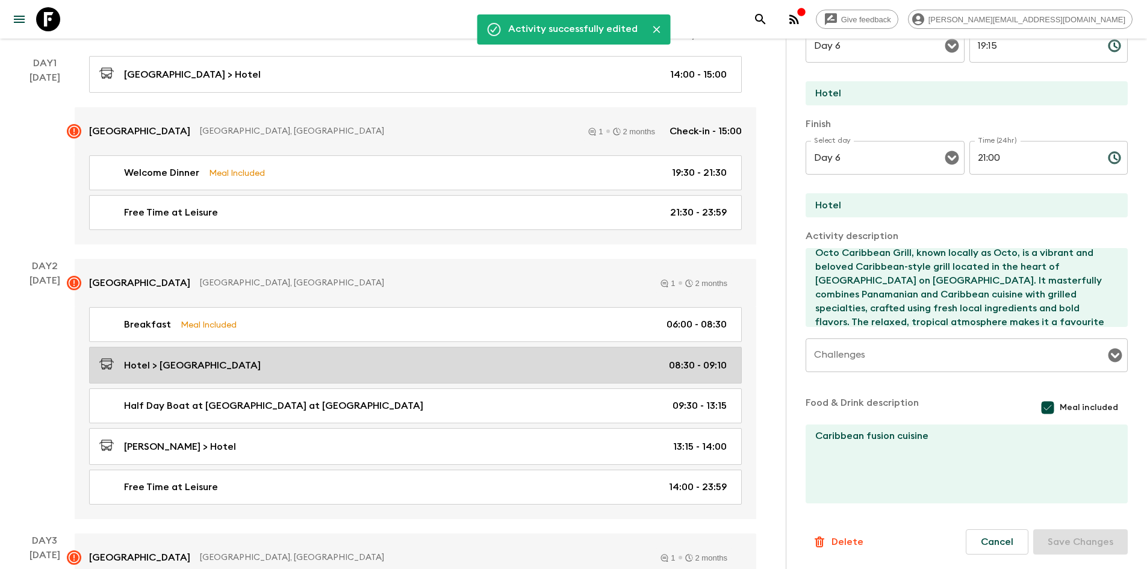
scroll to position [0, 0]
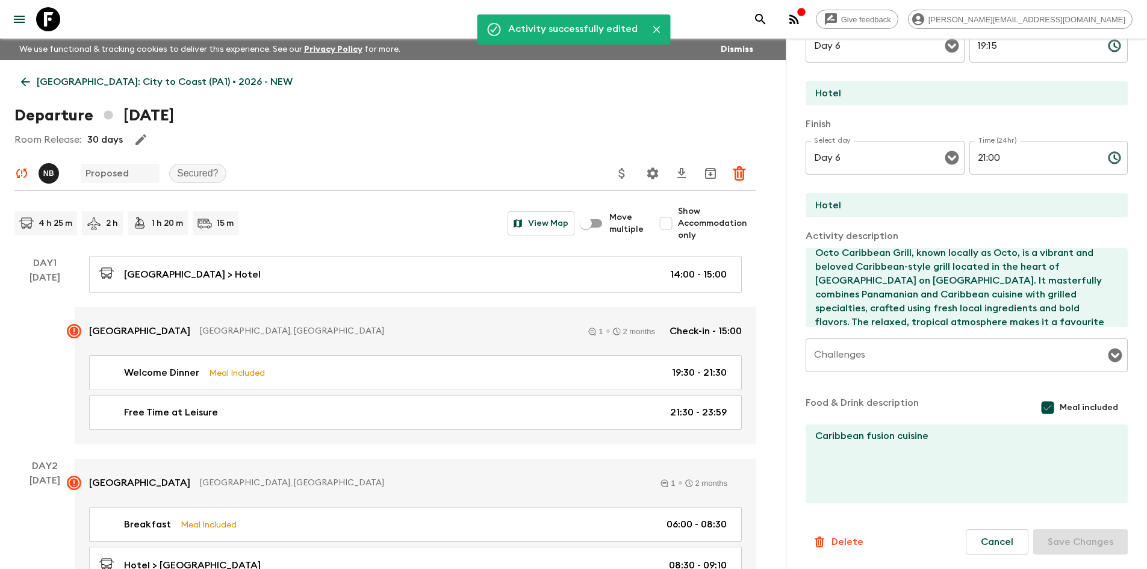
click at [21, 77] on icon at bounding box center [25, 81] width 13 height 13
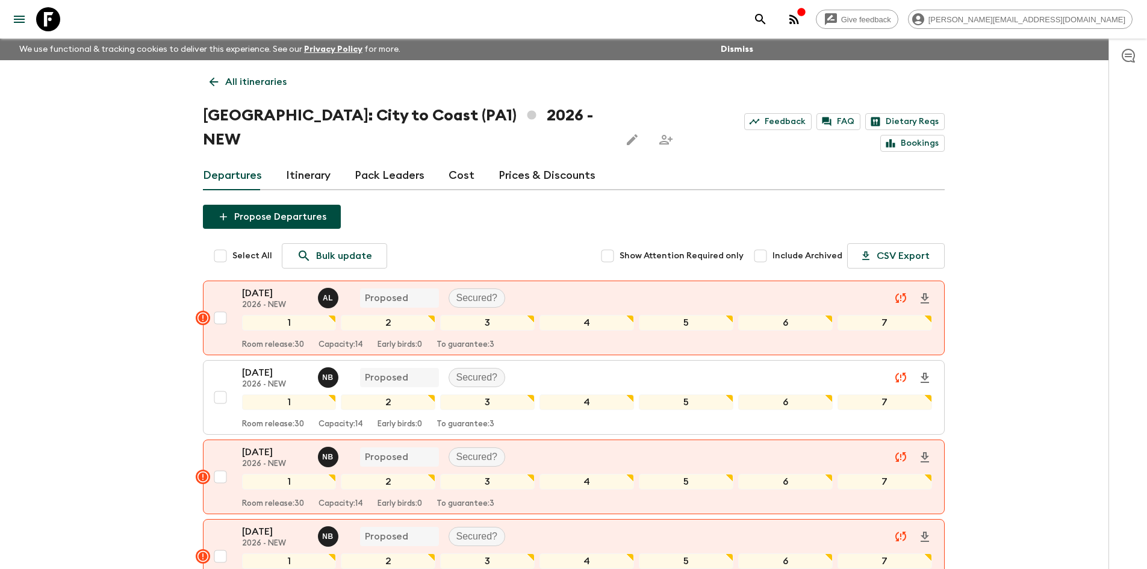
click at [217, 82] on icon at bounding box center [213, 82] width 9 height 9
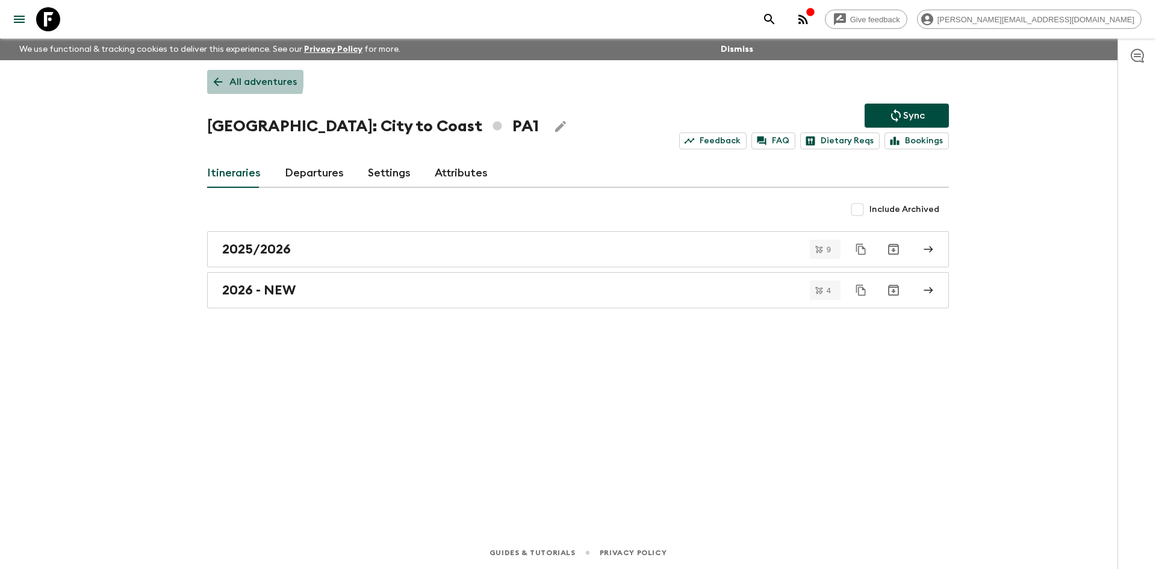
click at [207, 75] on link "All adventures" at bounding box center [255, 82] width 96 height 24
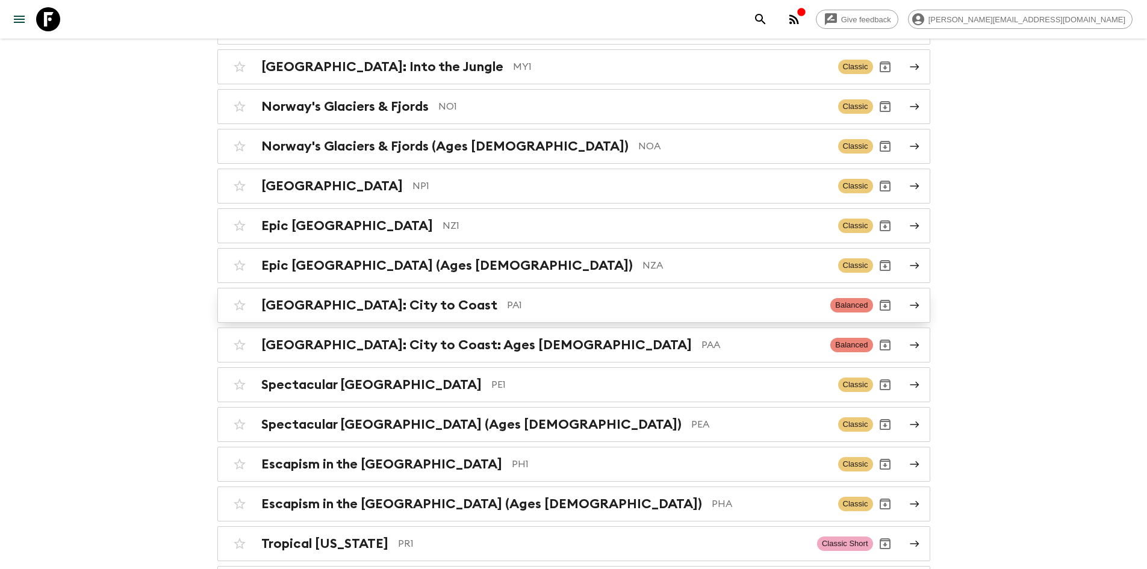
scroll to position [3854, 0]
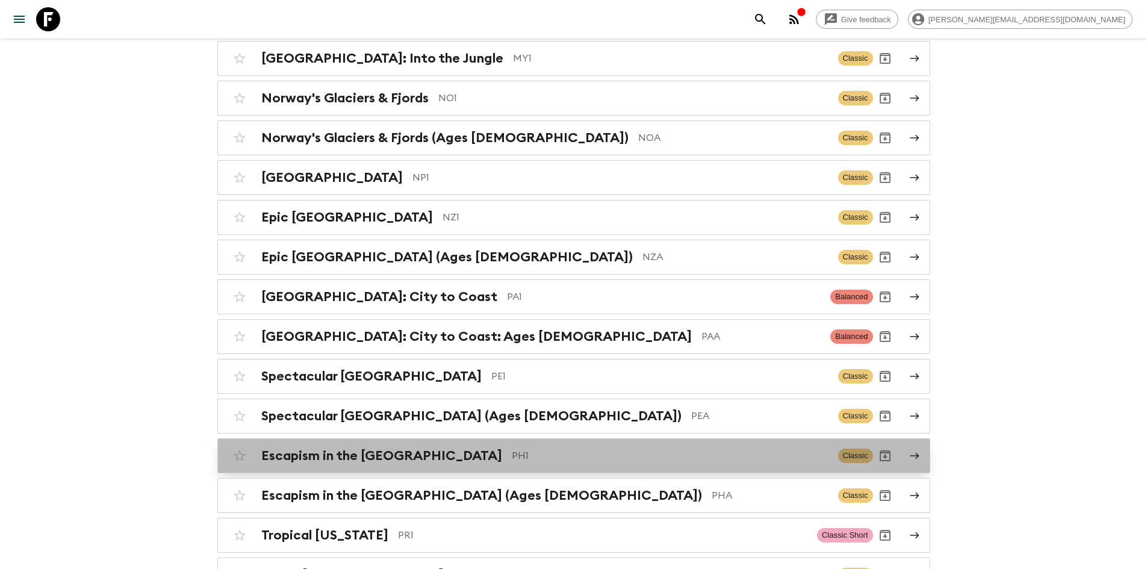
click at [423, 448] on h2 "Escapism in the [GEOGRAPHIC_DATA]" at bounding box center [381, 456] width 241 height 16
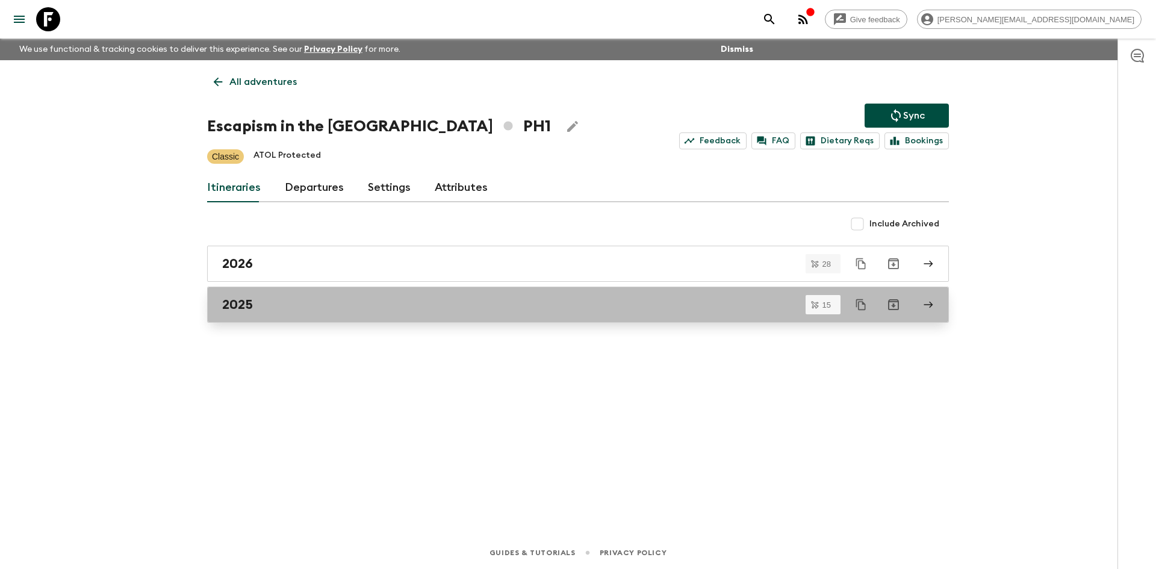
click at [267, 307] on div "2025" at bounding box center [566, 305] width 689 height 16
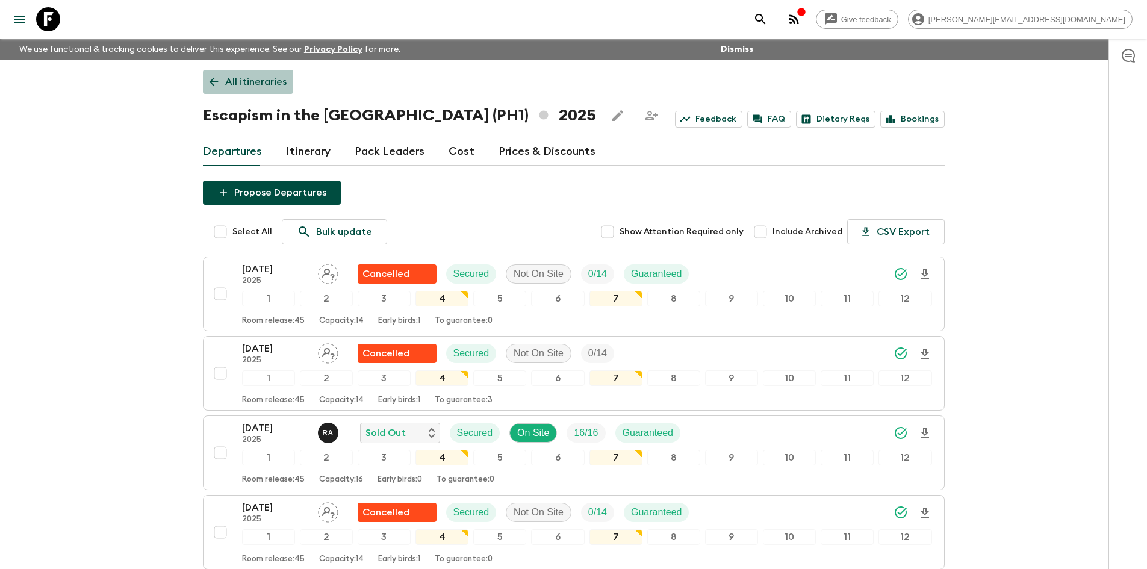
click at [217, 79] on icon at bounding box center [213, 81] width 13 height 13
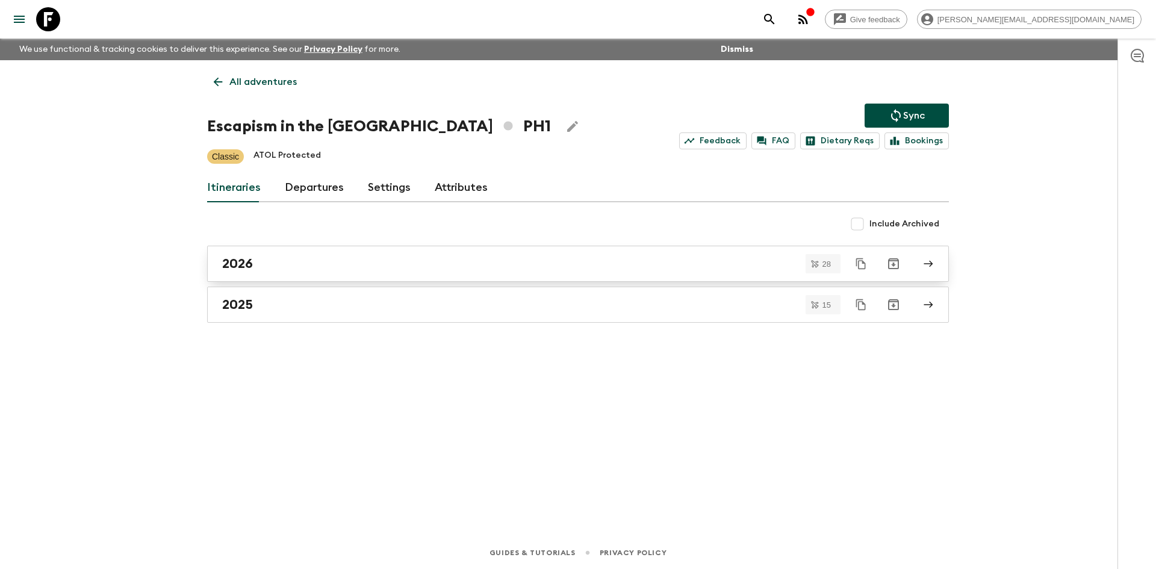
click at [241, 250] on link "2026" at bounding box center [578, 264] width 742 height 36
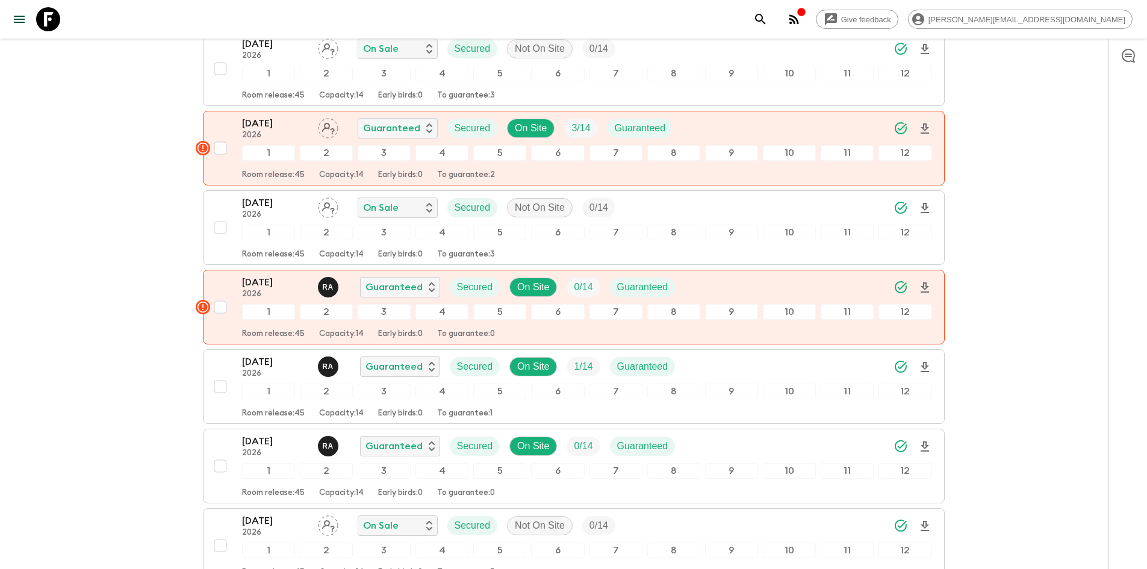
scroll to position [903, 0]
